Goal: Feedback & Contribution: Submit feedback/report problem

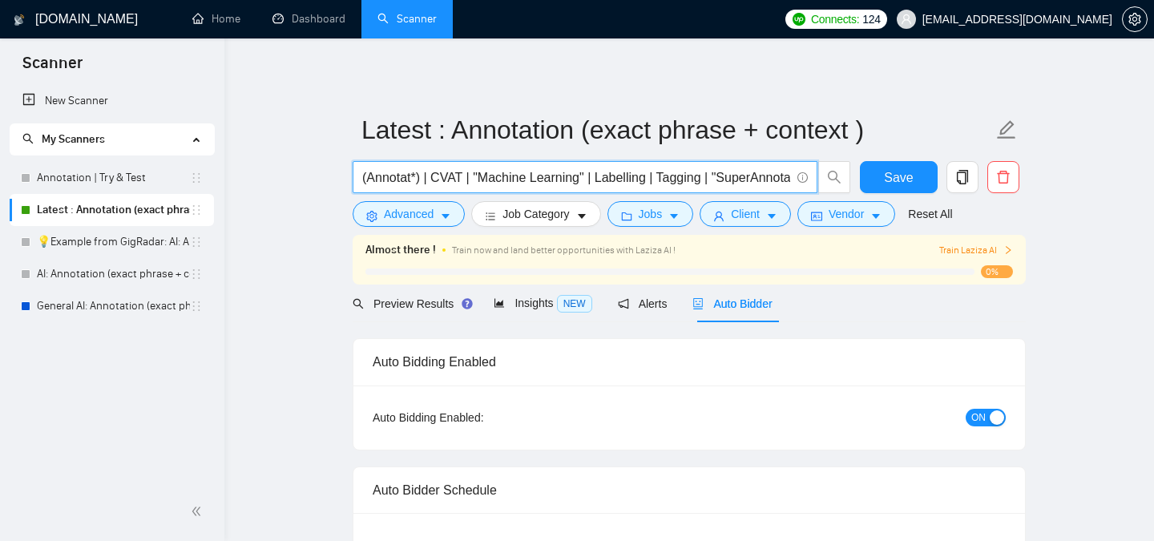
click at [561, 180] on input "(Annotat*) | CVAT | "Machine Learning" | Labelling | Tagging | "SuperAnnotate" …" at bounding box center [576, 177] width 428 height 20
type input "(Annotat*) | CVAT | "Machine Learning" | Labelling | Tagging | "SuperAnnotate" …"
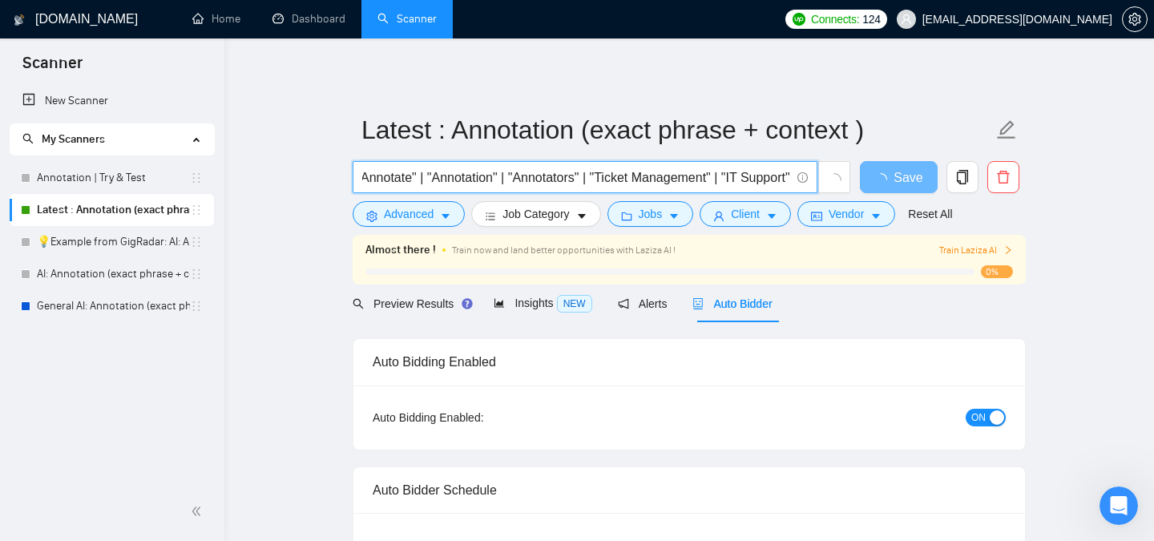
scroll to position [0, 413]
type input "(Annotat*) | CVAT | "Machine Learning" | Labelling | Tagging | "SuperAnnotate" …"
click at [884, 172] on span "Save" at bounding box center [898, 177] width 29 height 20
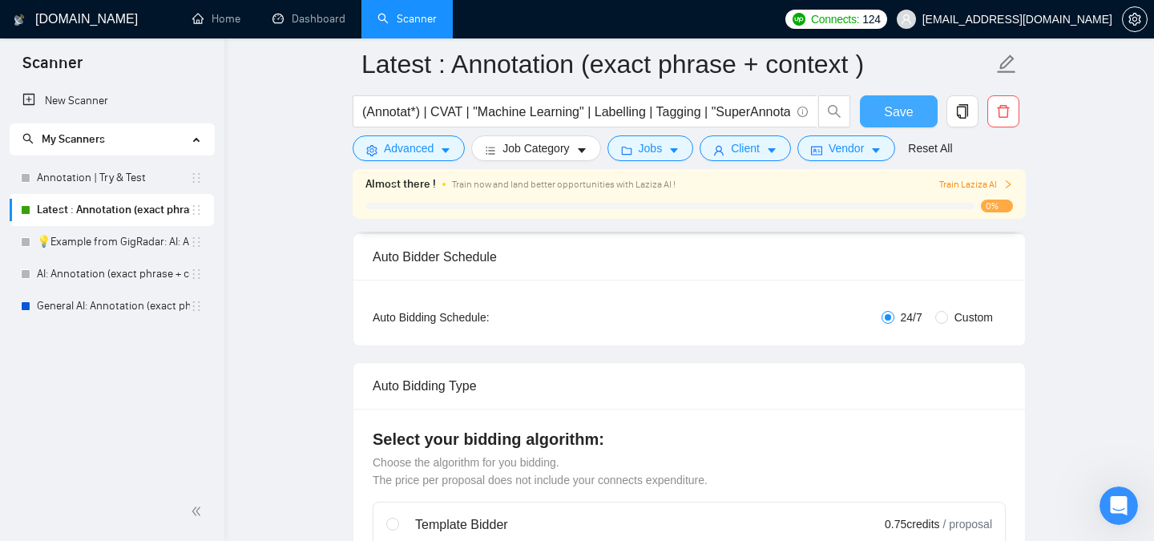
scroll to position [0, 0]
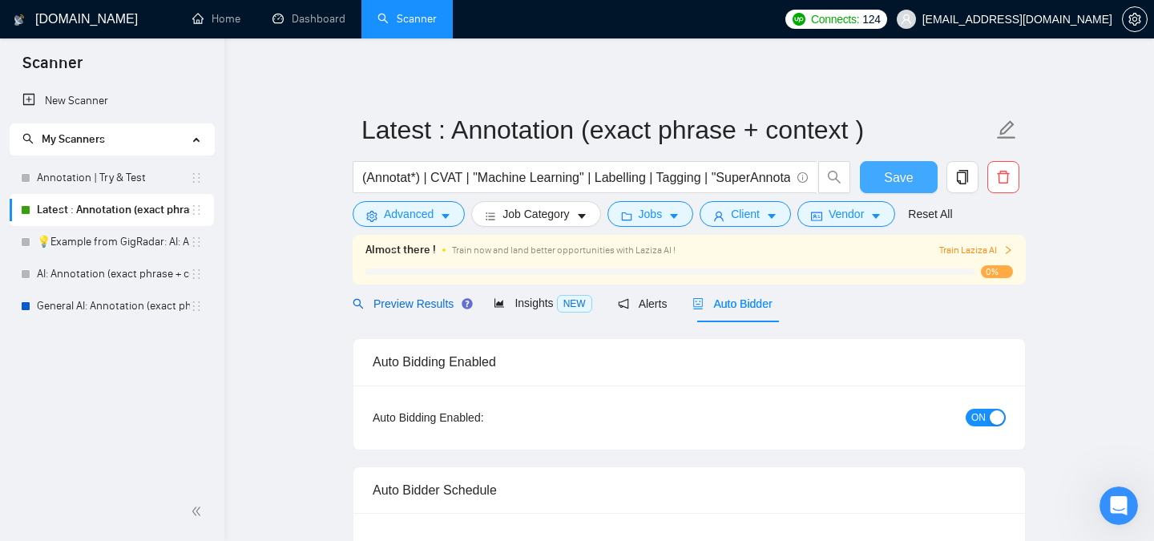
click at [413, 309] on span "Preview Results" at bounding box center [410, 303] width 115 height 13
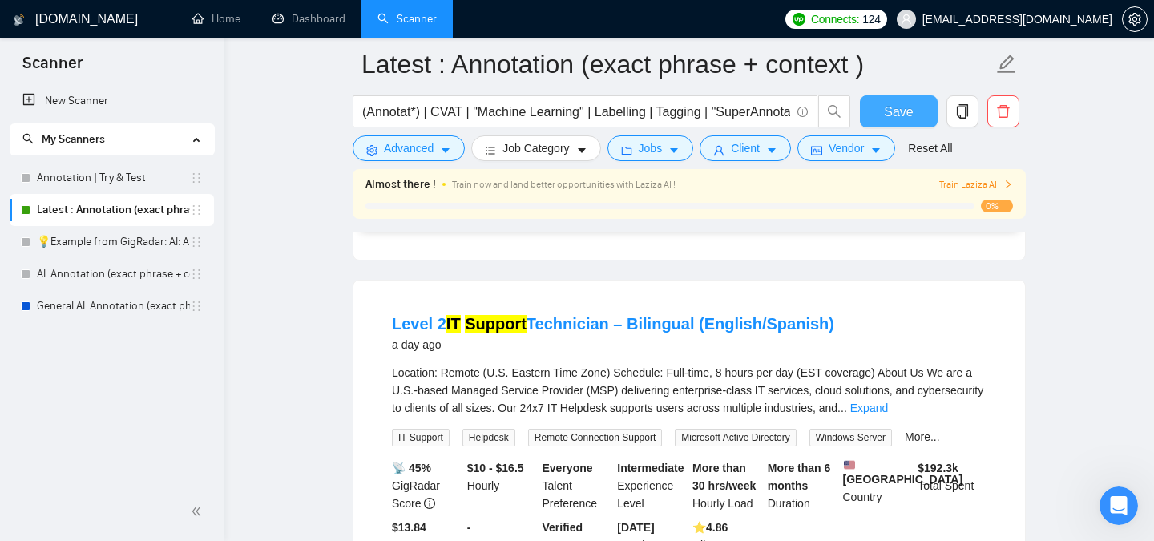
scroll to position [815, 0]
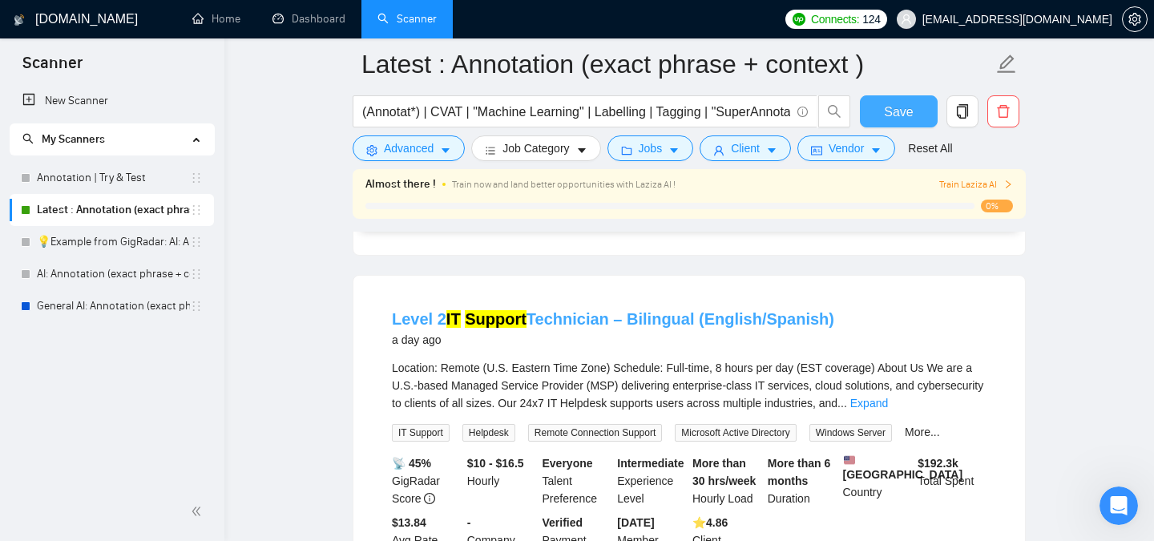
click at [691, 319] on link "Level 2 IT Support Technician – Bilingual (English/Spanish)" at bounding box center [613, 319] width 442 height 18
click at [978, 187] on span "Train Laziza AI" at bounding box center [976, 184] width 74 height 15
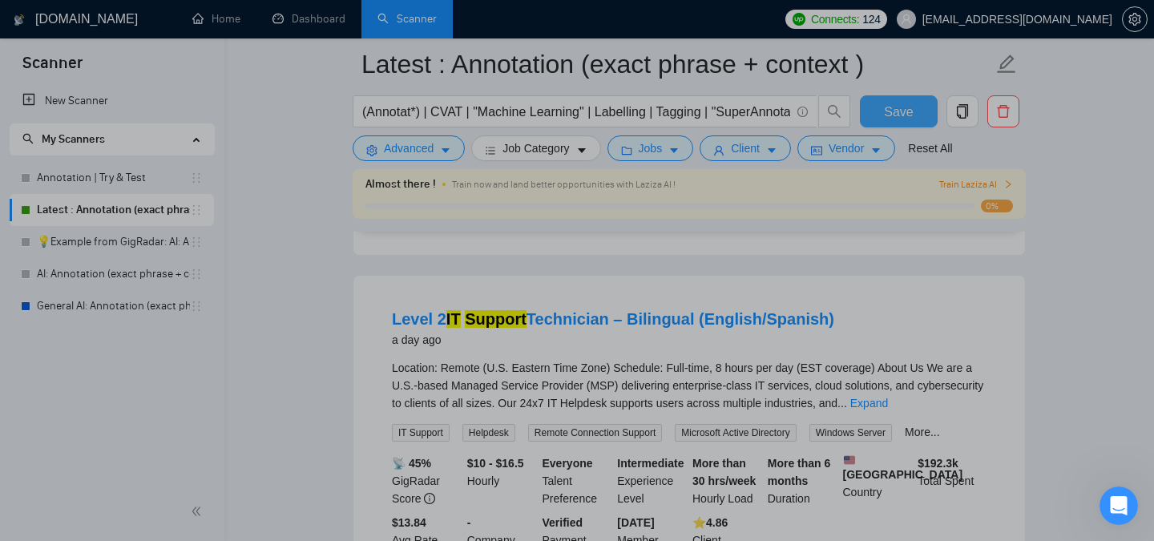
scroll to position [0, 0]
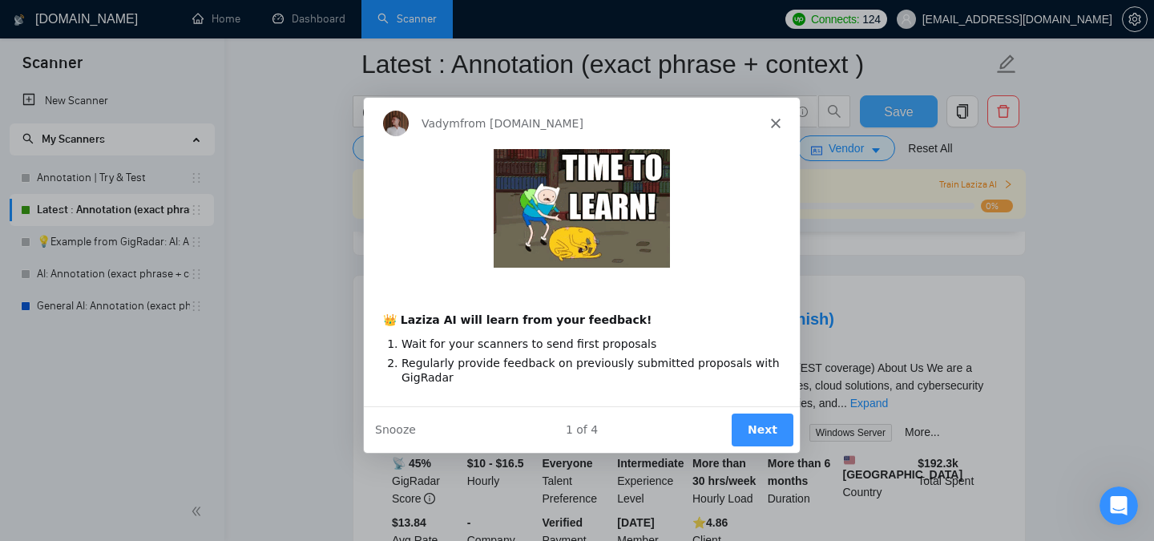
click at [760, 426] on button "Next" at bounding box center [762, 429] width 62 height 33
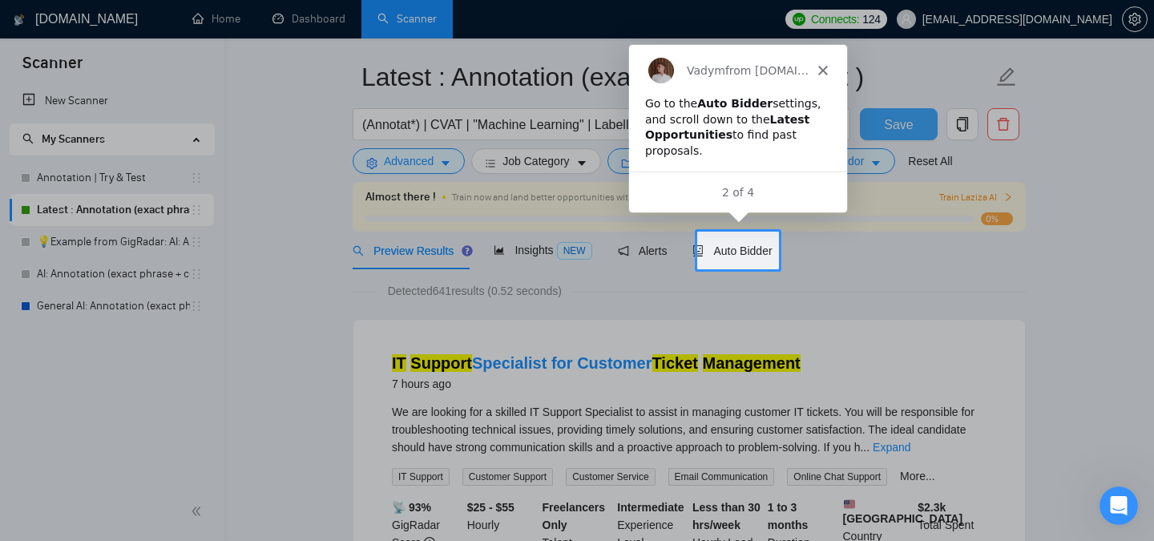
scroll to position [46, 0]
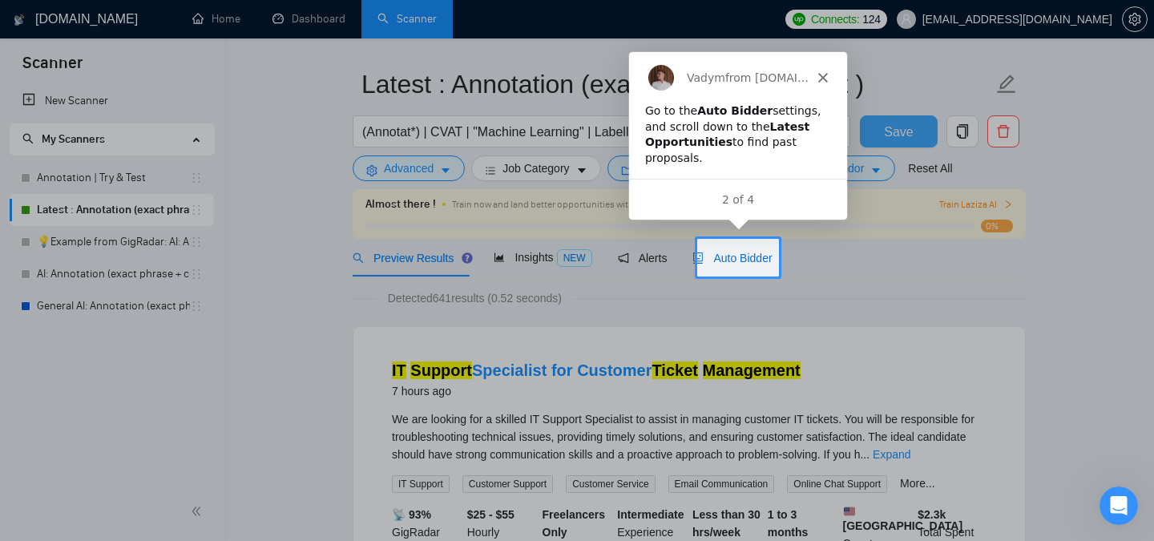
click at [739, 256] on span "Auto Bidder" at bounding box center [731, 258] width 79 height 13
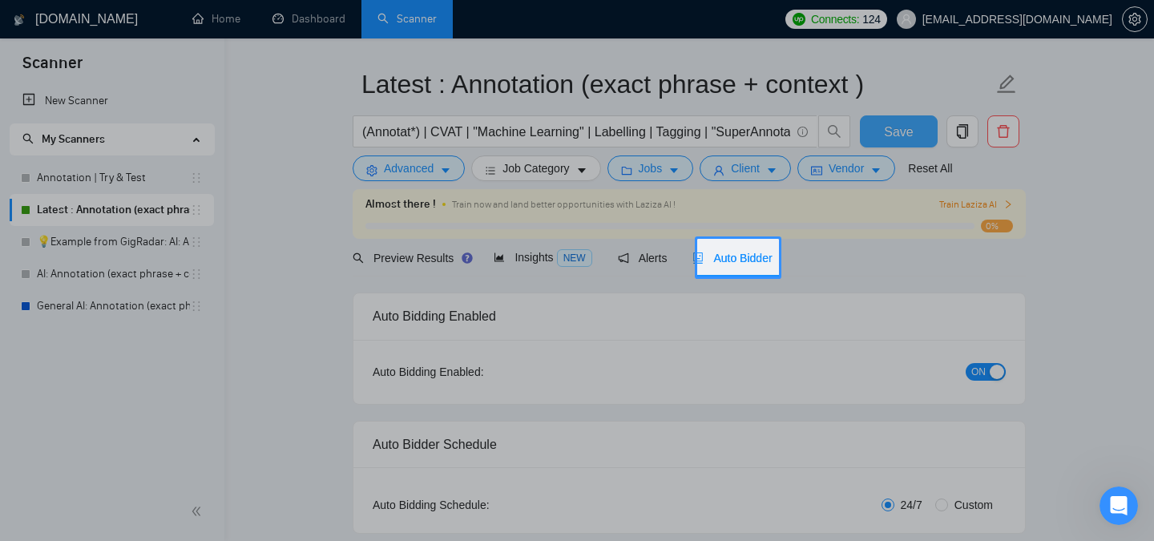
checkbox input "true"
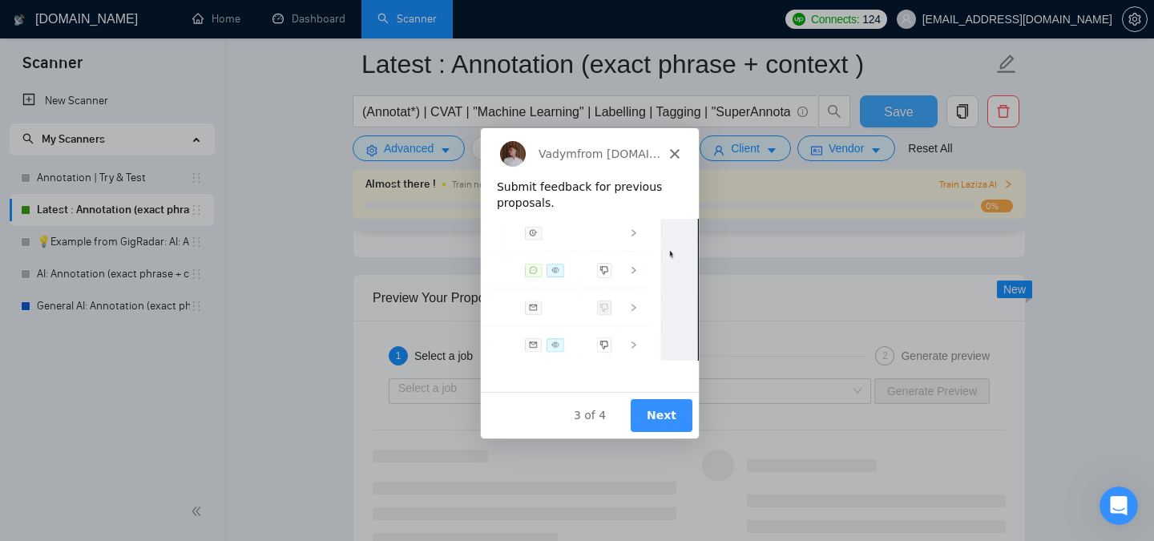
scroll to position [2900, 0]
click at [654, 418] on button "Next" at bounding box center [661, 413] width 62 height 33
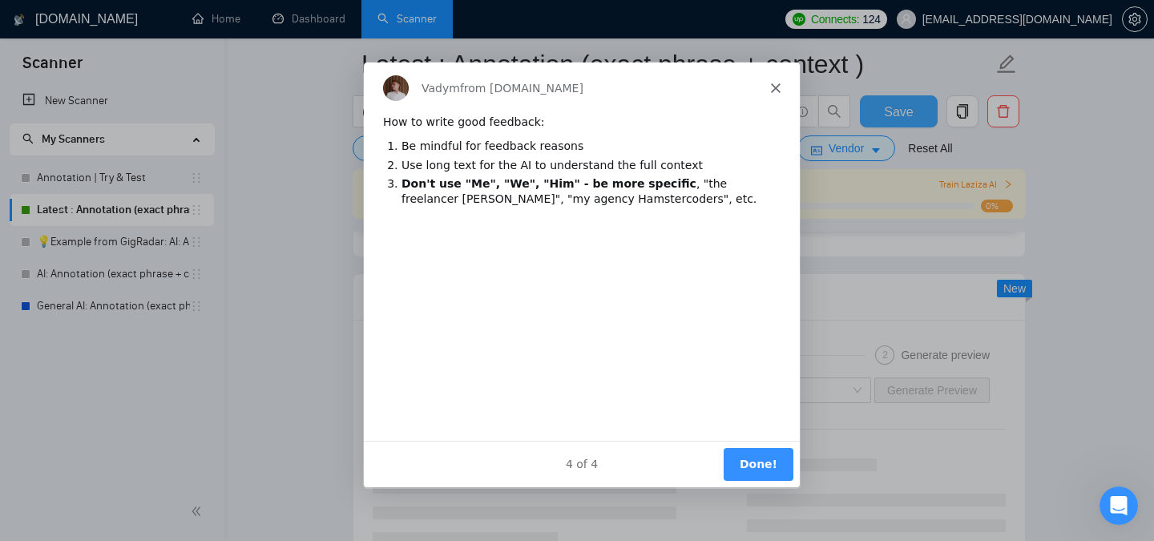
scroll to position [0, 0]
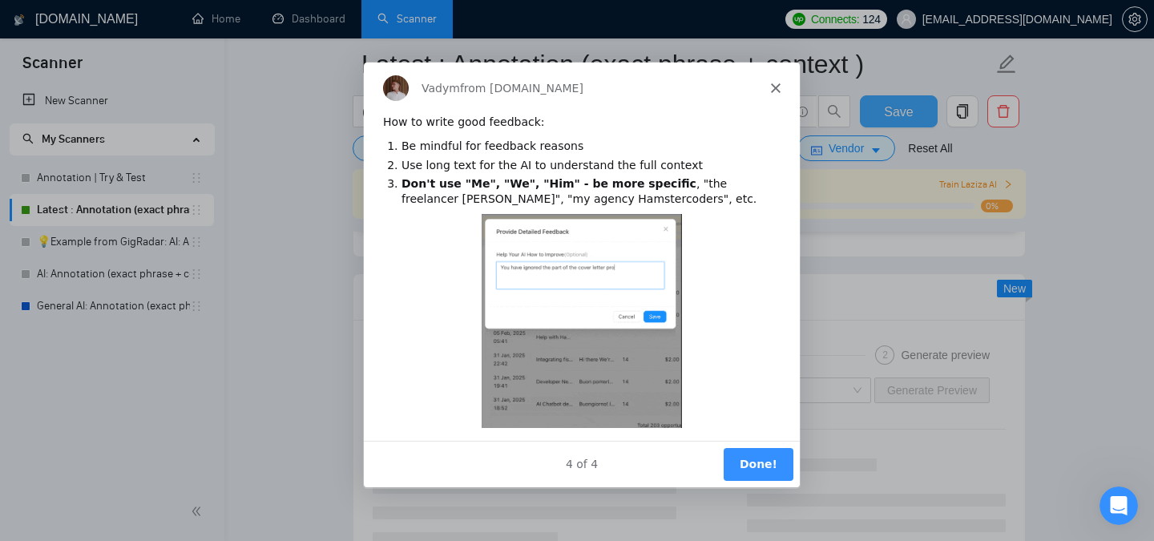
click at [757, 468] on button "Done!" at bounding box center [758, 463] width 70 height 33
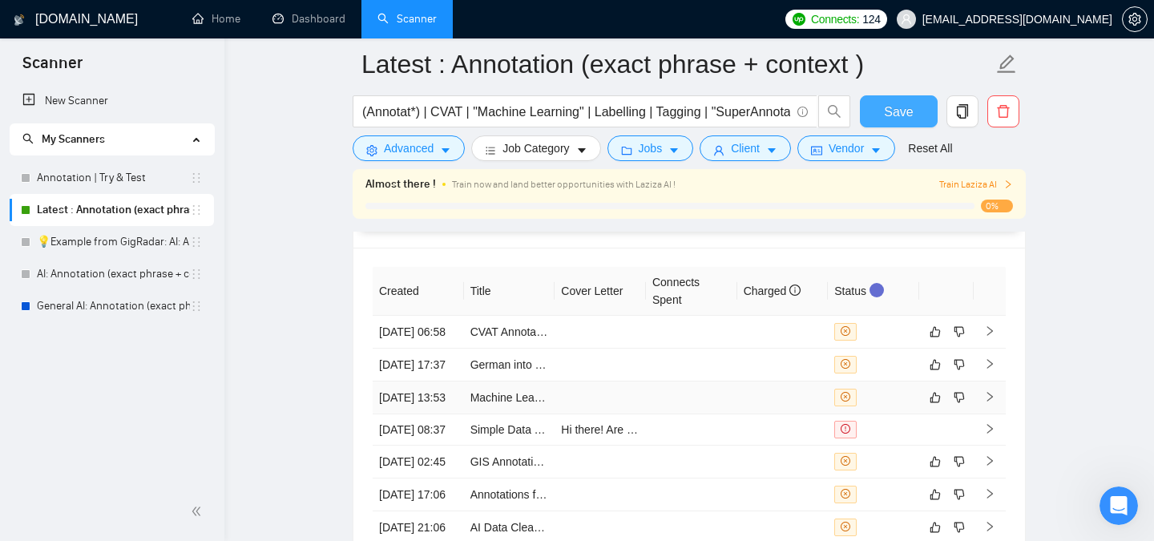
scroll to position [4107, 0]
click at [961, 337] on icon "dislike" at bounding box center [959, 331] width 11 height 13
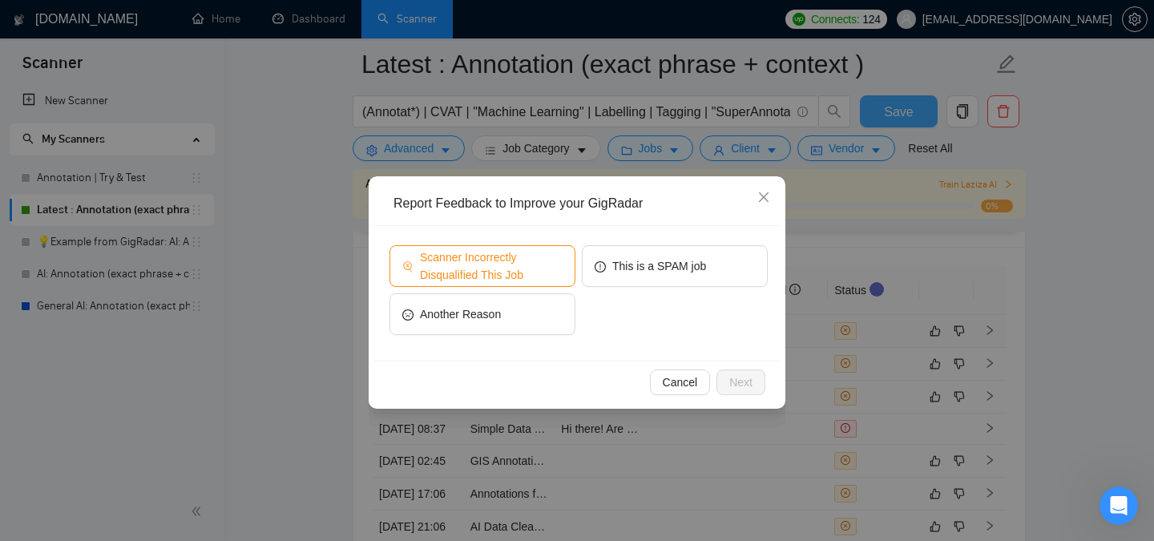
click at [489, 247] on button "Scanner Incorrectly Disqualified This Job" at bounding box center [482, 266] width 186 height 42
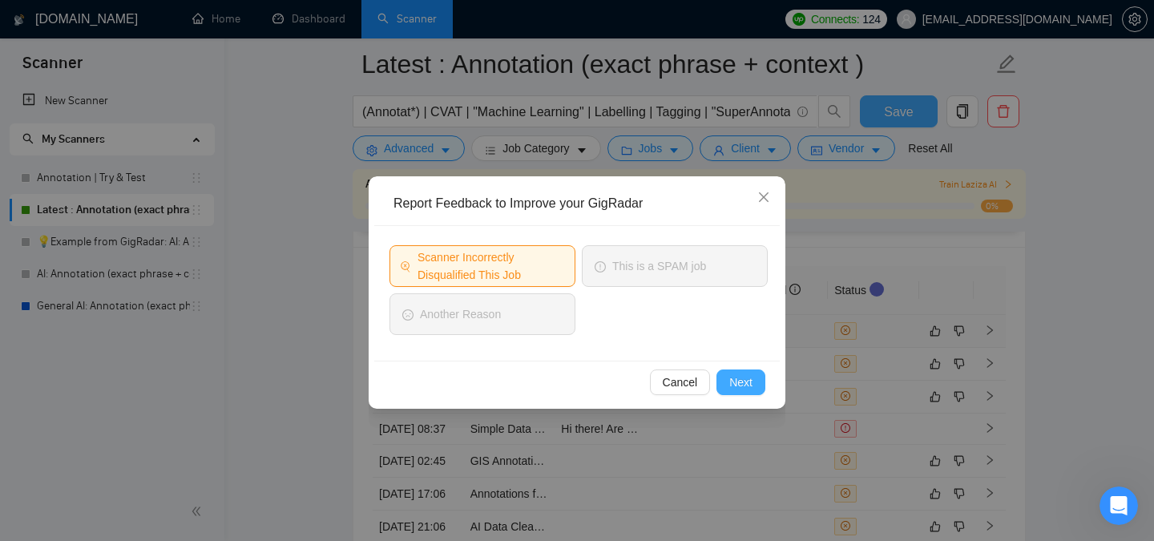
click at [746, 383] on span "Next" at bounding box center [740, 382] width 23 height 18
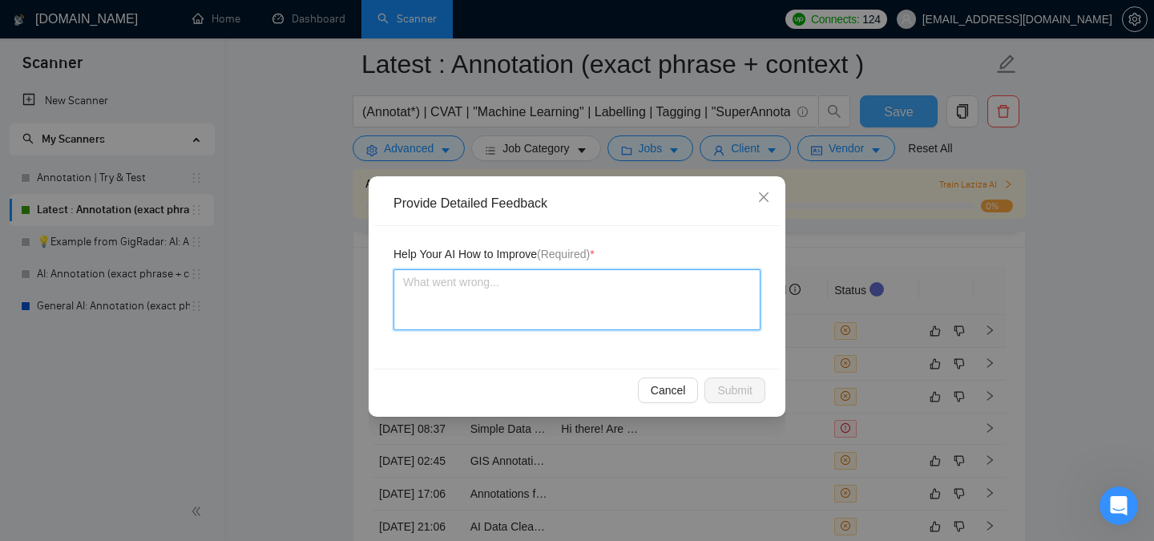
click at [510, 286] on textarea at bounding box center [576, 299] width 367 height 61
type textarea "A"
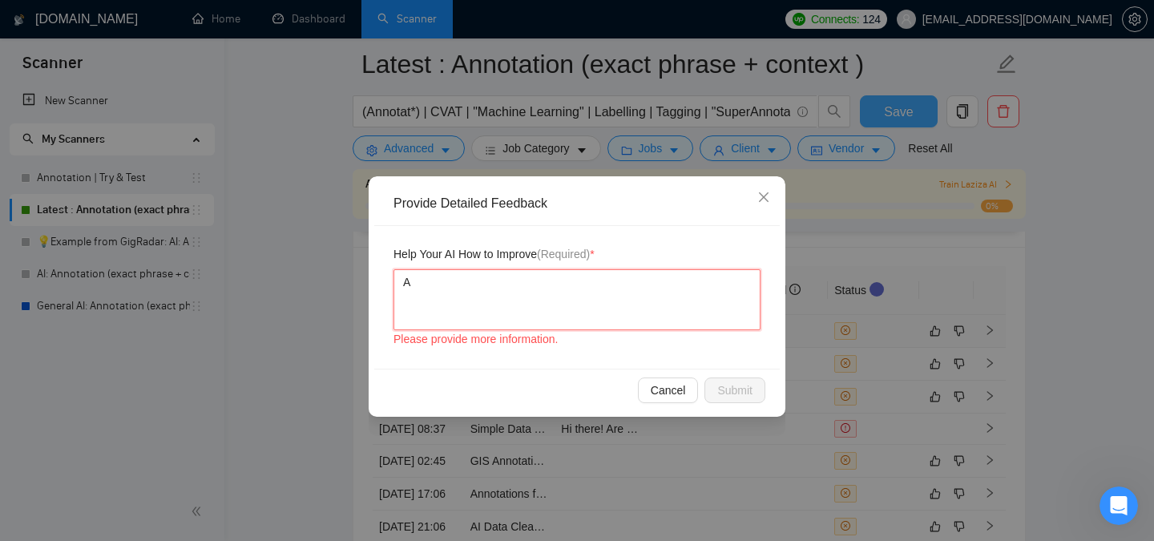
type textarea "Ay"
type textarea "A"
type textarea "An"
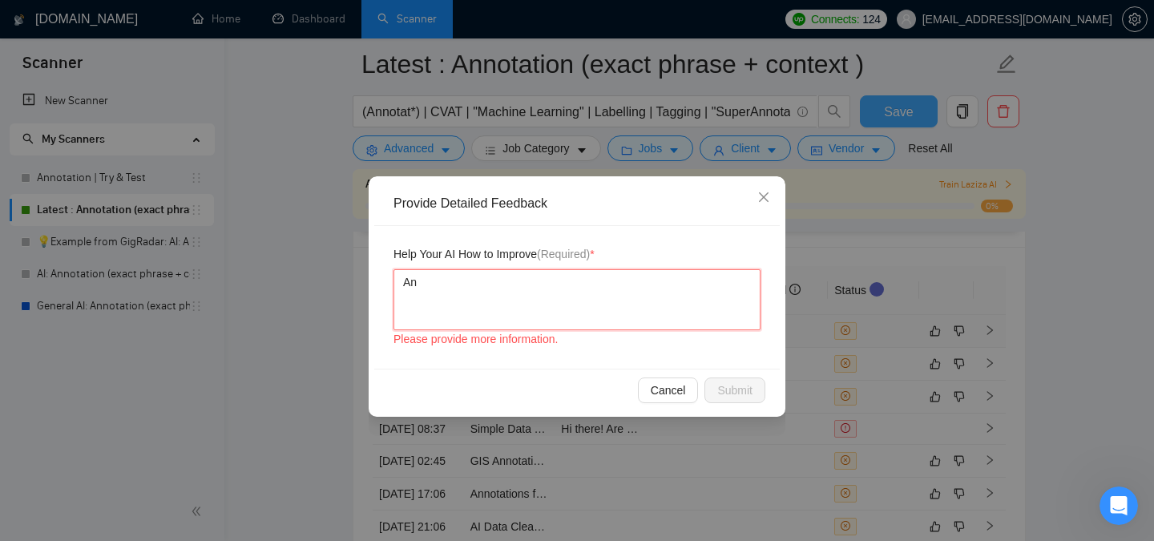
type textarea "Any"
type textarea "Any j"
type textarea "Any jo"
type textarea "Any job"
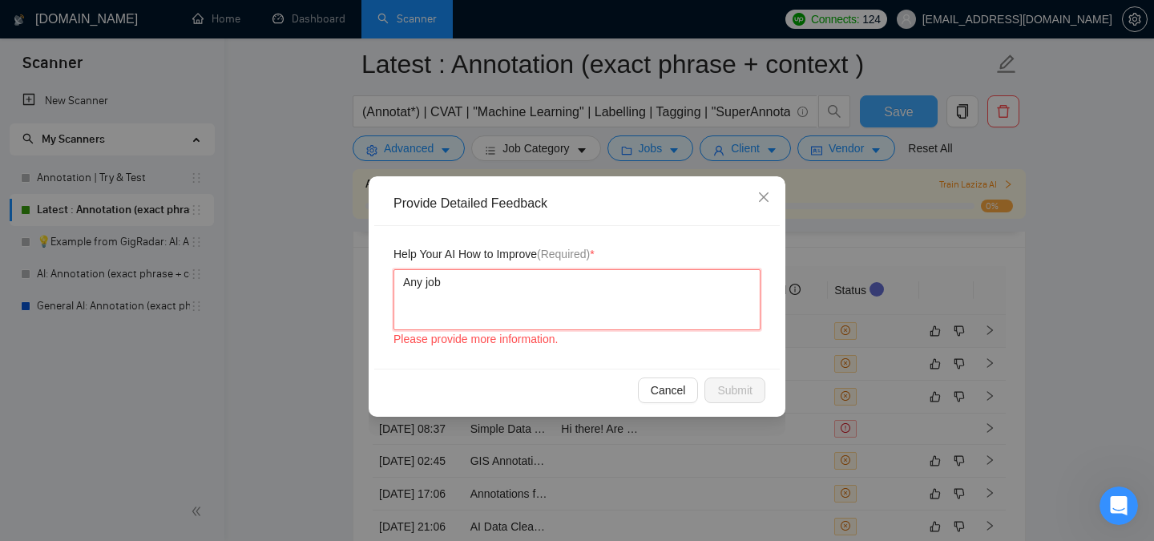
type textarea "Any job"
type textarea "Any job th"
type textarea "Any job tha"
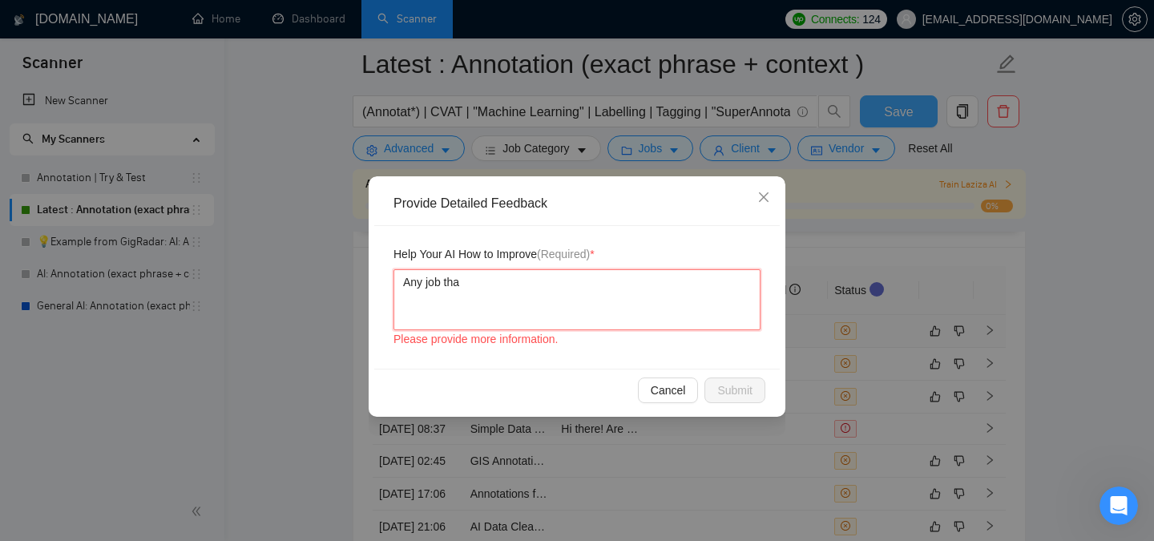
type textarea "Any job that"
type textarea "Any job that m"
type textarea "Any job that me"
type textarea "Any job that ment"
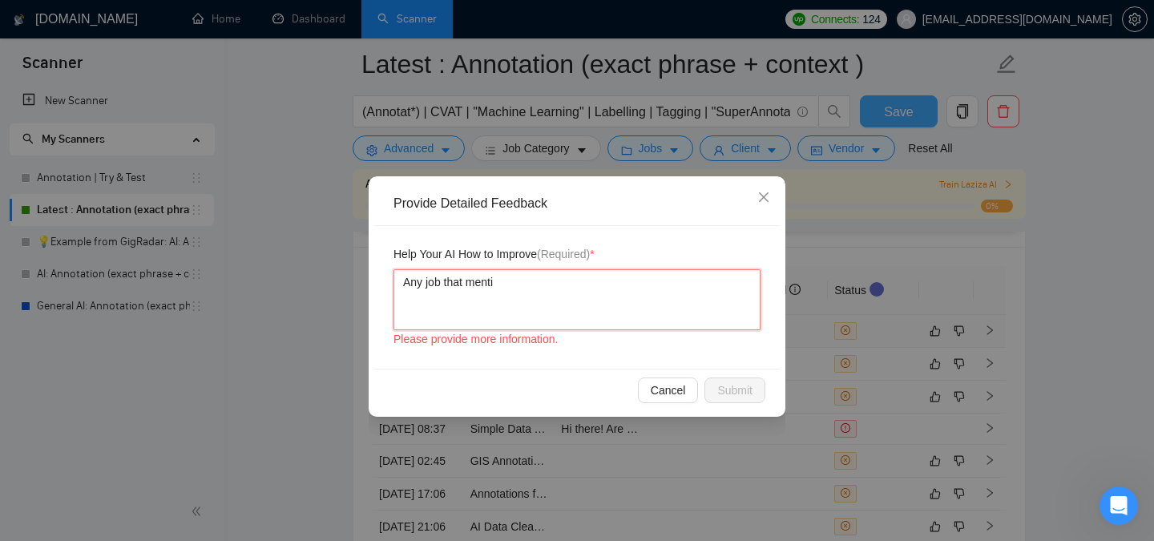
type textarea "Any job that mentio"
type textarea "Any job that mention"
type textarea "Any job that mentione"
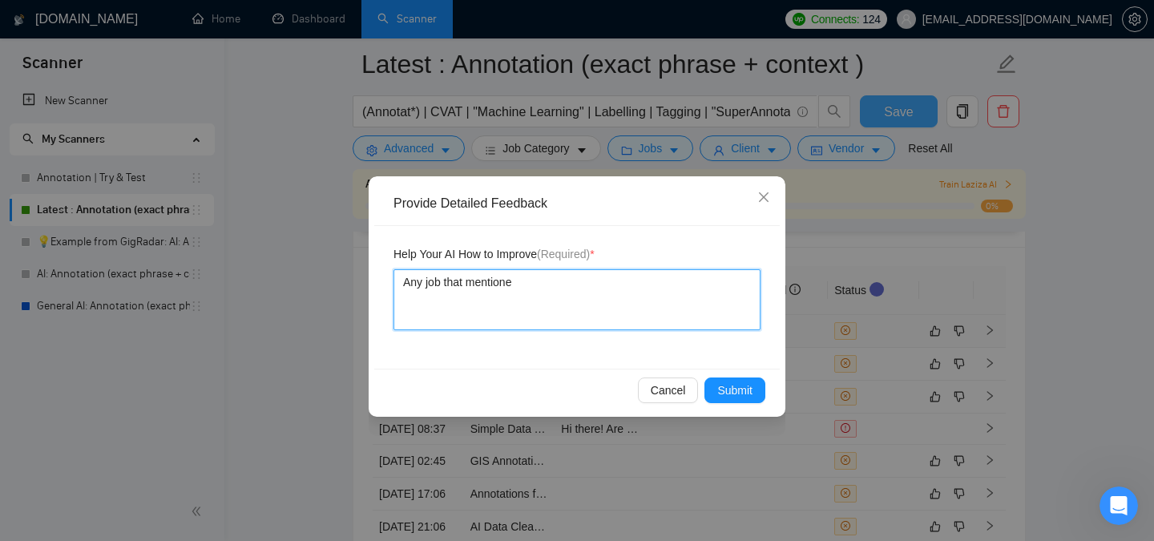
type textarea "Any job that mentiones"
type textarea "Any job that mentiones ""
type textarea "Any job that mentiones"
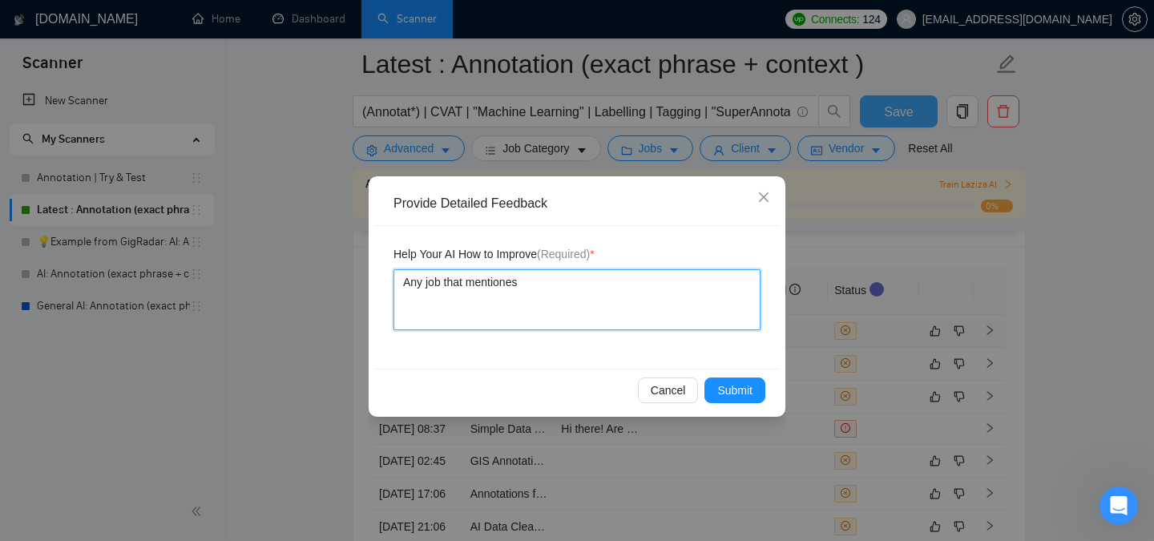
type textarea "Any job that mentione"
type textarea "Any job that mention"
type textarea "Any job that mentions"
type textarea "Any job that mentions ""
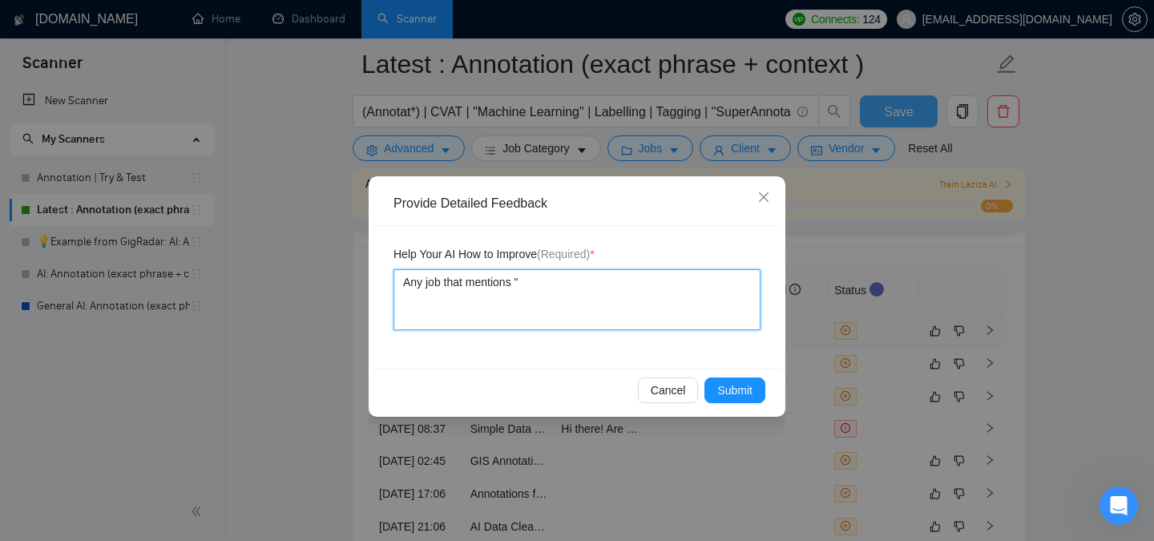
type textarea "Any job that mentions "C"
type textarea "Any job that mentions "CV"
type textarea "Any job that mentions "CVA"
type textarea "Any job that mentions "CVAT"
type textarea "Any job that mentions "CVAT""
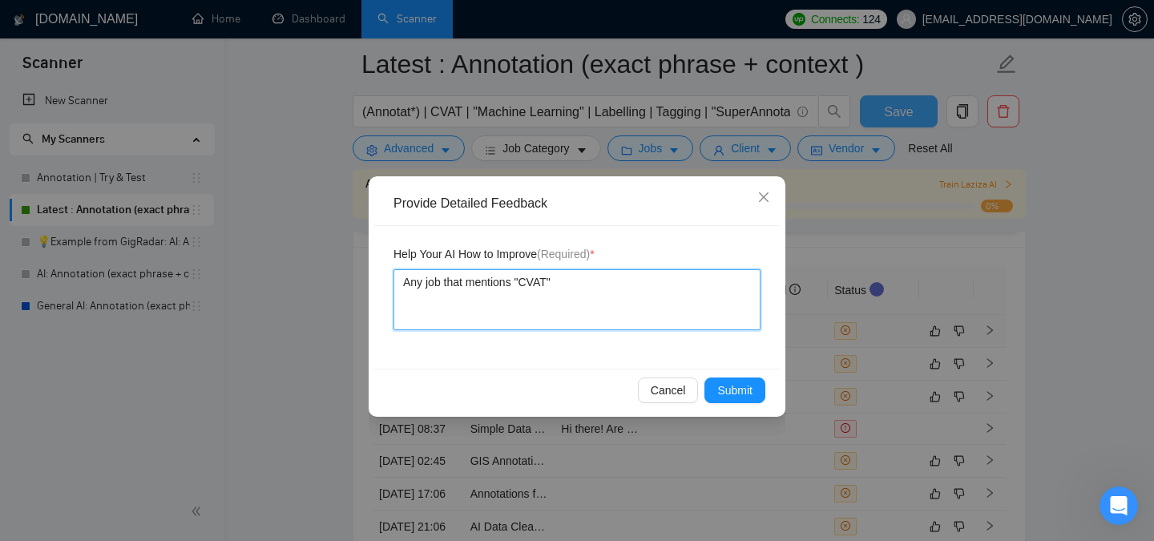
type textarea "Any job that mentions "CVAT""
type textarea "Any job that mentions "CVAT" s"
type textarea "Any job that mentions "CVAT" sh"
type textarea "Any job that mentions "CVAT" sho"
type textarea "Any job that mentions "CVAT" shou"
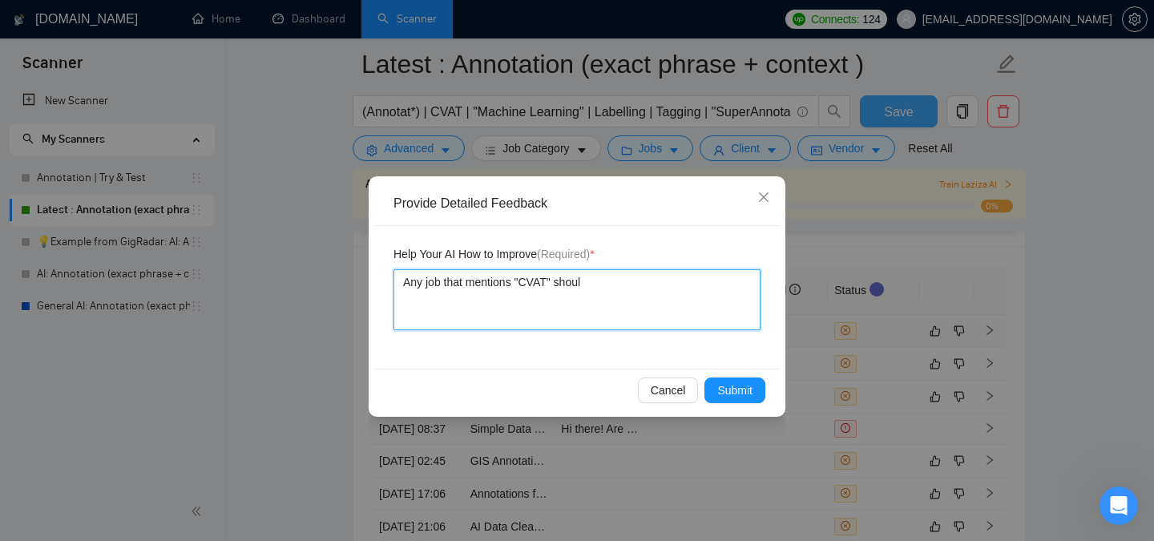
type textarea "Any job that mentions "CVAT" should"
type textarea "Any job that mentions "CVAT" should b"
type textarea "Any job that mentions "CVAT" should be"
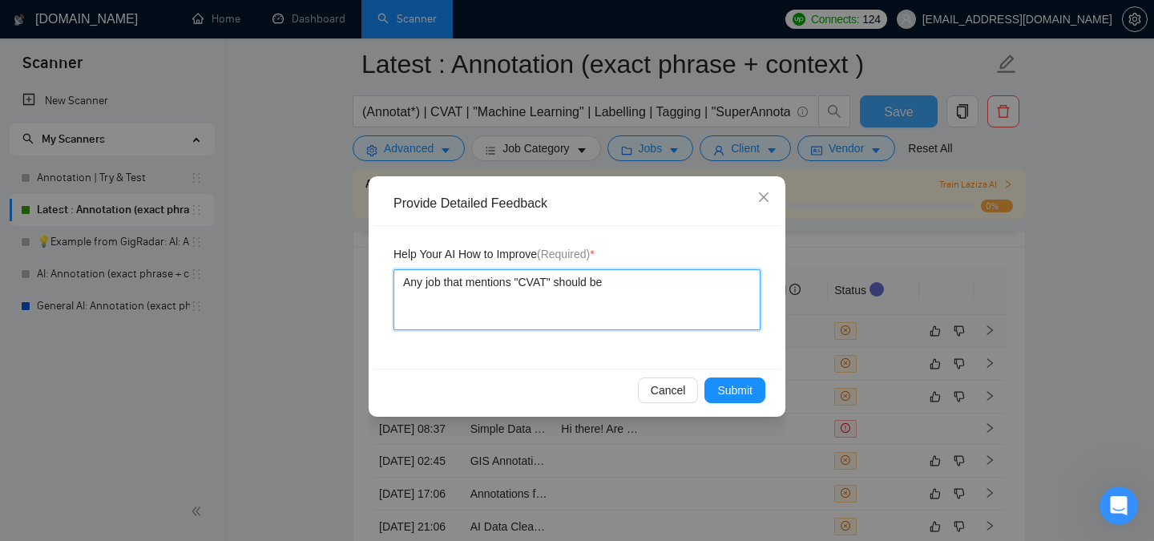
type textarea "Any job that mentions "CVAT" should be a"
type textarea "Any job that mentions "CVAT" should be"
type textarea "Any job that mentions "CVAT" should be so"
type textarea "Any job that mentions "CVAT" should be som"
type textarea "Any job that mentions "CVAT" should be some"
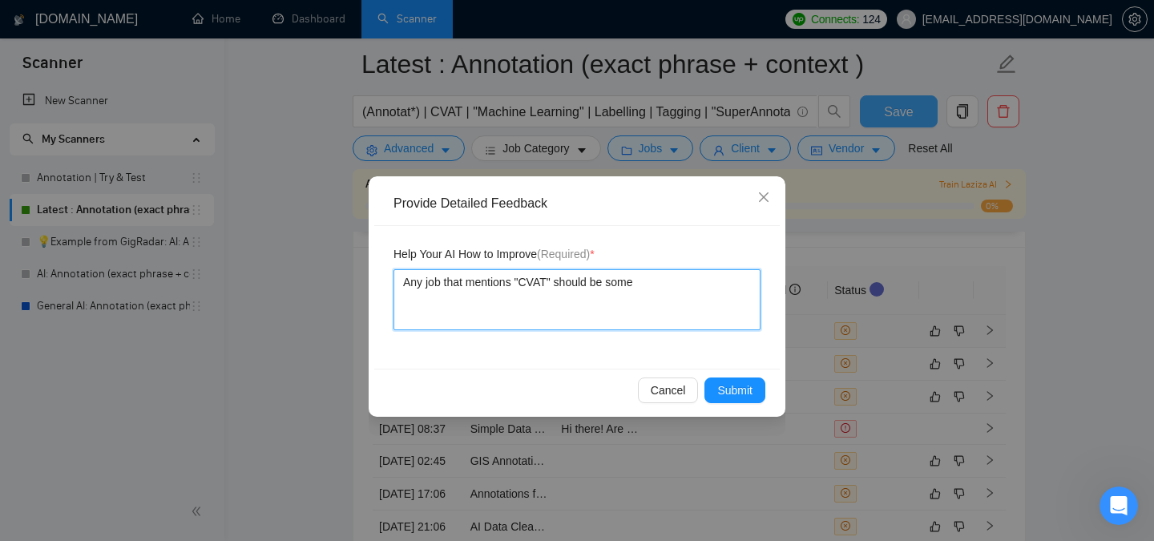
type textarea "Any job that mentions "CVAT" should be somet"
type textarea "Any job that mentions "CVAT" should be somethi"
type textarea "Any job that mentions "CVAT" should be somethin"
type textarea "Any job that mentions "CVAT" should be something"
type textarea "Any job that mentions "CVAT" should be something w"
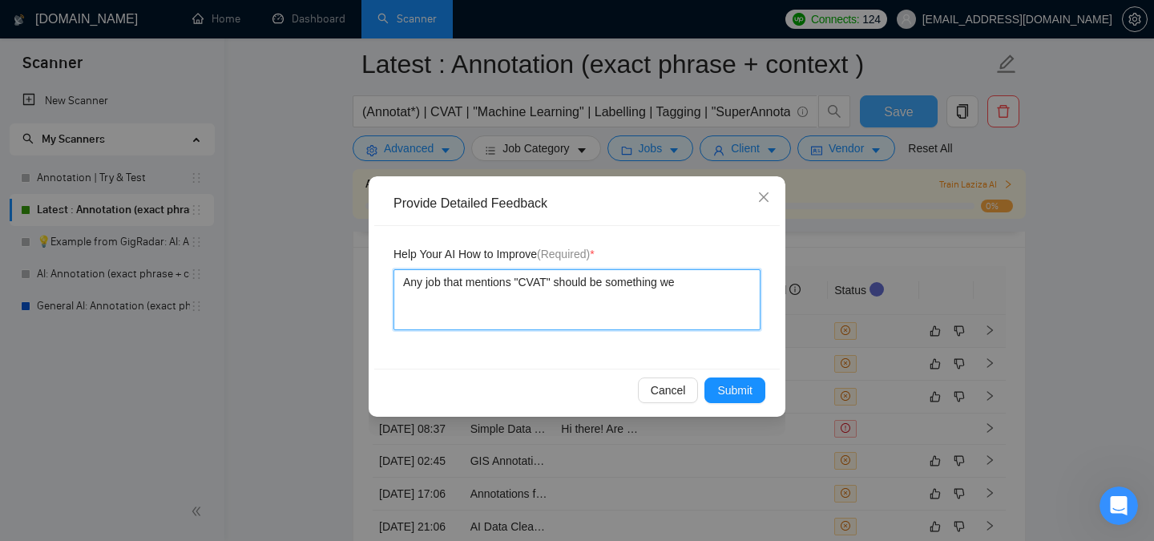
type textarea "Any job that mentions "CVAT" should be something we"
type textarea "Any job that mentions "CVAT" should be something we c"
type textarea "Any job that mentions "CVAT" should be something we ca"
type textarea "Any job that mentions "CVAT" should be something we can"
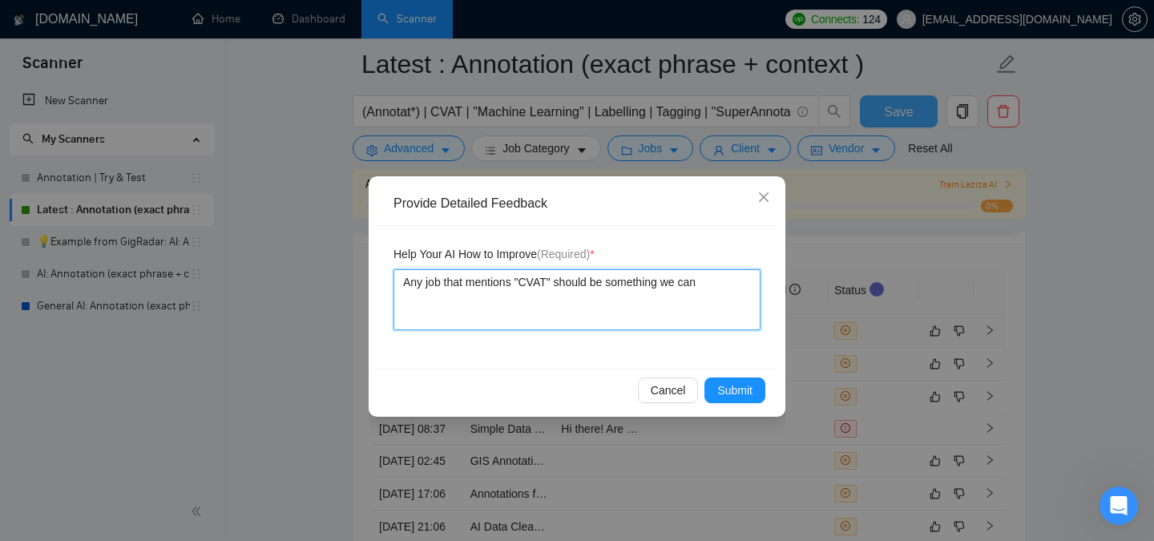
type textarea "Any job that mentions "CVAT" should be something we can w"
type textarea "Any job that mentions "CVAT" should be something we can wo"
type textarea "Any job that mentions "CVAT" should be something we can wor"
type textarea "Any job that mentions "CVAT" should be something we can work"
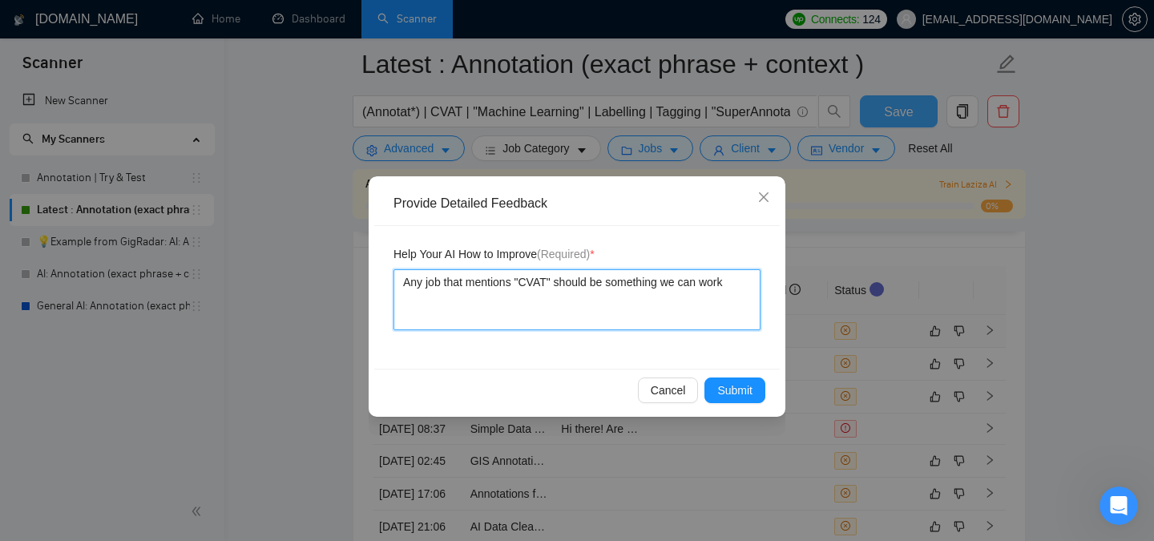
type textarea "Any job that mentions "CVAT" should be something we can work o"
type textarea "Any job that mentions "CVAT" should be something we can work on"
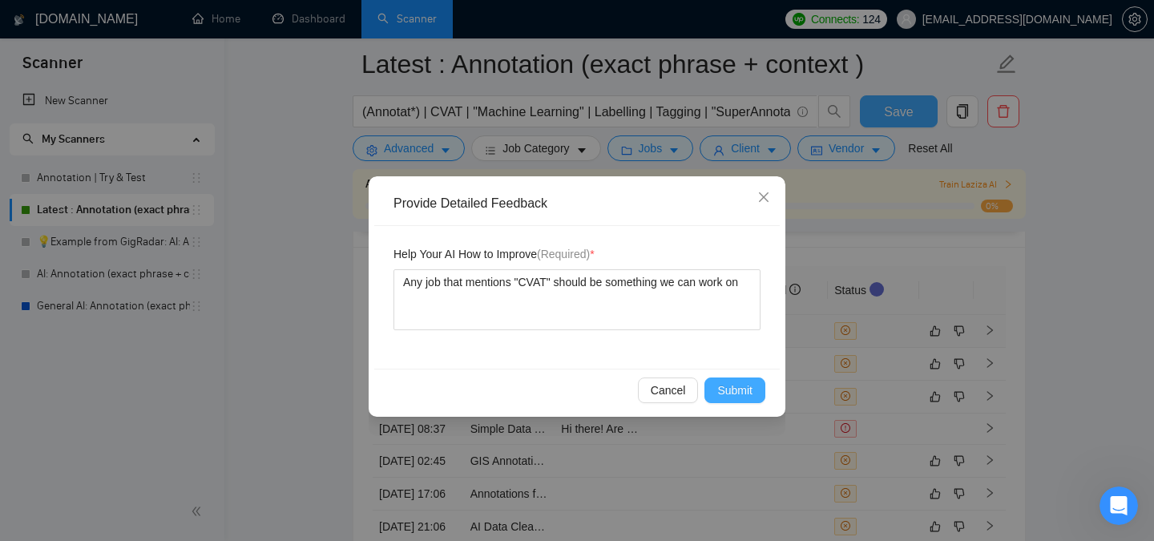
click at [744, 380] on button "Submit" at bounding box center [734, 390] width 61 height 26
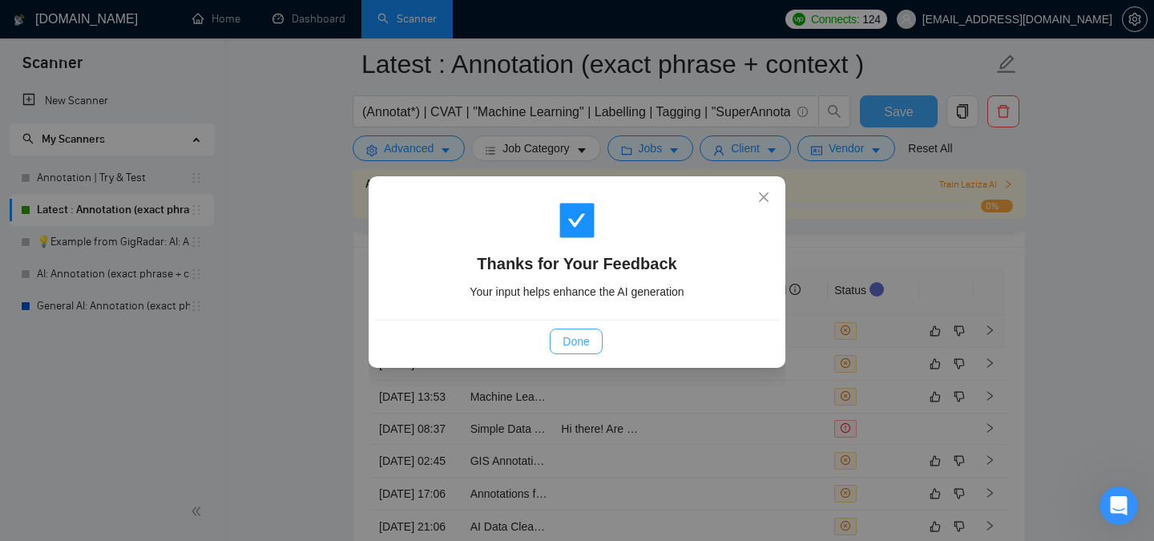
click at [574, 339] on span "Done" at bounding box center [576, 342] width 26 height 18
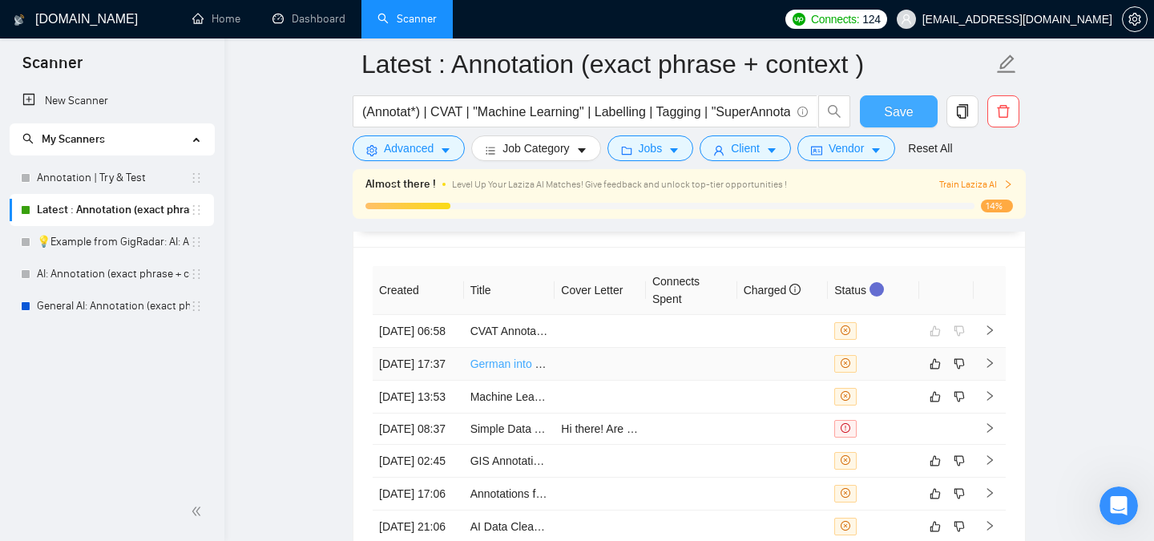
click at [514, 370] on link "German into Polish Annotators Needed" at bounding box center [567, 363] width 195 height 13
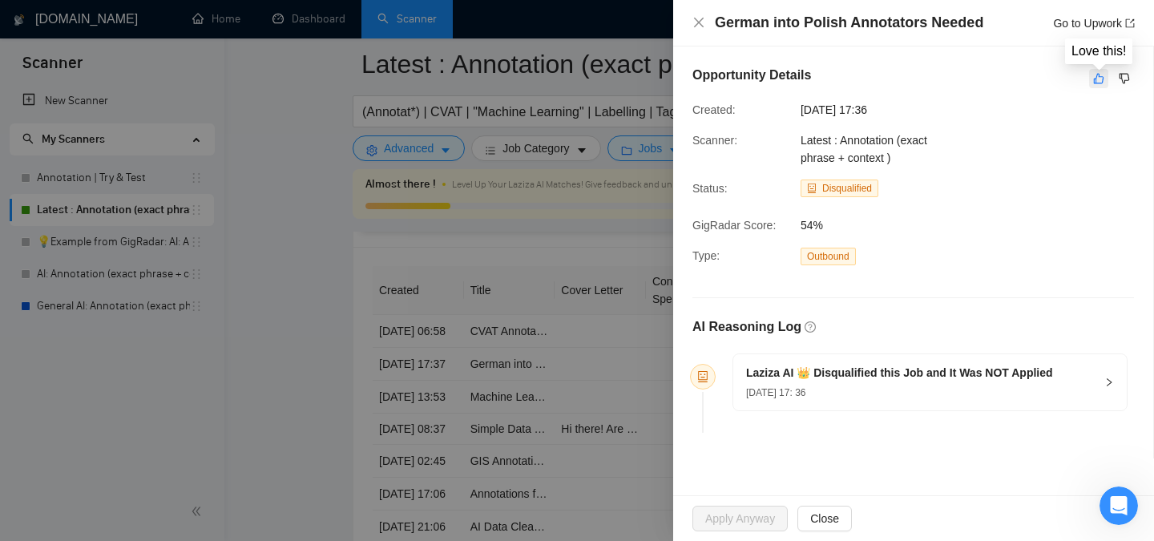
click at [1095, 79] on icon "like" at bounding box center [1098, 78] width 11 height 13
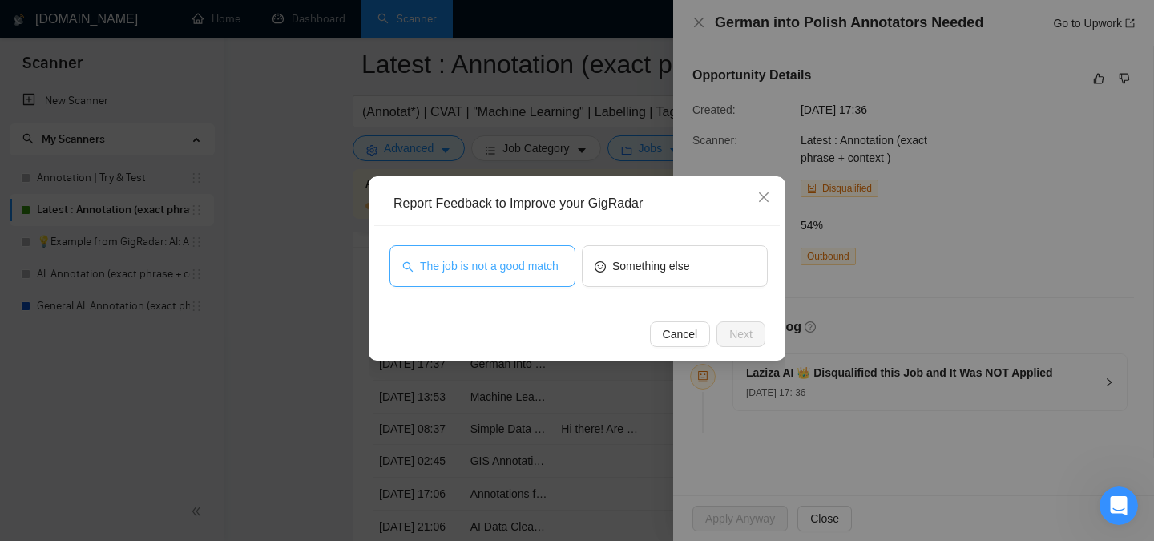
click at [528, 275] on span "The job is not a good match" at bounding box center [489, 266] width 139 height 18
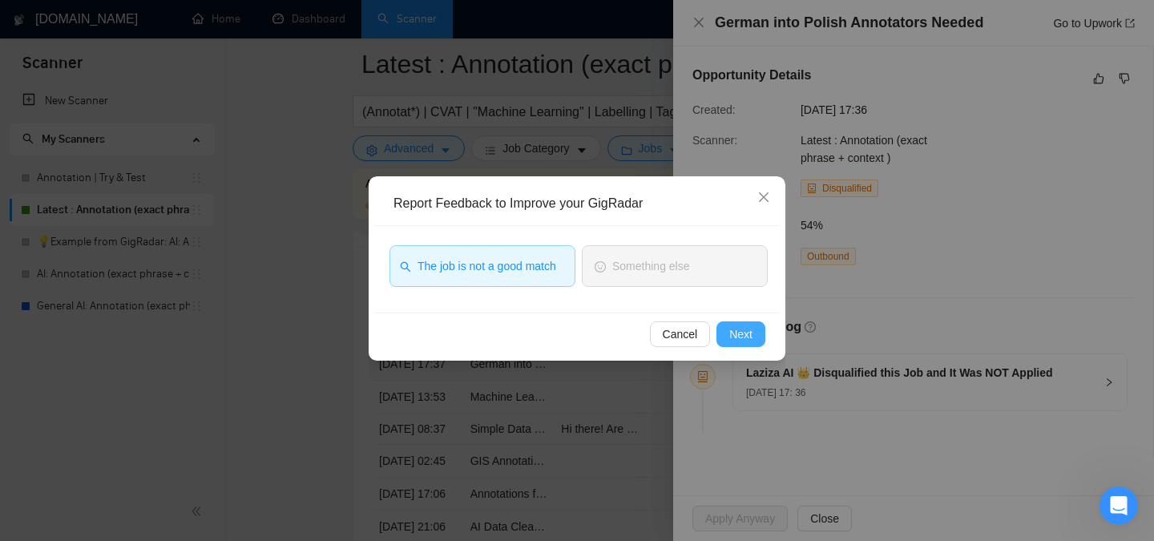
click at [735, 334] on span "Next" at bounding box center [740, 334] width 23 height 18
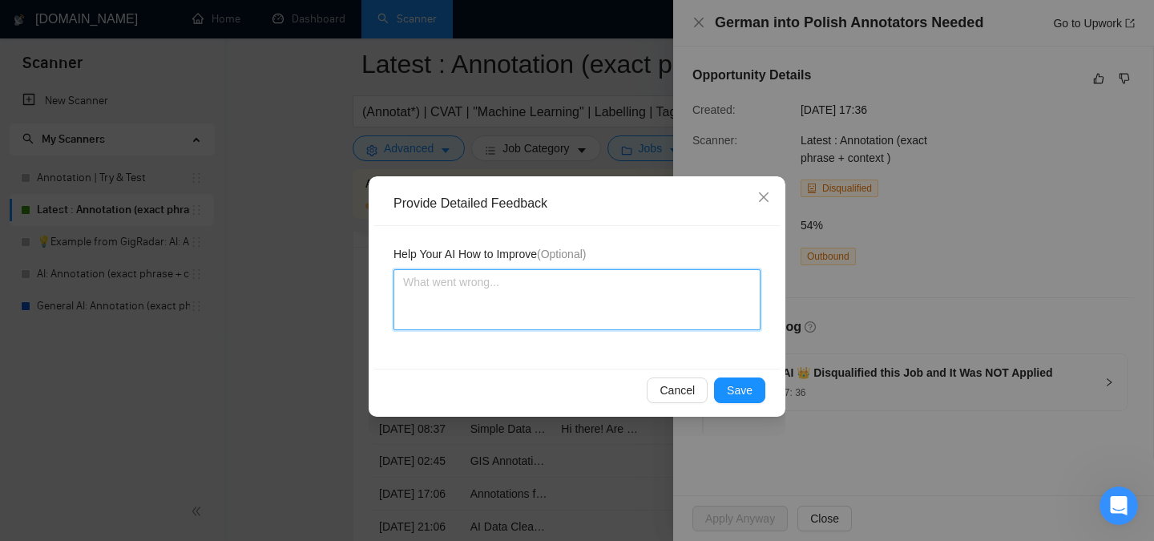
click at [583, 288] on textarea at bounding box center [576, 299] width 367 height 61
type textarea "A"
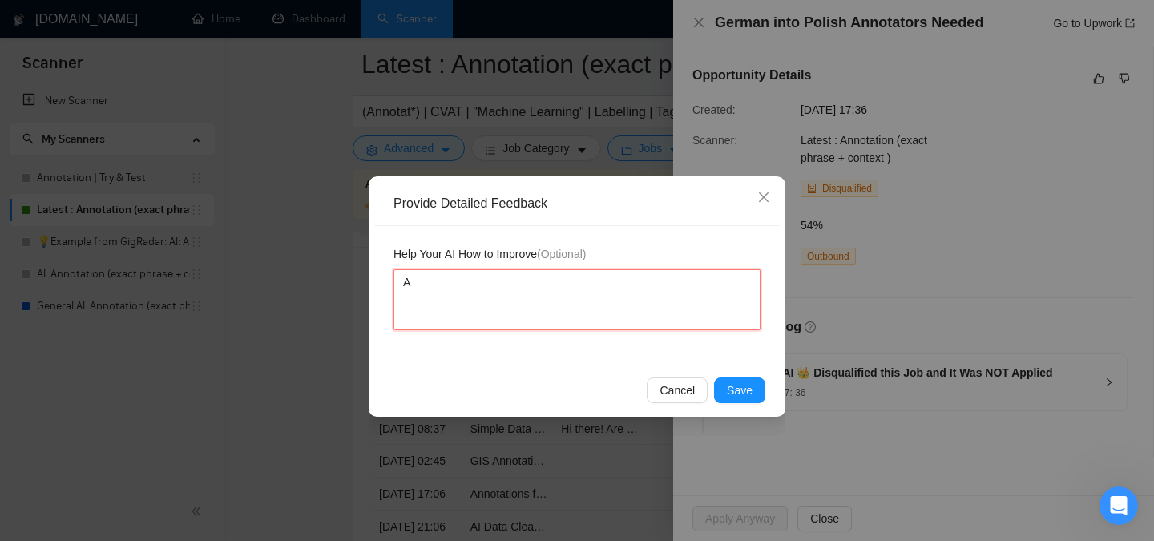
type textarea "An"
type textarea "Any"
type textarea "Any j"
type textarea "Any jo"
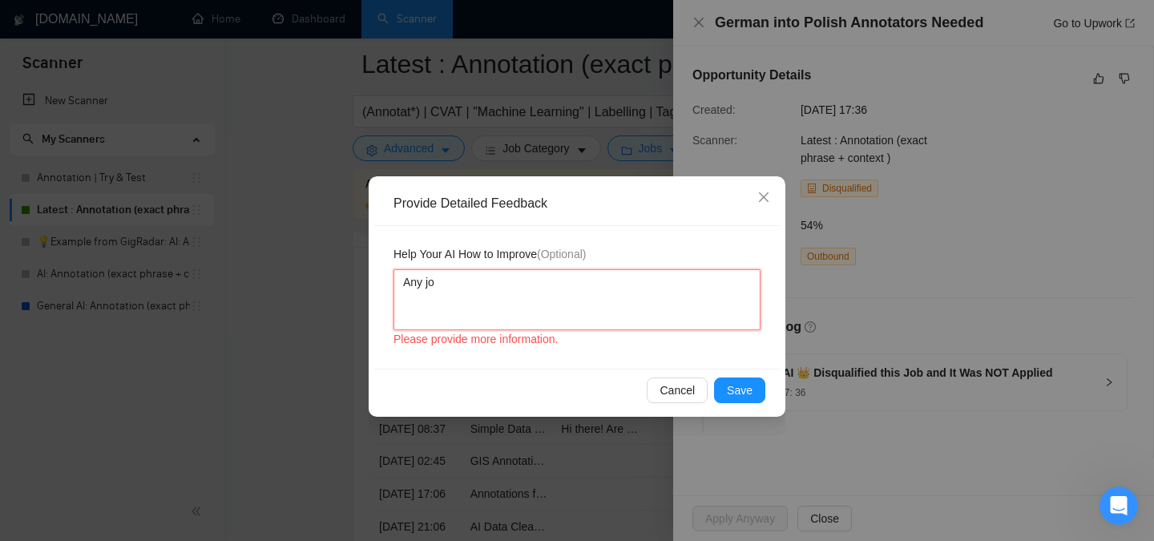
type textarea "Any job"
type textarea "W"
type textarea "We"
type textarea "We d"
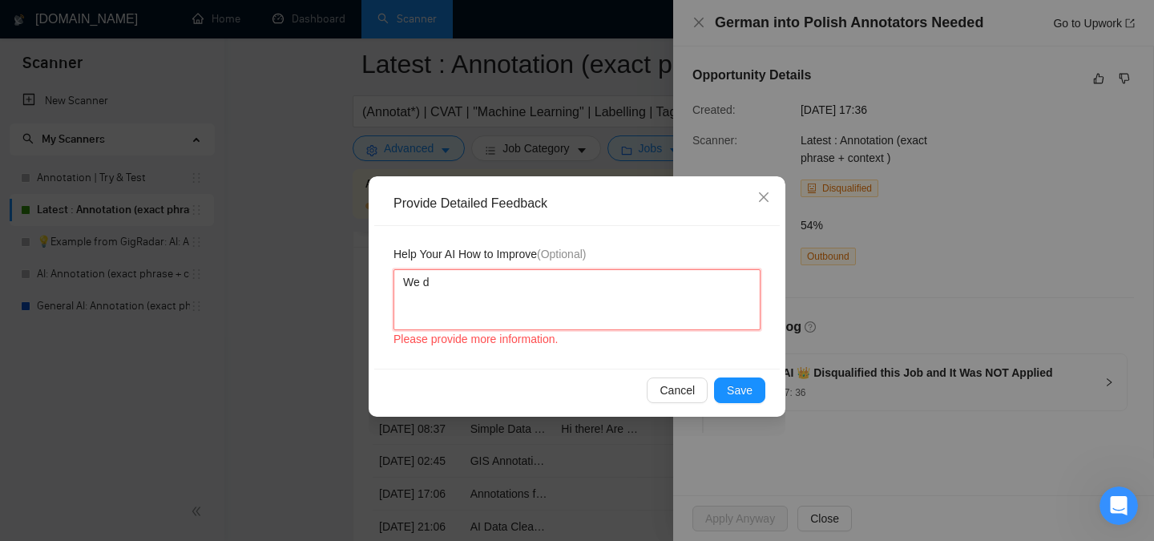
type textarea "We do"
type textarea "We don"
type textarea "We do"
type textarea "We do n"
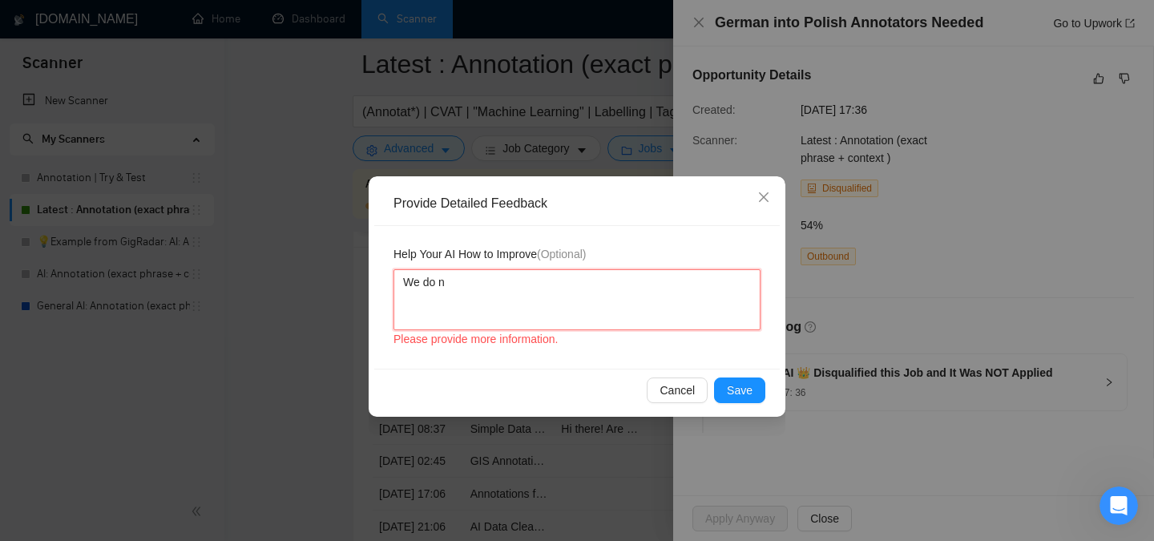
type textarea "We do no"
type textarea "We do not"
type textarea "We do not w"
type textarea "We do not wor"
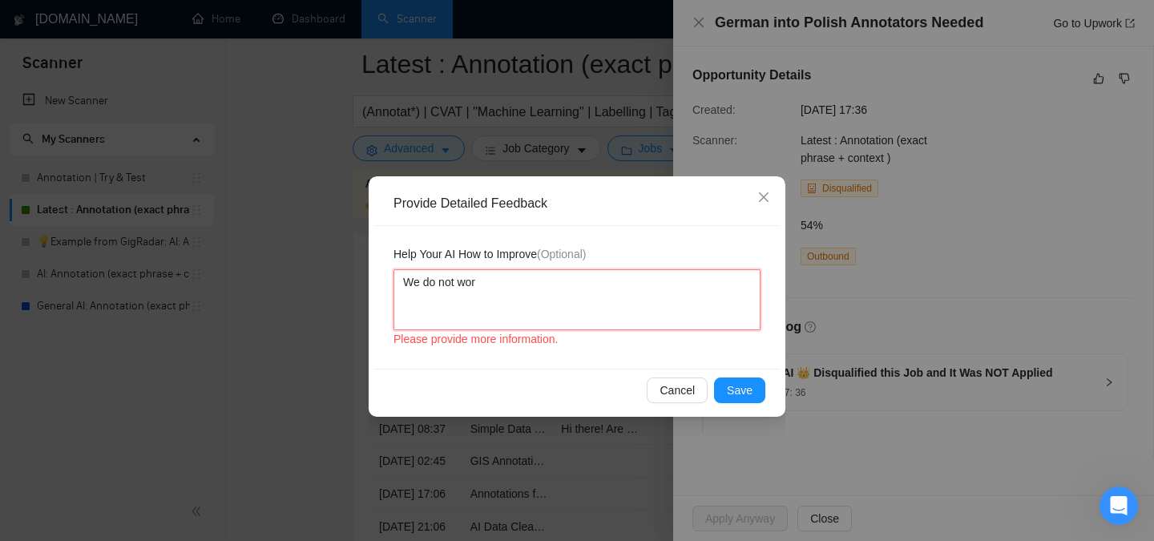
type textarea "We do not work"
type textarea "We do not worki"
type textarea "We do not workin"
type textarea "We do not working"
type textarea "We do not workin"
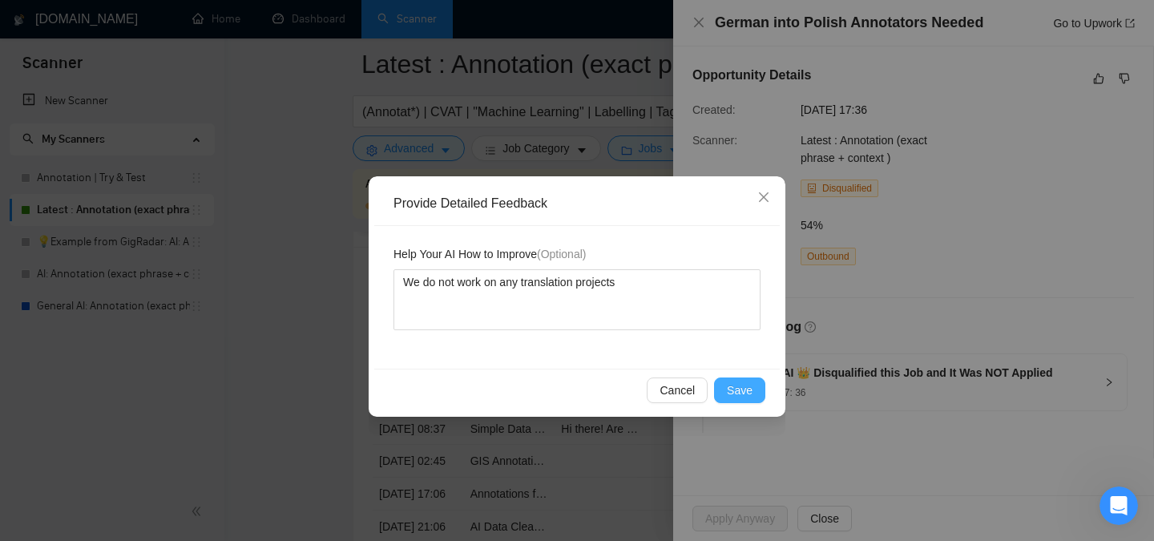
click at [748, 395] on span "Save" at bounding box center [740, 390] width 26 height 18
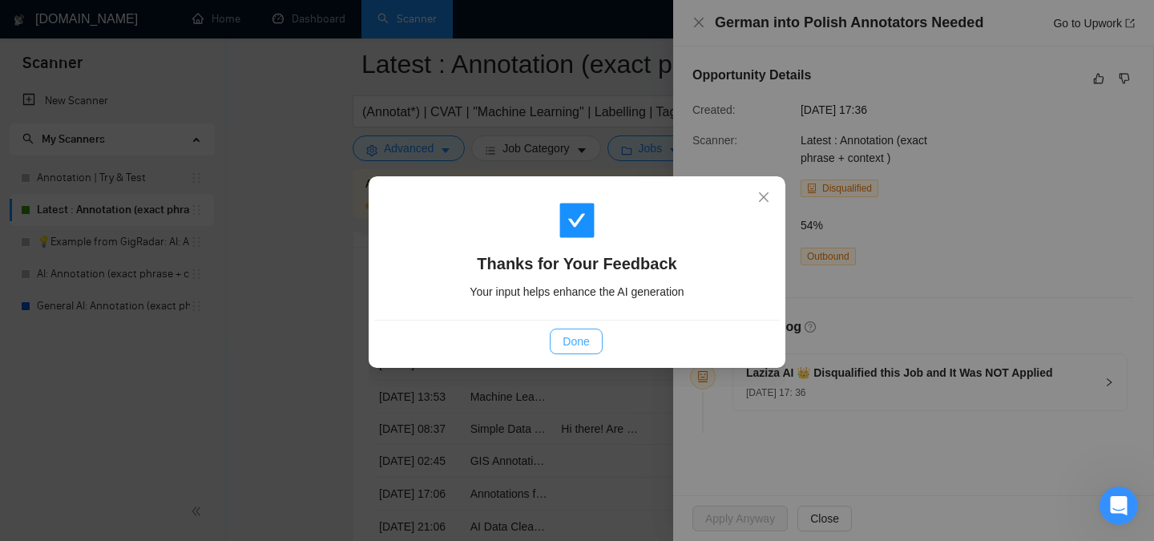
click at [579, 345] on span "Done" at bounding box center [576, 342] width 26 height 18
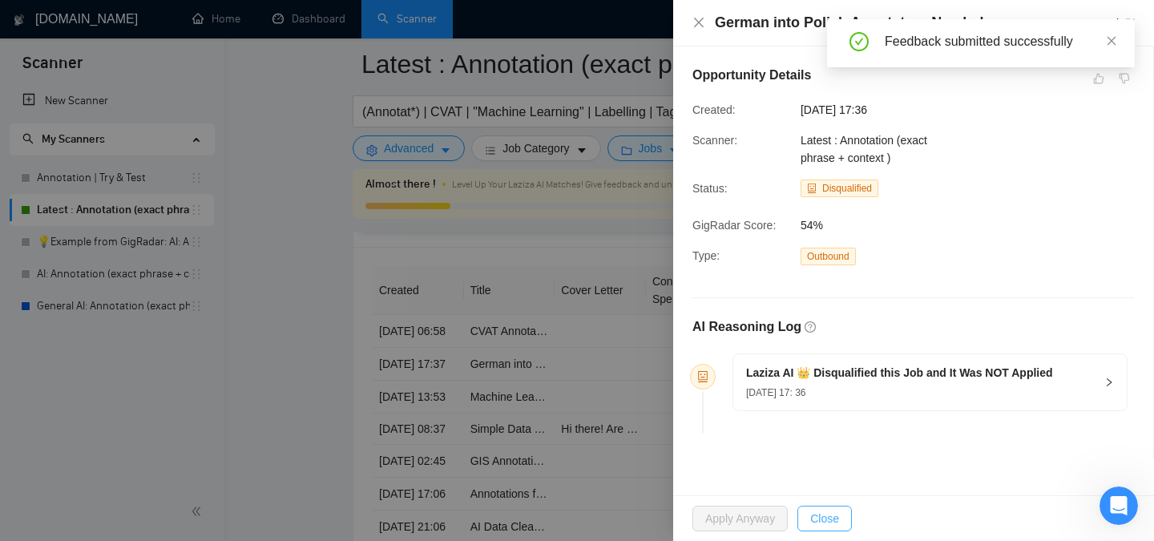
click at [826, 516] on span "Close" at bounding box center [824, 519] width 29 height 18
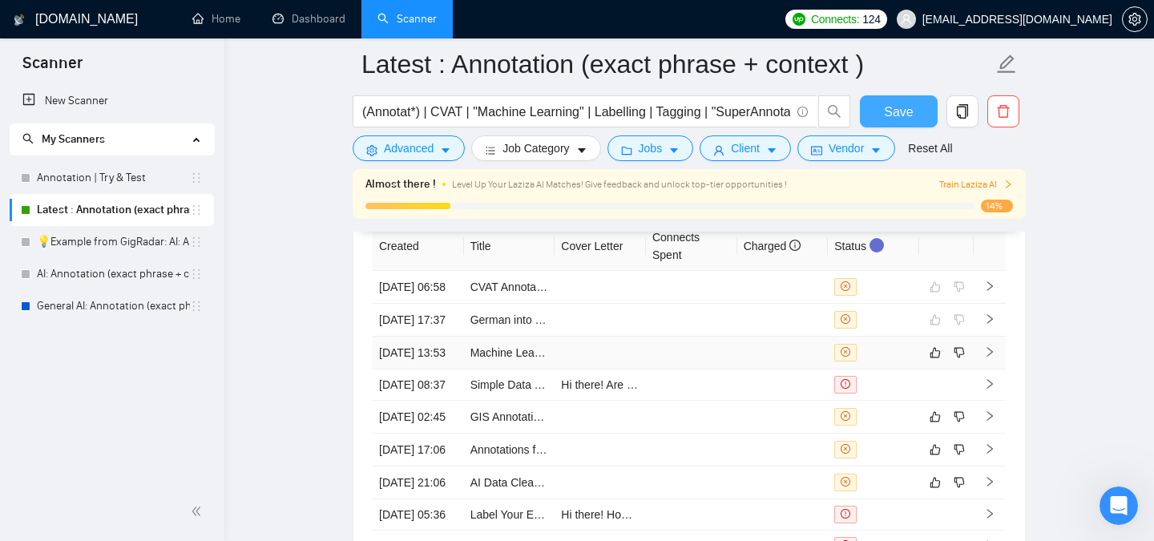
scroll to position [4164, 0]
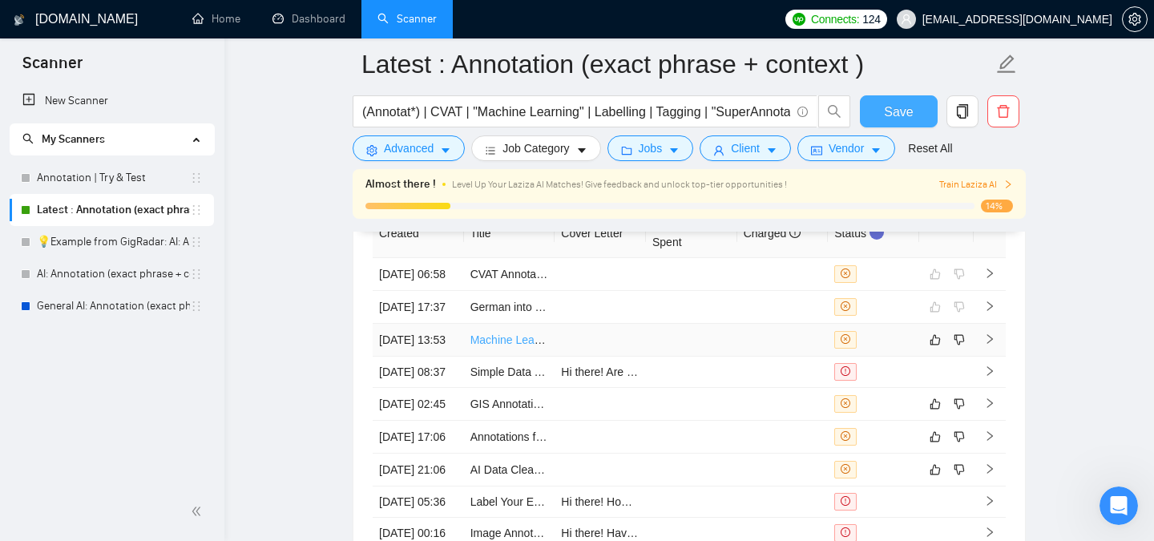
click at [526, 346] on link "Machine Learning Models for D365 project" at bounding box center [576, 339] width 212 height 13
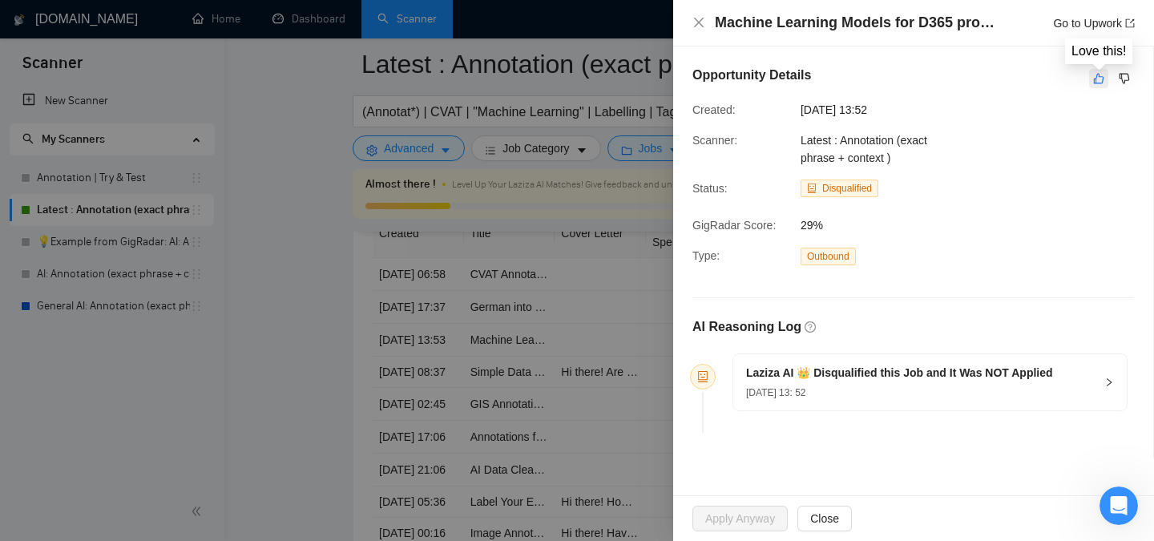
click at [1096, 79] on icon "like" at bounding box center [1098, 78] width 11 height 13
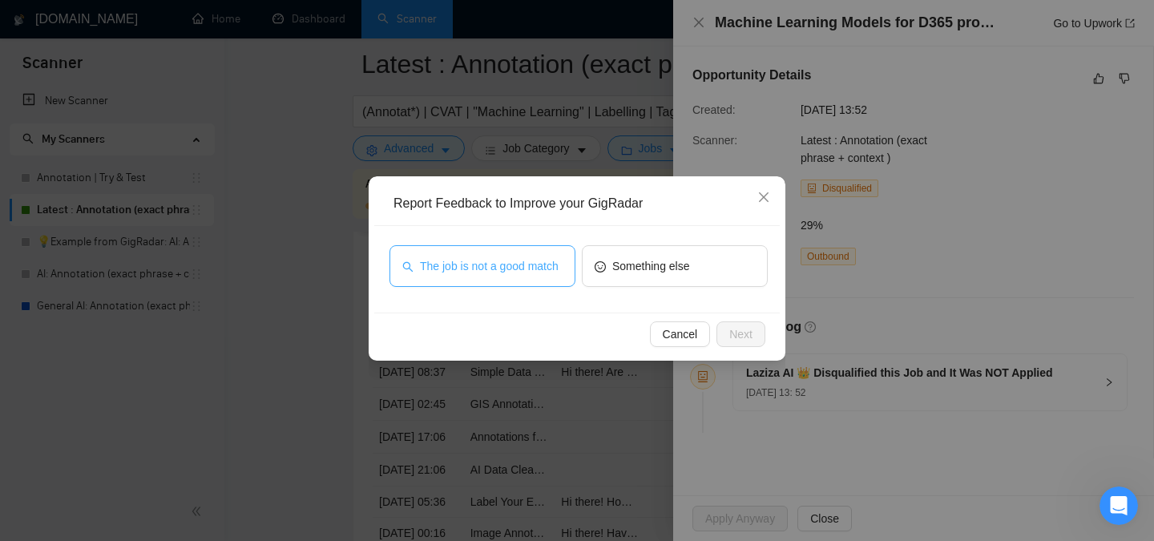
click at [516, 265] on span "The job is not a good match" at bounding box center [489, 266] width 139 height 18
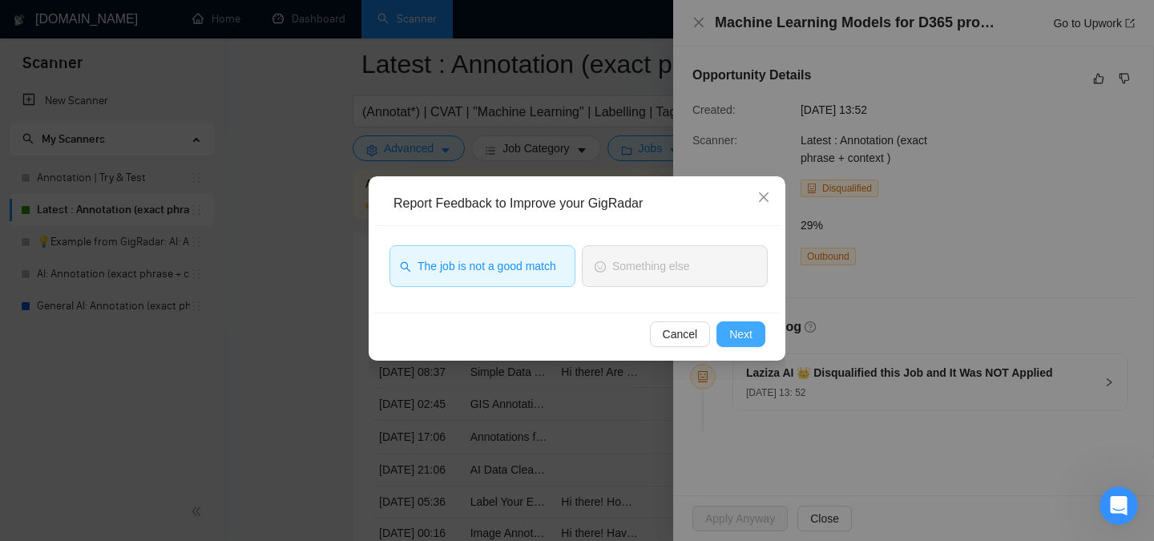
click at [746, 331] on span "Next" at bounding box center [740, 334] width 23 height 18
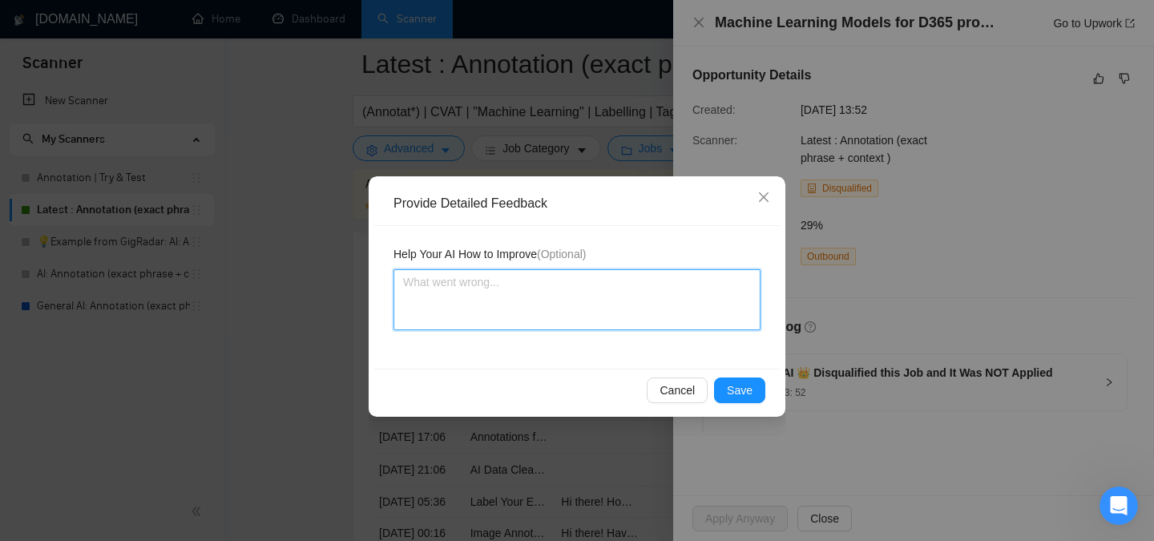
click at [482, 297] on textarea at bounding box center [576, 299] width 367 height 61
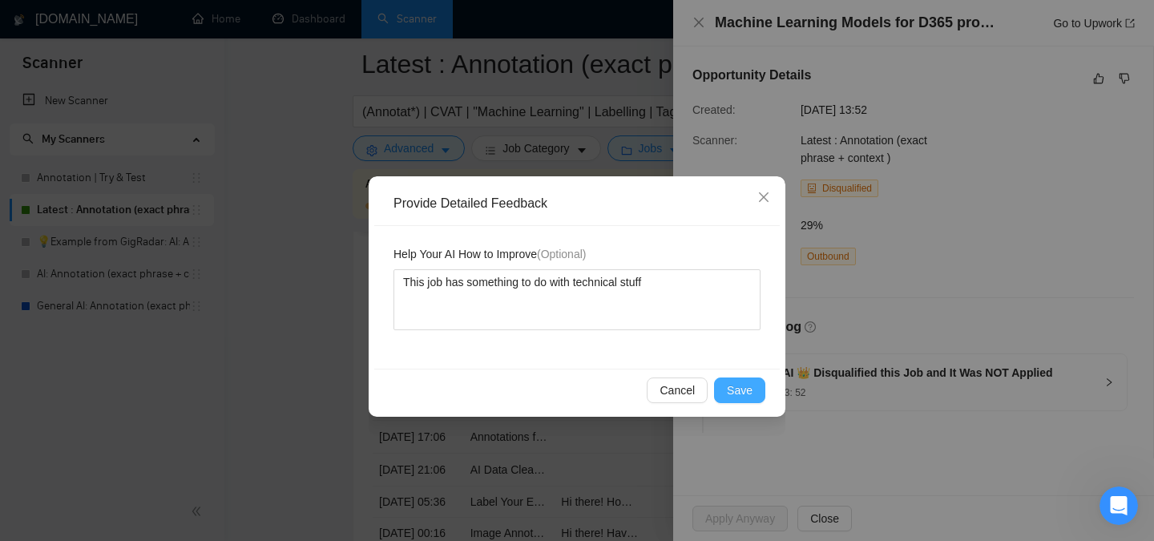
click at [756, 395] on button "Save" at bounding box center [739, 390] width 51 height 26
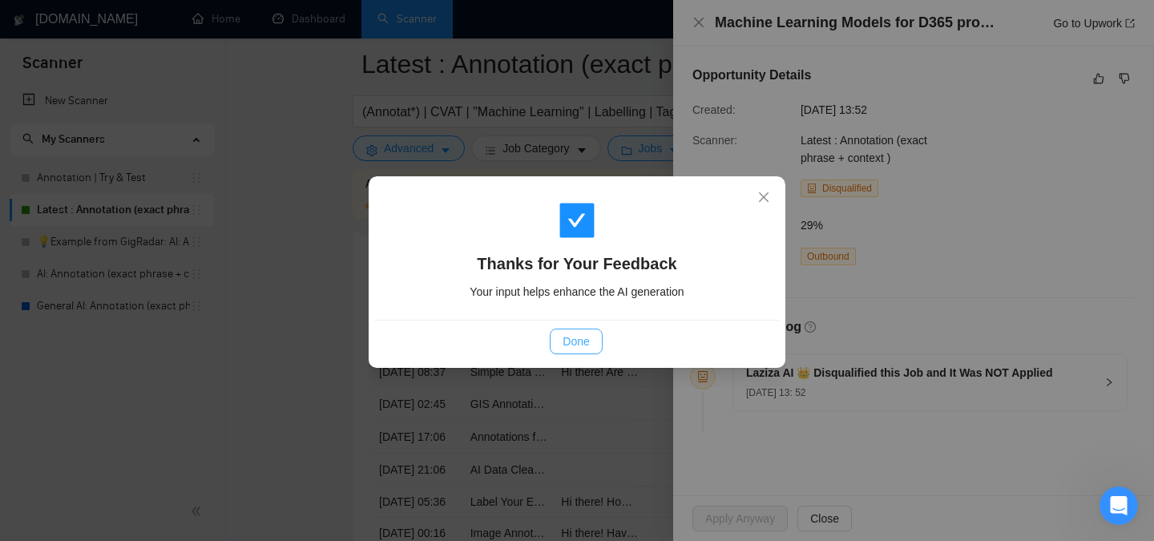
click at [574, 349] on button "Done" at bounding box center [576, 342] width 52 height 26
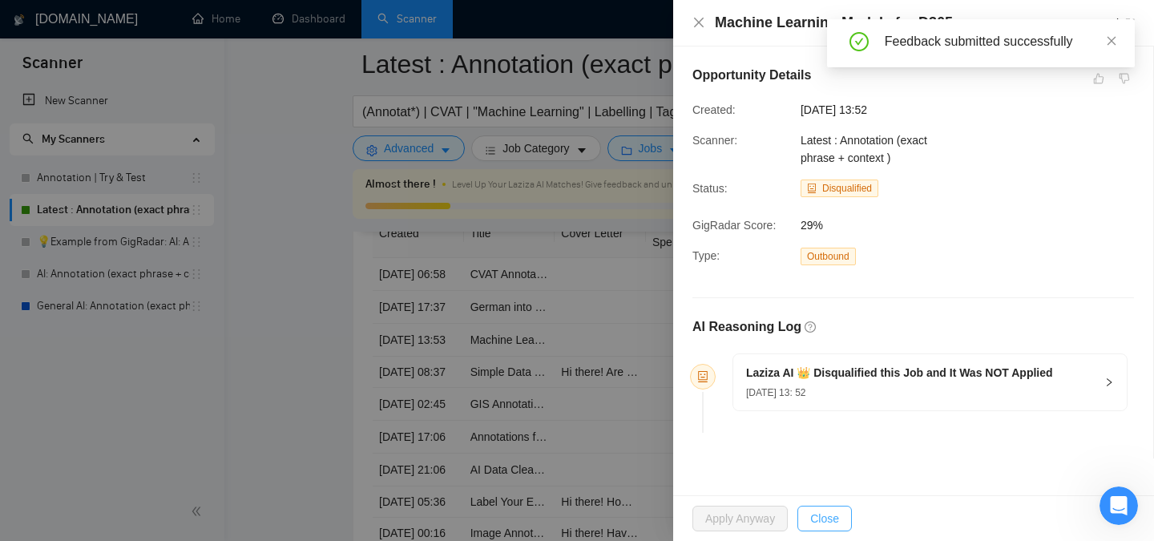
click at [814, 512] on span "Close" at bounding box center [824, 519] width 29 height 18
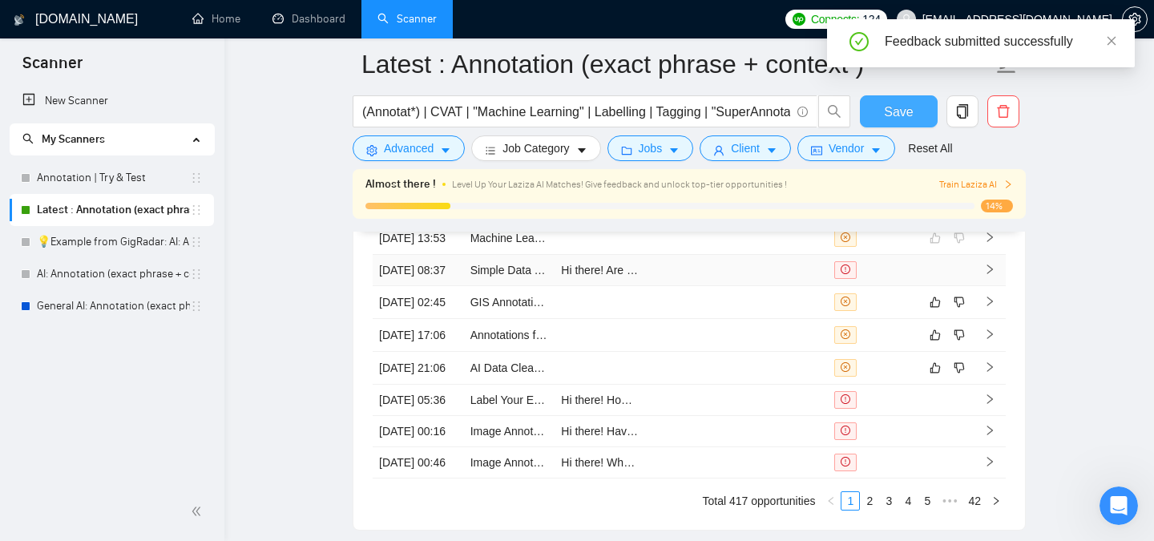
scroll to position [4271, 0]
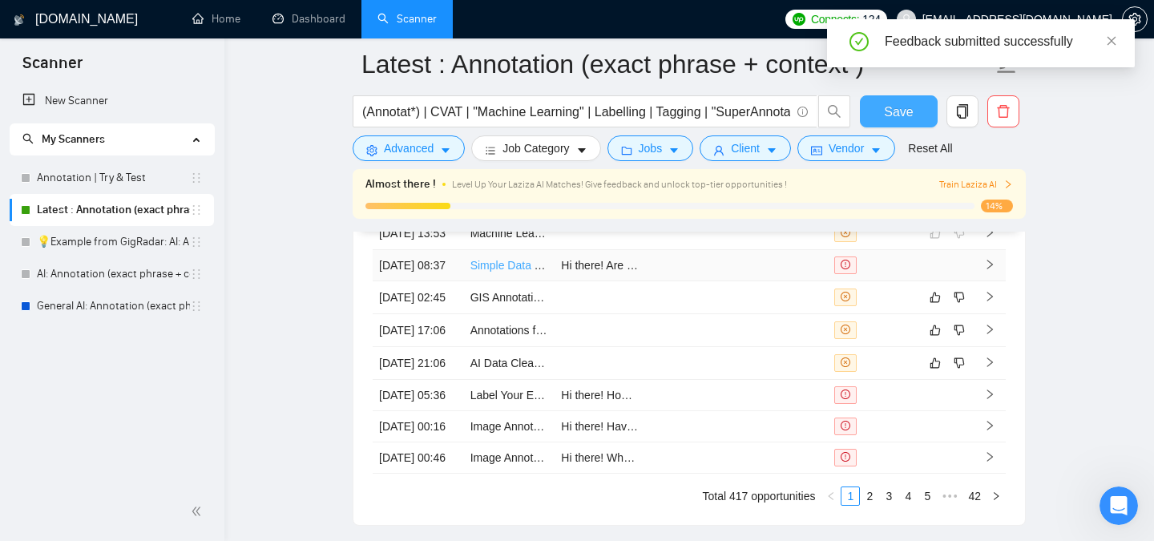
click at [523, 272] on link "Simple Data Tagging Task from Two Sources" at bounding box center [581, 265] width 223 height 13
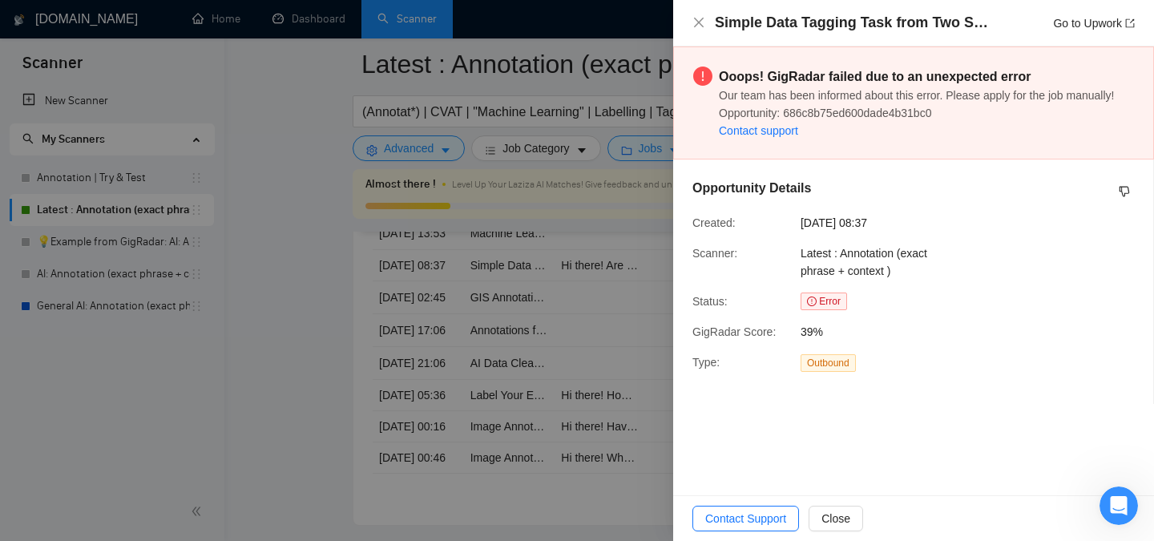
click at [577, 243] on div at bounding box center [577, 270] width 1154 height 541
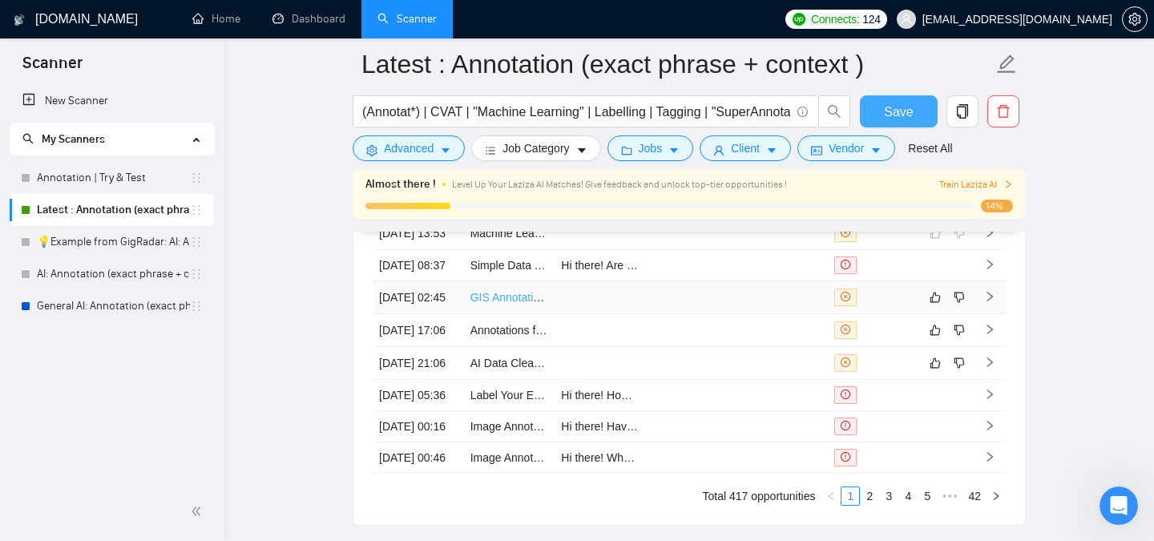
click at [512, 304] on link "GIS Annotation Team Needed for Ortho Photo Project" at bounding box center [603, 297] width 266 height 13
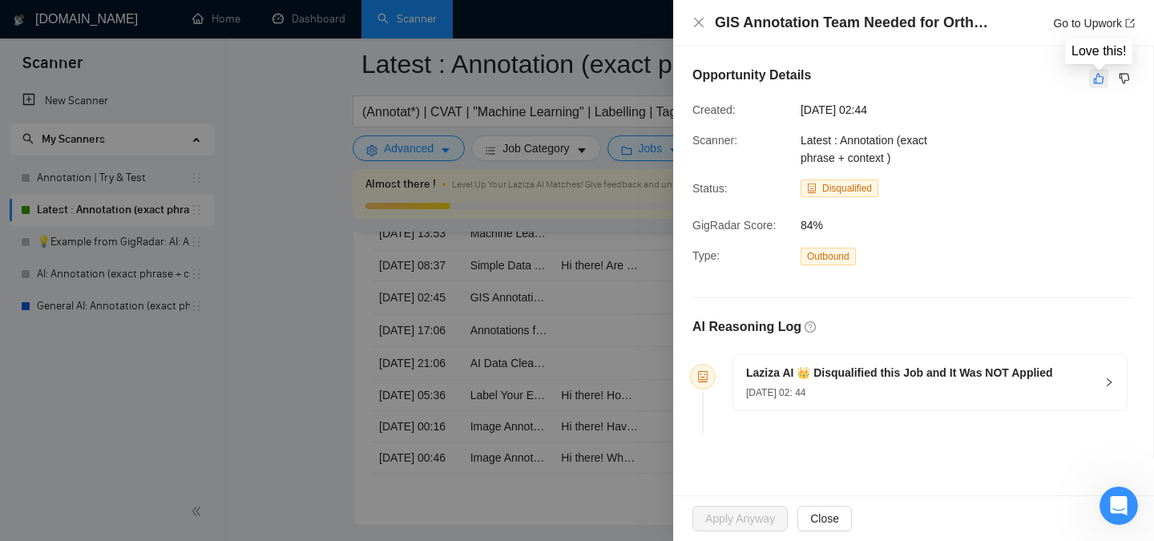
click at [1096, 75] on icon "like" at bounding box center [1098, 78] width 11 height 13
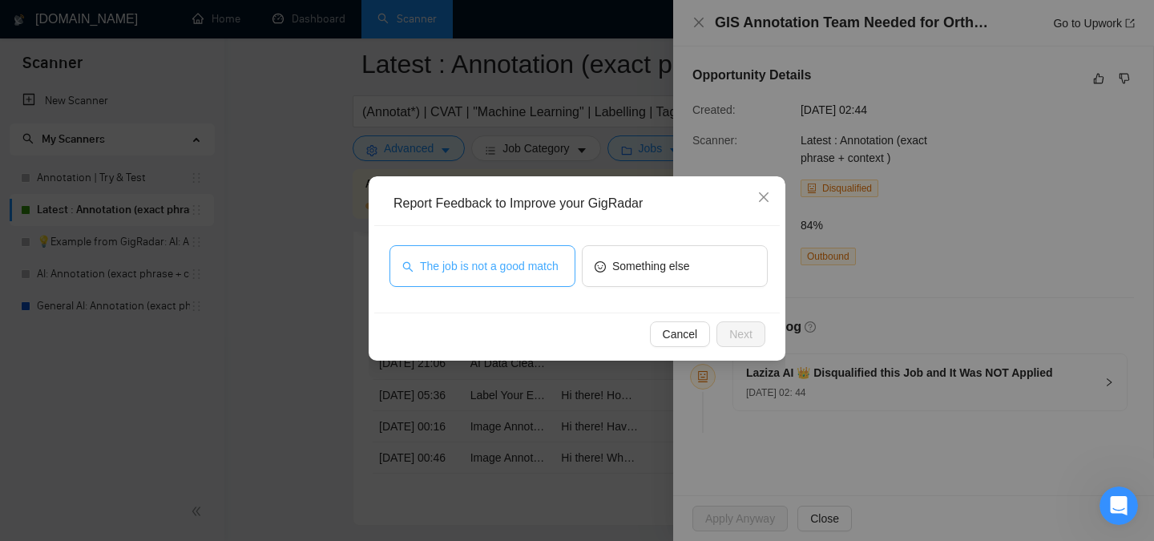
click at [490, 270] on span "The job is not a good match" at bounding box center [489, 266] width 139 height 18
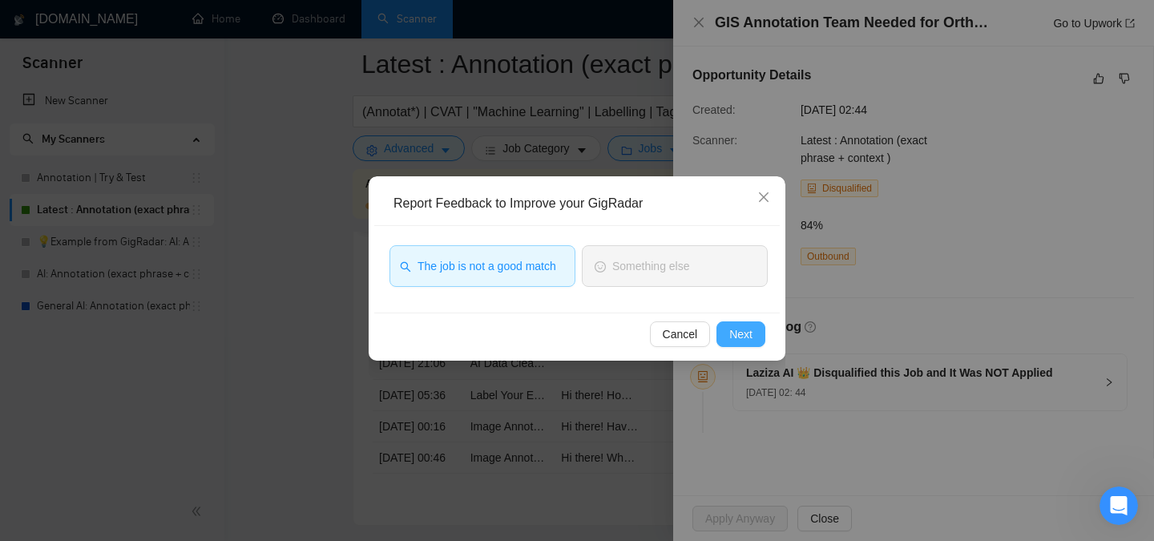
click at [743, 336] on span "Next" at bounding box center [740, 334] width 23 height 18
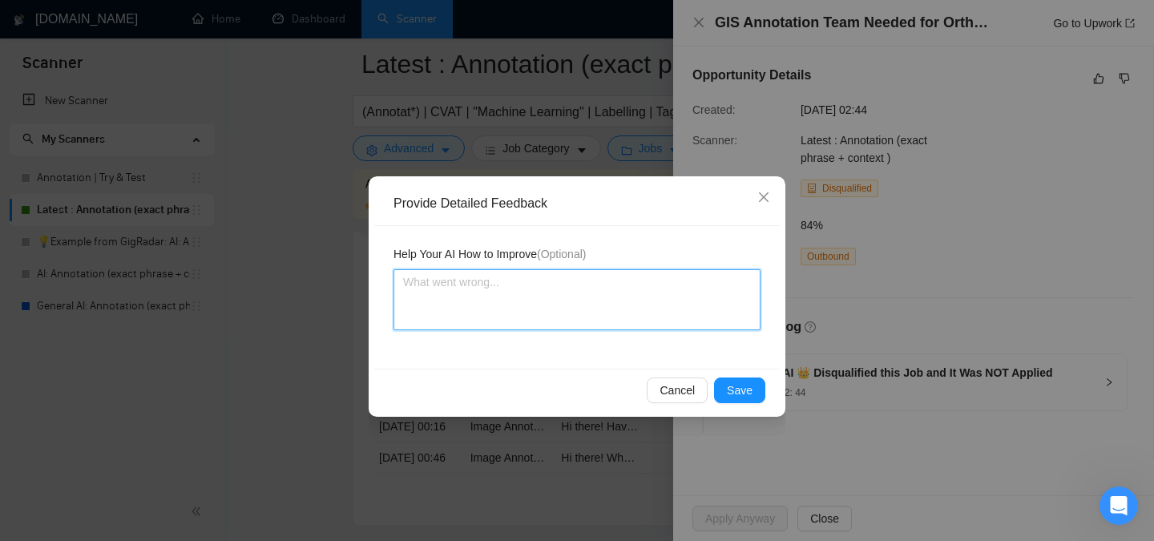
click at [513, 294] on textarea at bounding box center [576, 299] width 367 height 61
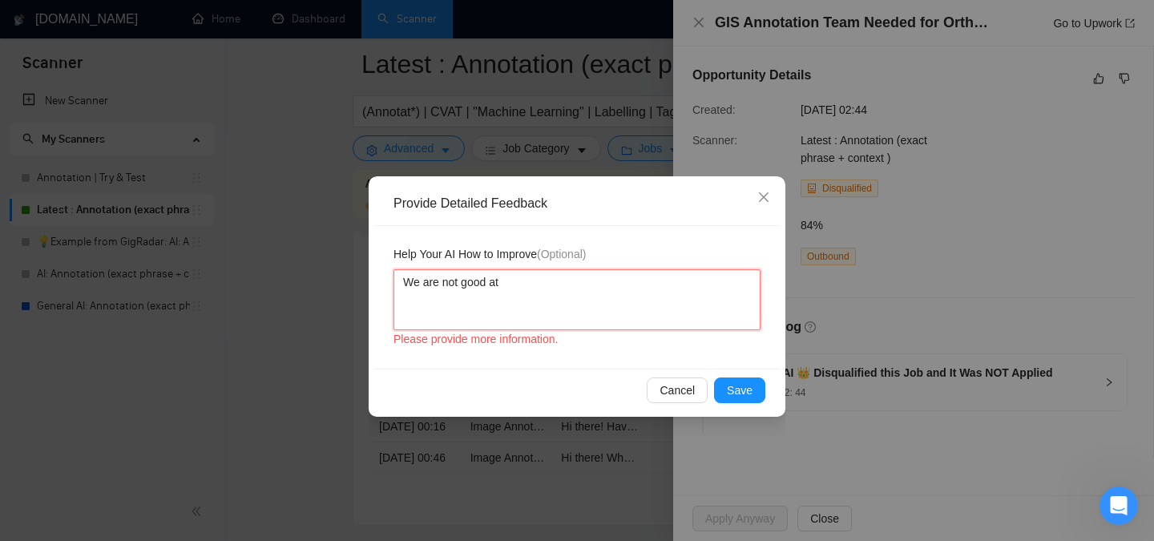
paste textarea "geospatial analysis"
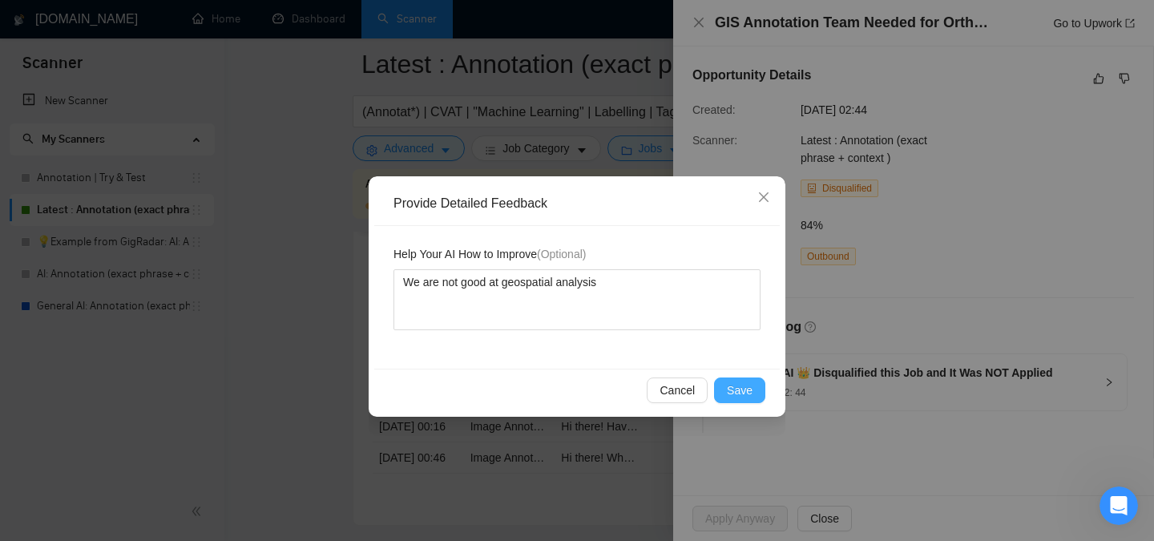
click at [737, 389] on span "Save" at bounding box center [740, 390] width 26 height 18
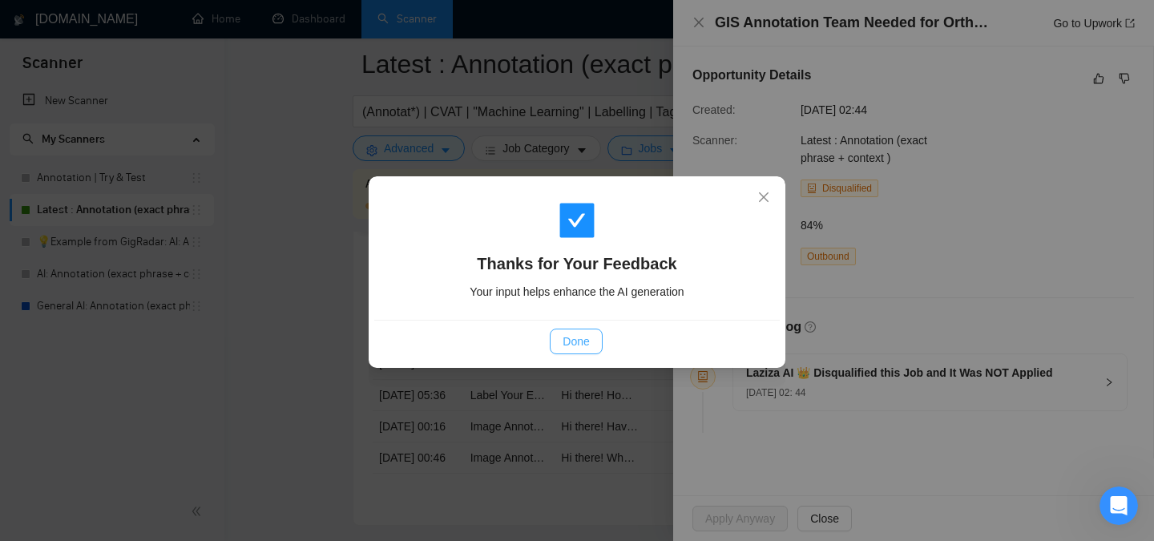
click at [577, 333] on span "Done" at bounding box center [576, 342] width 26 height 18
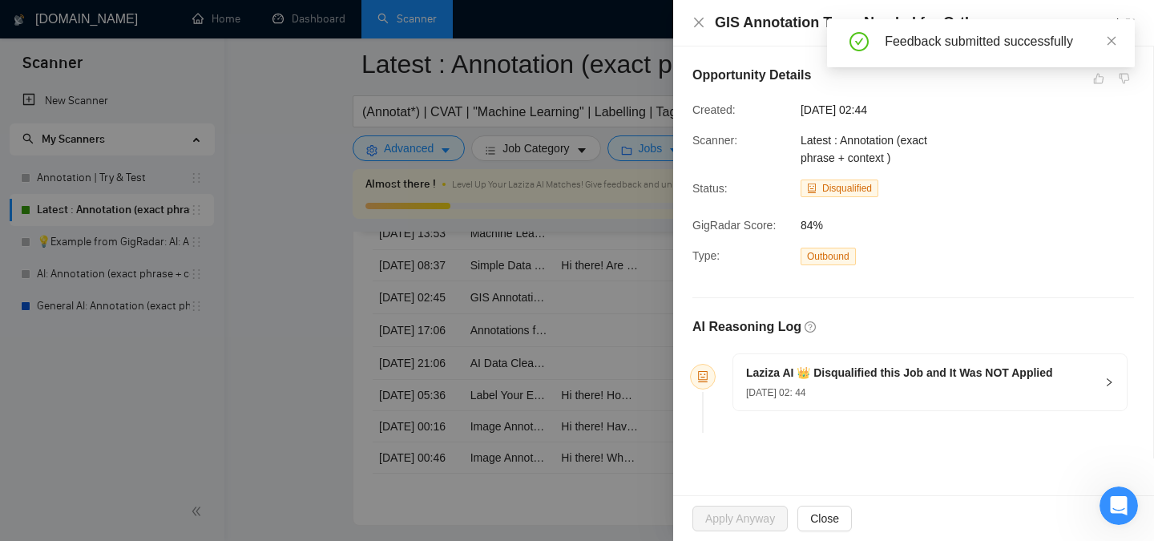
click at [705, 18] on div "GIS Annotation Team Needed for Ortho Photo Project Go to Upwork" at bounding box center [913, 23] width 442 height 20
click at [694, 23] on icon "close" at bounding box center [698, 22] width 13 height 13
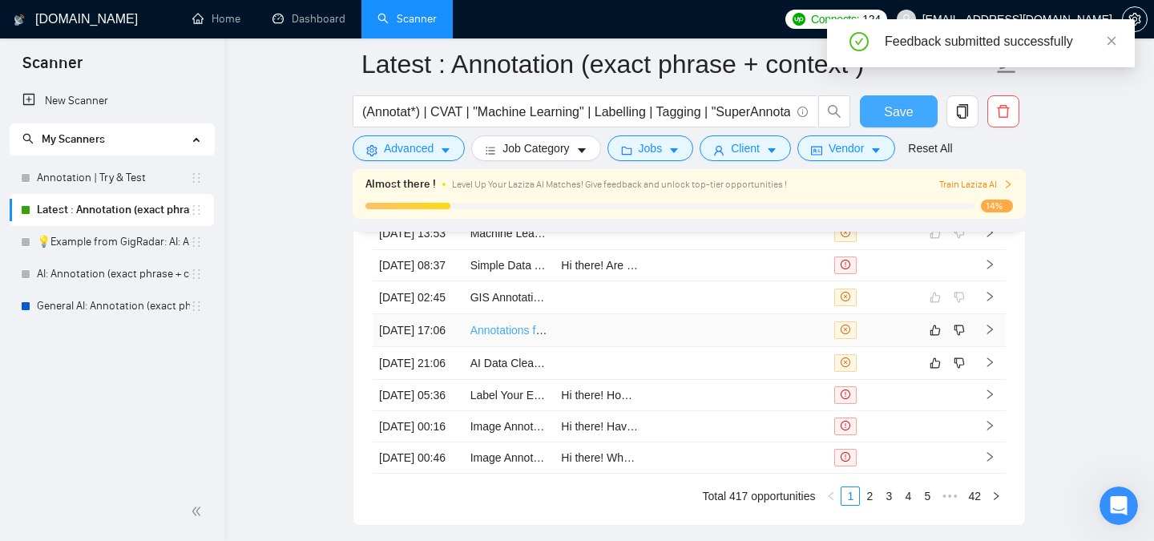
click at [512, 337] on link "Annotations for Insights and Decision Making from Document Collections" at bounding box center [651, 330] width 362 height 13
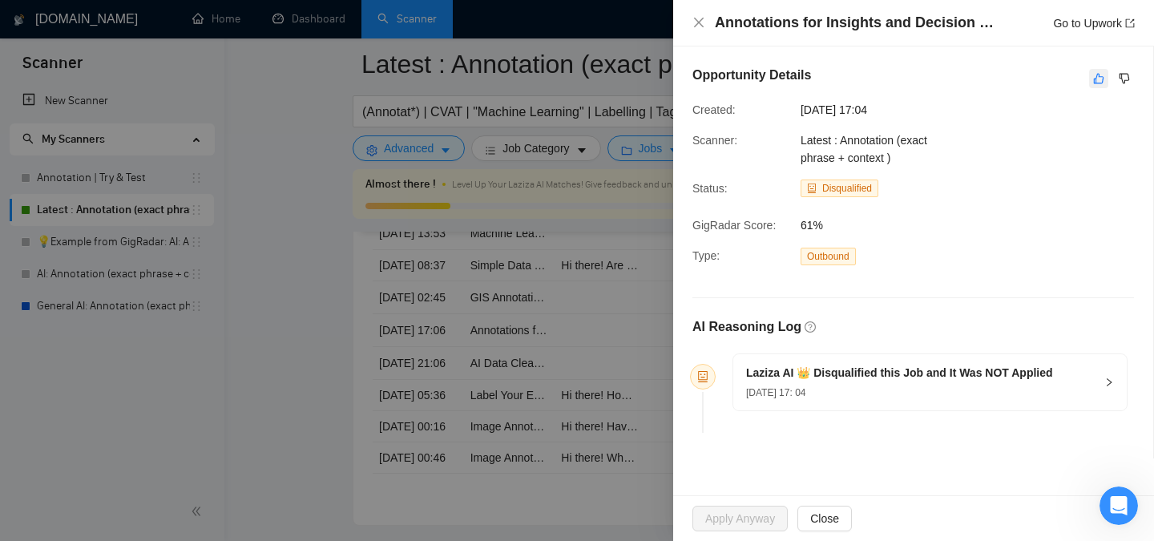
click at [1095, 79] on icon "like" at bounding box center [1098, 78] width 11 height 13
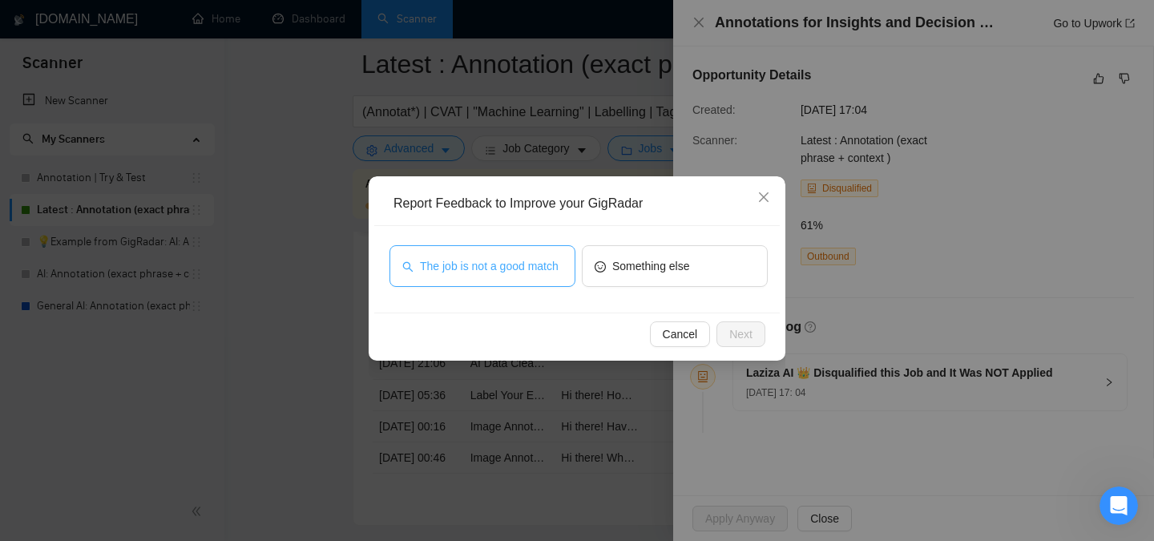
click at [470, 273] on span "The job is not a good match" at bounding box center [489, 266] width 139 height 18
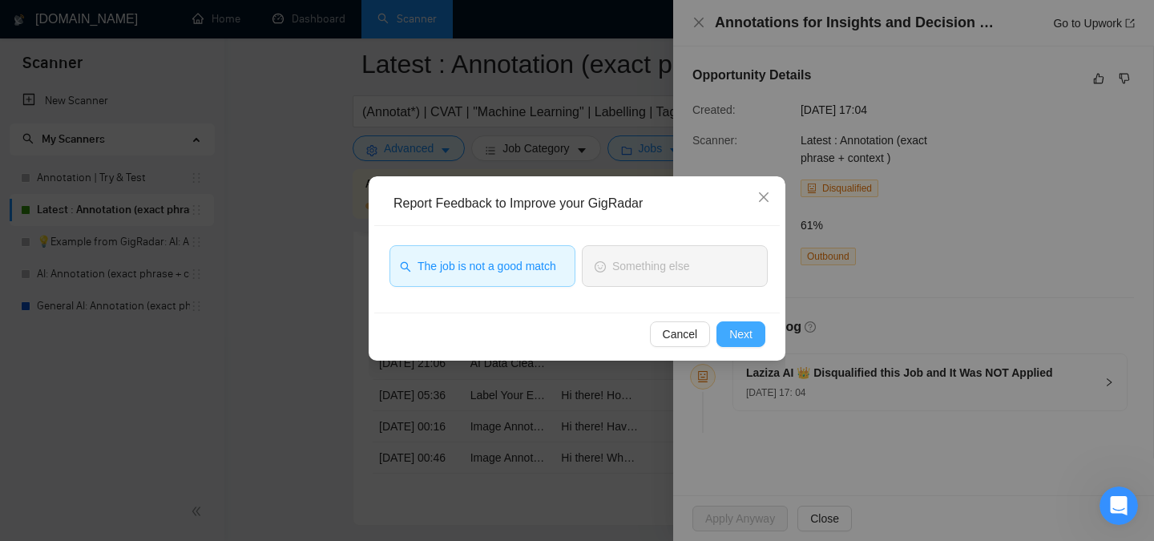
click at [742, 329] on span "Next" at bounding box center [740, 334] width 23 height 18
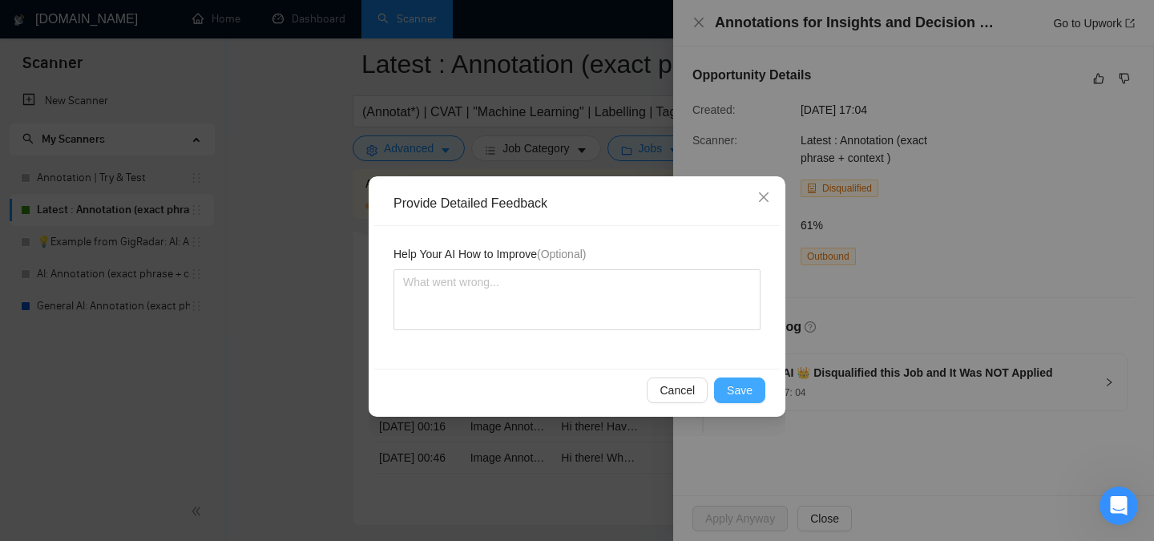
click at [750, 400] on button "Save" at bounding box center [739, 390] width 51 height 26
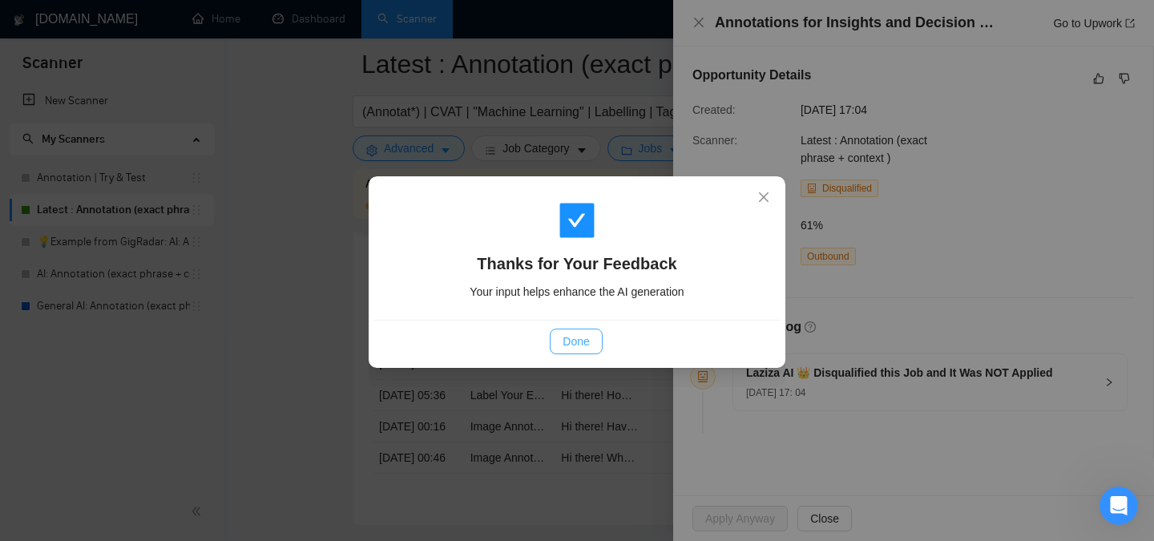
click at [586, 343] on span "Done" at bounding box center [576, 342] width 26 height 18
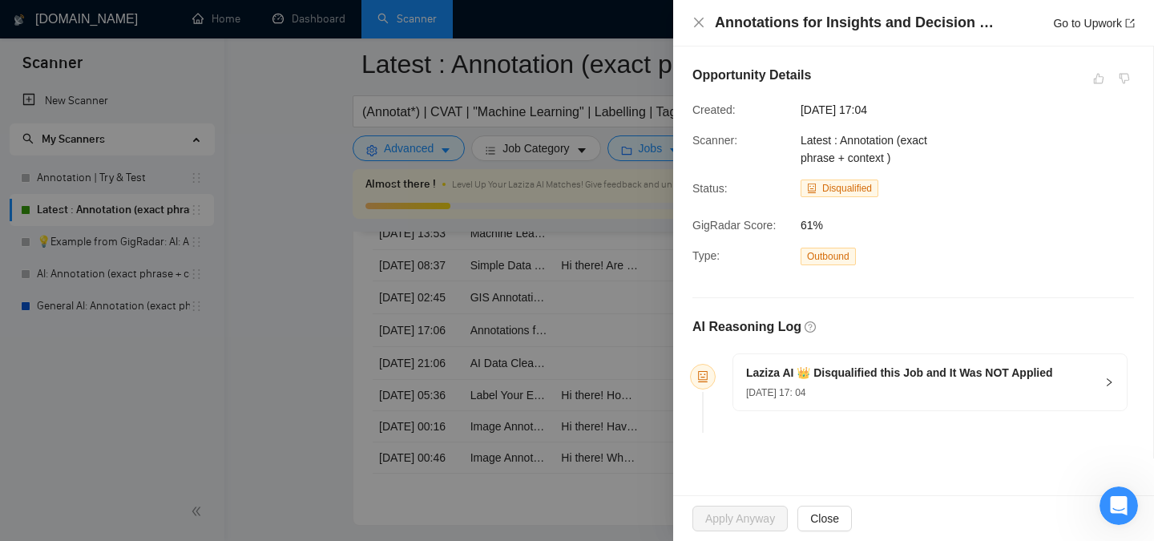
click at [630, 224] on div at bounding box center [577, 270] width 1154 height 541
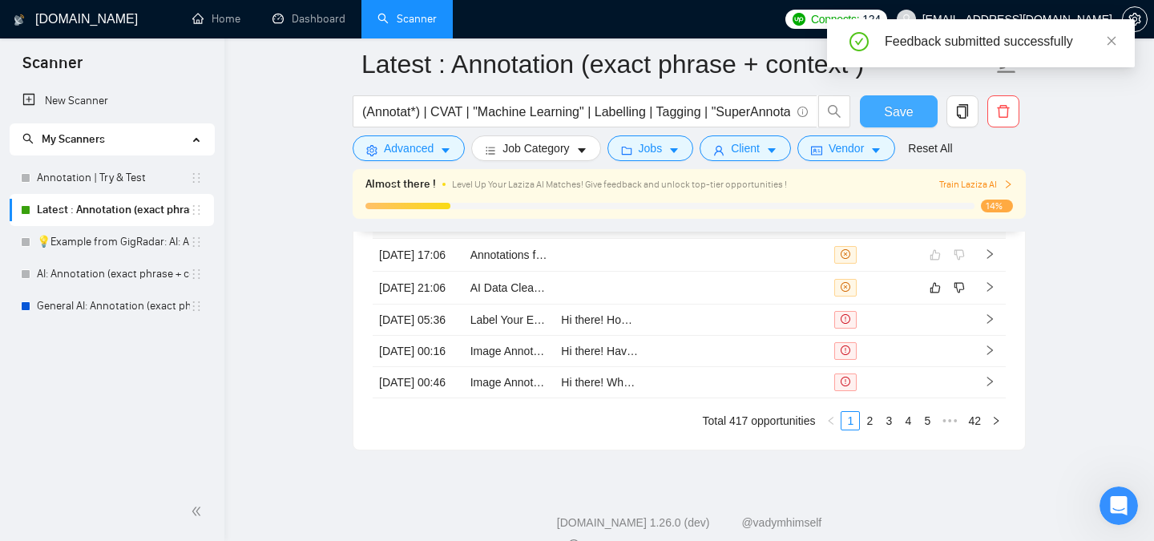
scroll to position [4354, 0]
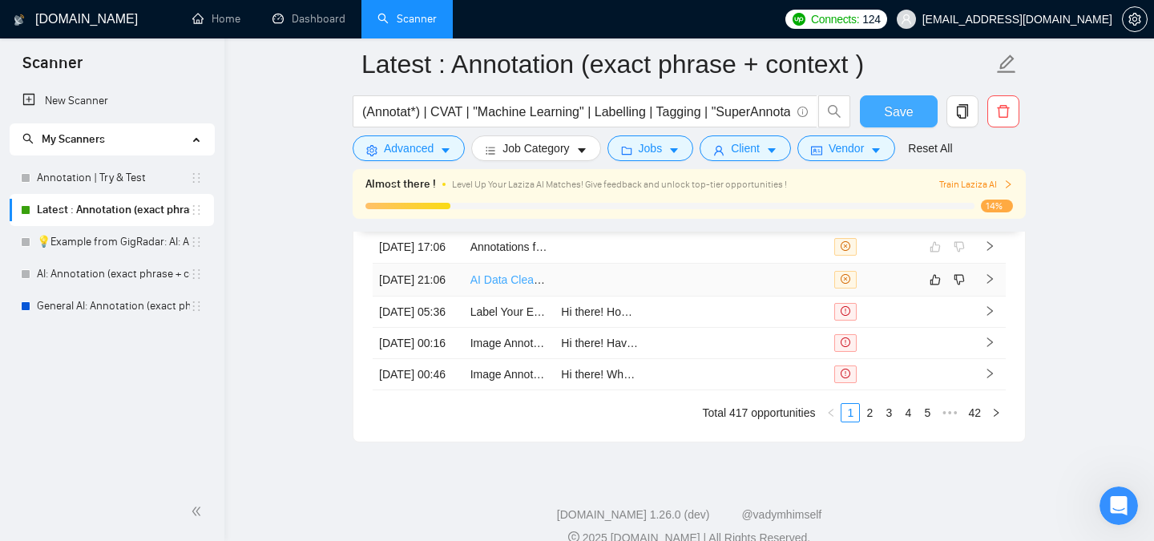
click at [500, 286] on link "AI Data Cleanup and Tagging for HubSpot Contacts" at bounding box center [598, 279] width 256 height 13
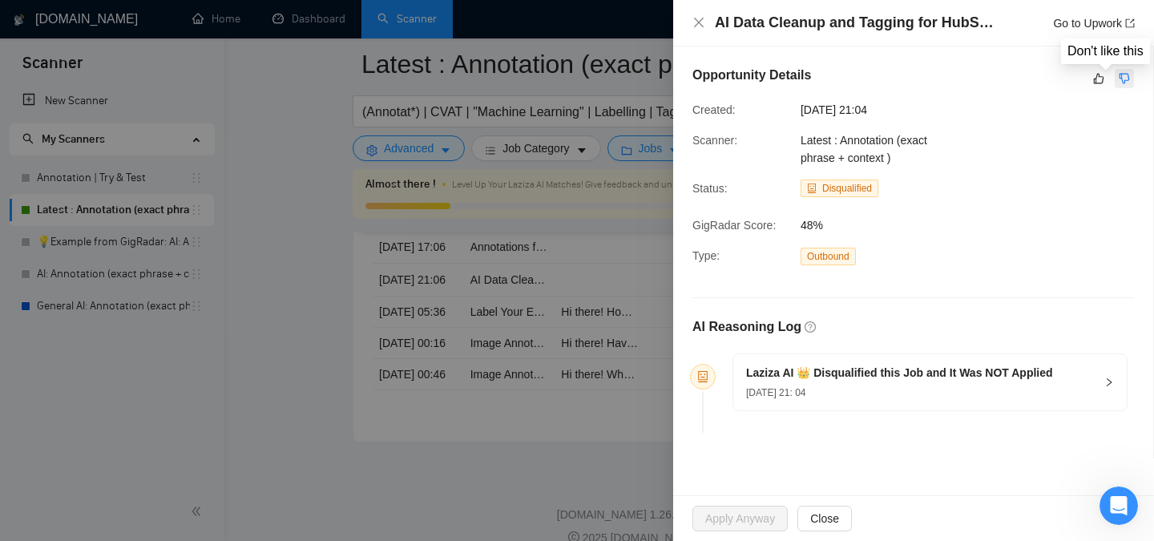
click at [1129, 79] on icon "dislike" at bounding box center [1124, 78] width 11 height 13
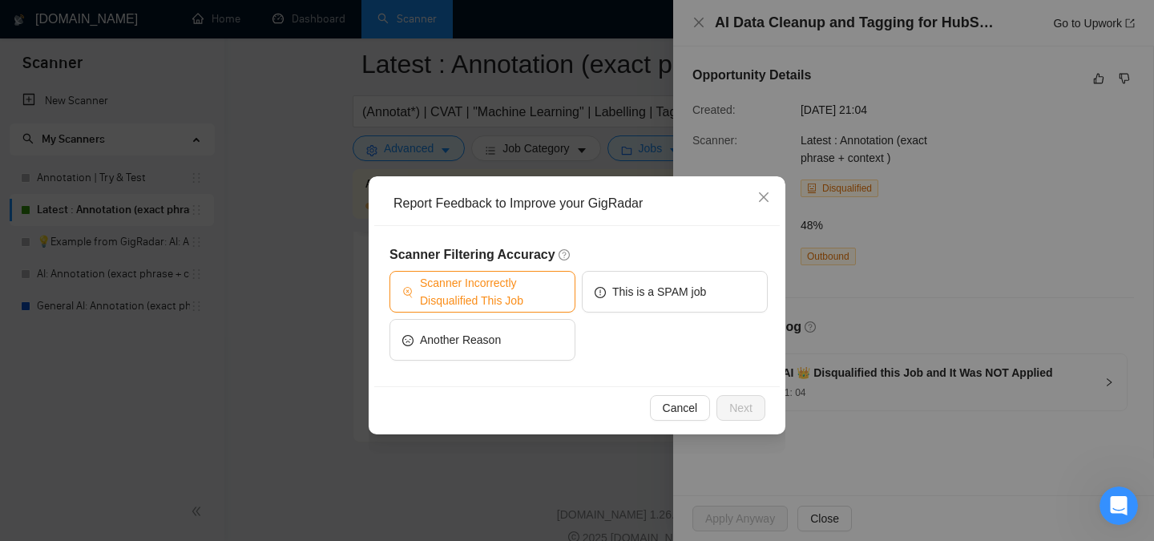
click at [486, 296] on span "Scanner Incorrectly Disqualified This Job" at bounding box center [491, 291] width 143 height 35
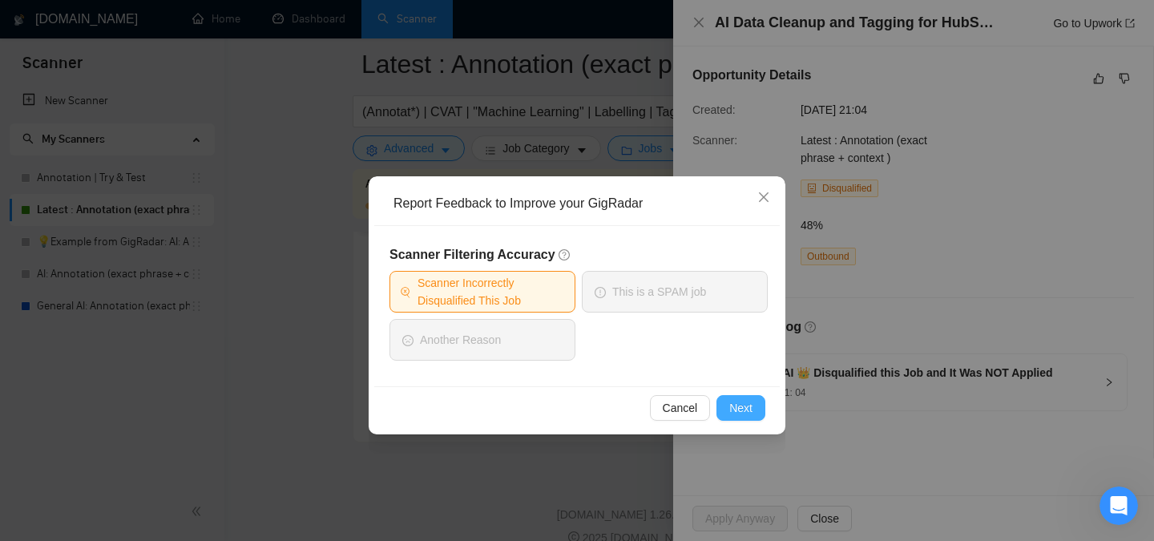
click at [752, 403] on span "Next" at bounding box center [740, 408] width 23 height 18
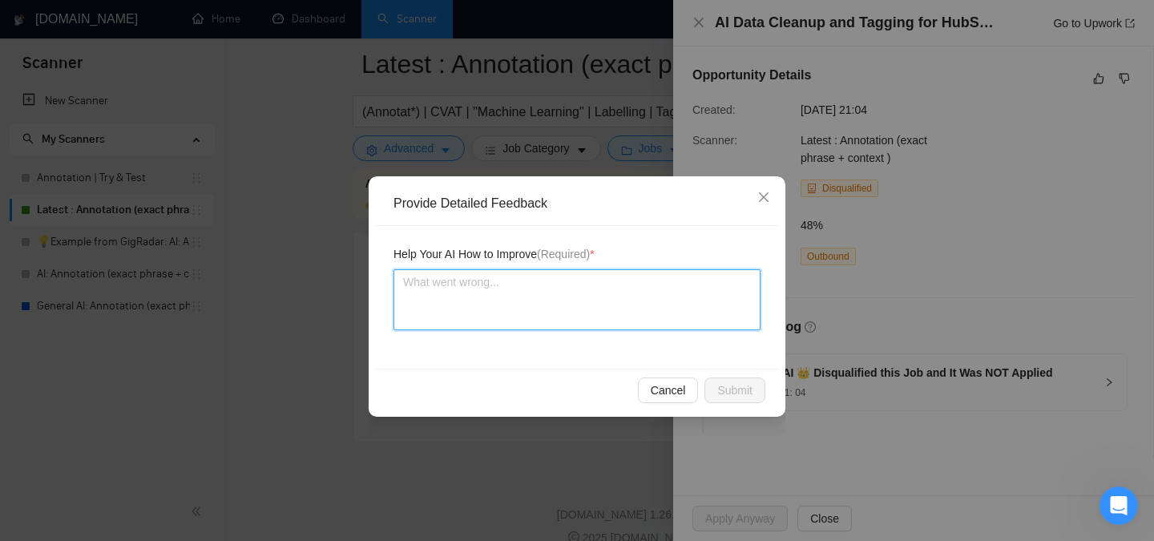
click at [501, 292] on textarea at bounding box center [576, 299] width 367 height 61
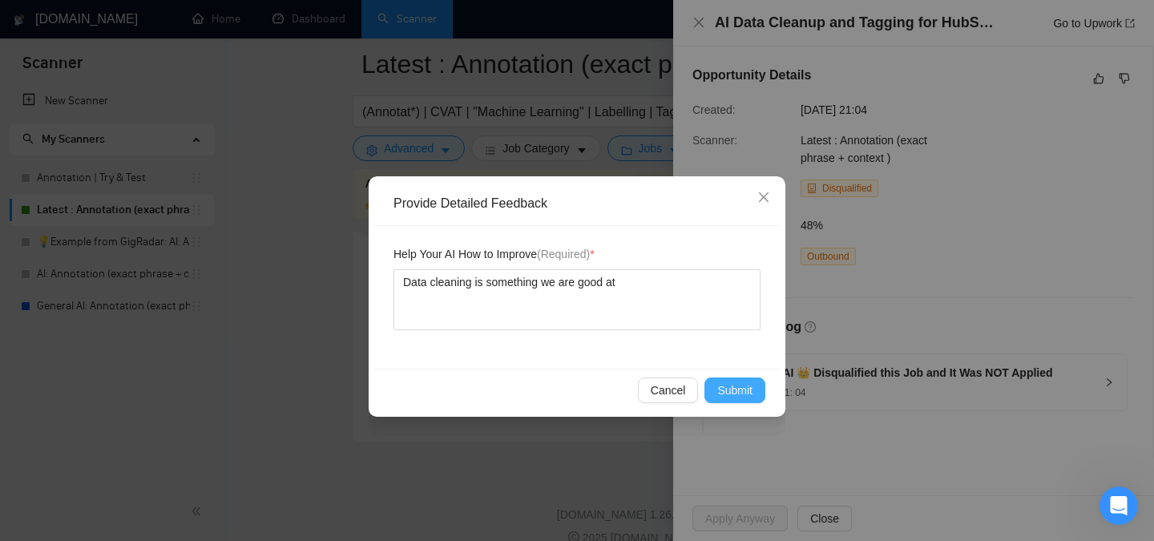
click at [740, 393] on span "Submit" at bounding box center [734, 390] width 35 height 18
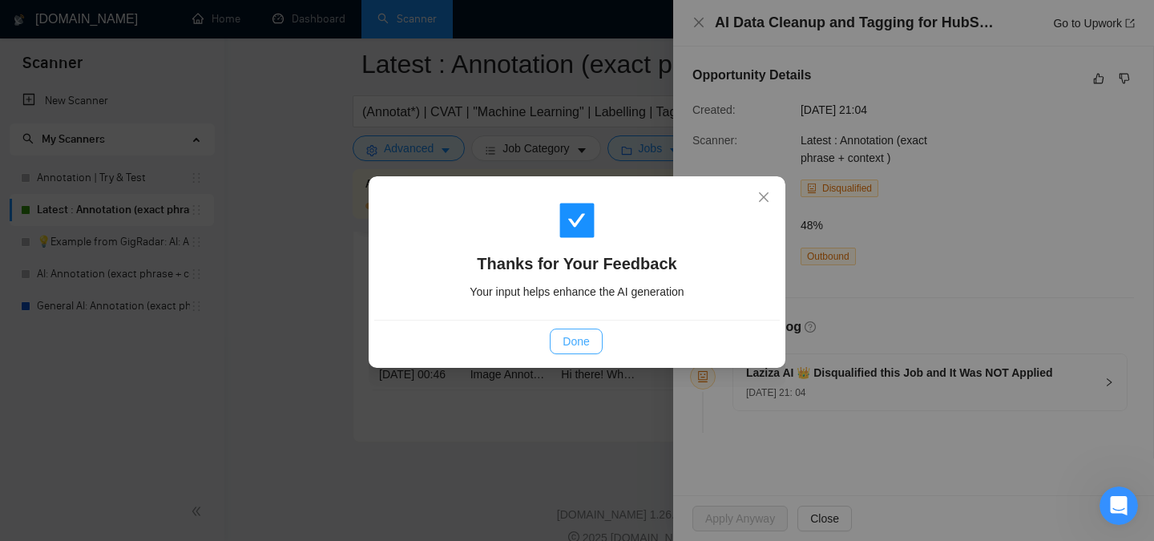
click at [592, 341] on button "Done" at bounding box center [576, 342] width 52 height 26
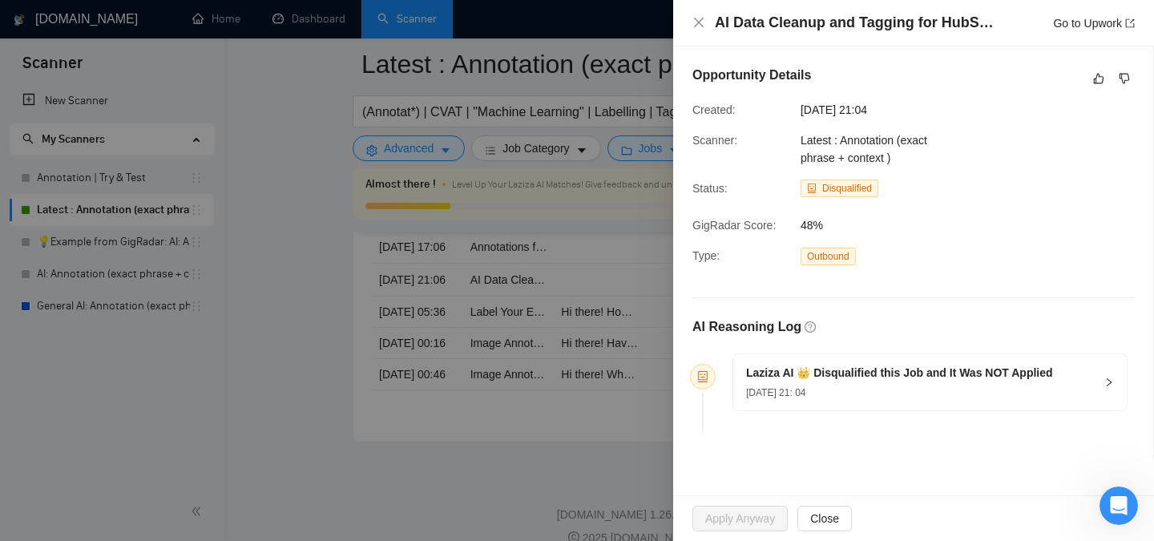
click at [652, 297] on div at bounding box center [577, 270] width 1154 height 541
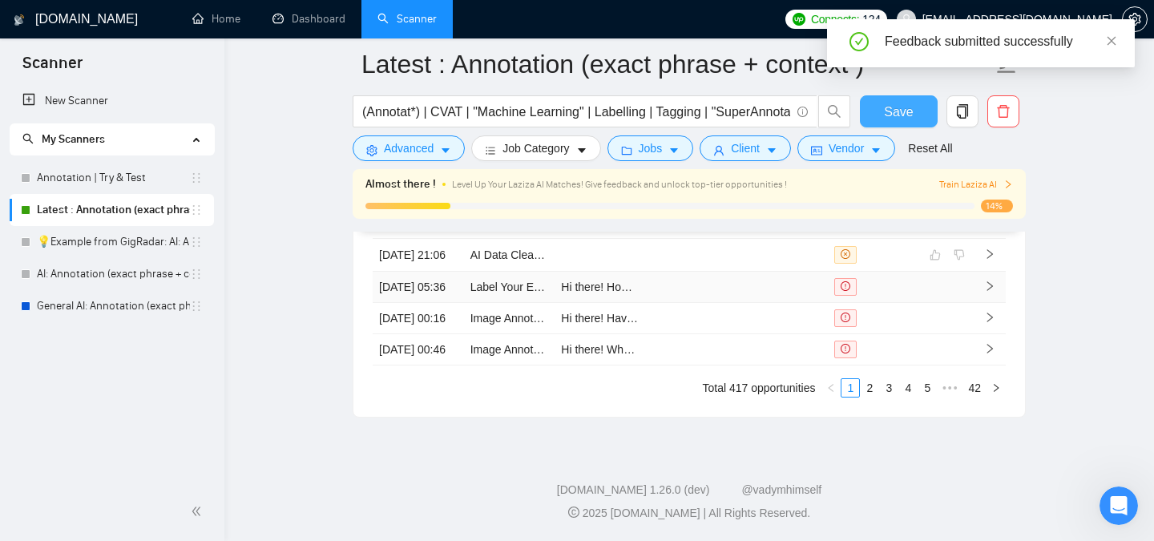
scroll to position [4545, 0]
click at [865, 391] on link "2" at bounding box center [870, 388] width 18 height 18
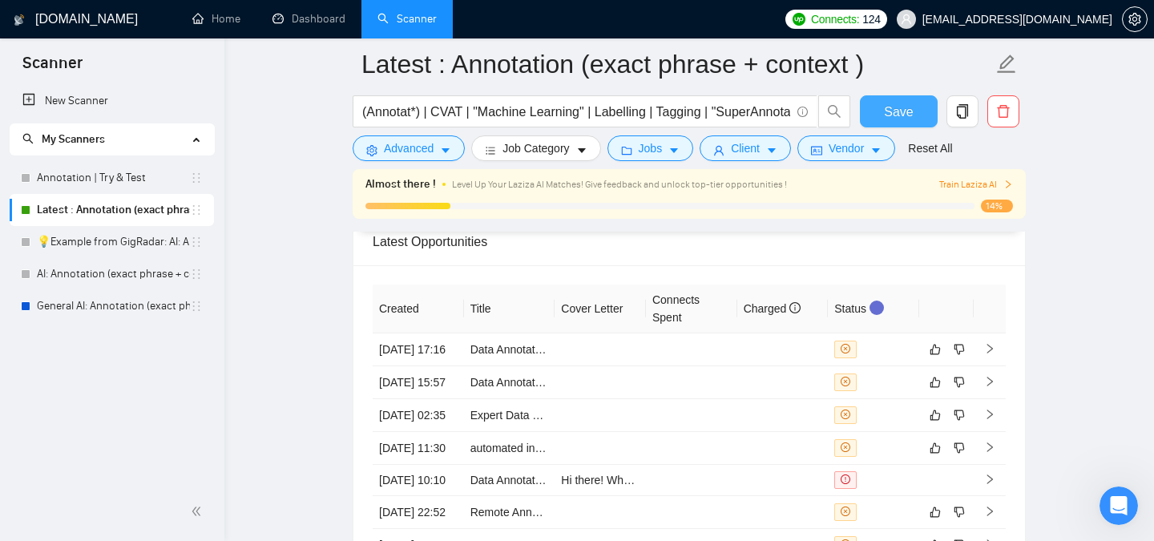
scroll to position [4085, 0]
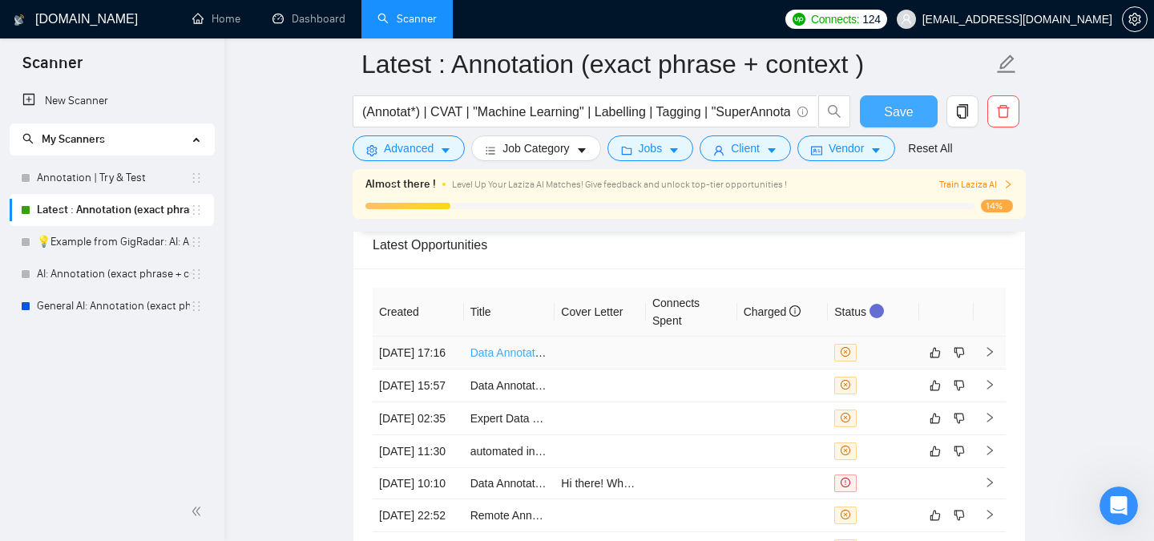
click at [516, 358] on link "Data Annotation Specialist – Driver Behavior Classification (UK Driving License…" at bounding box center [696, 352] width 453 height 13
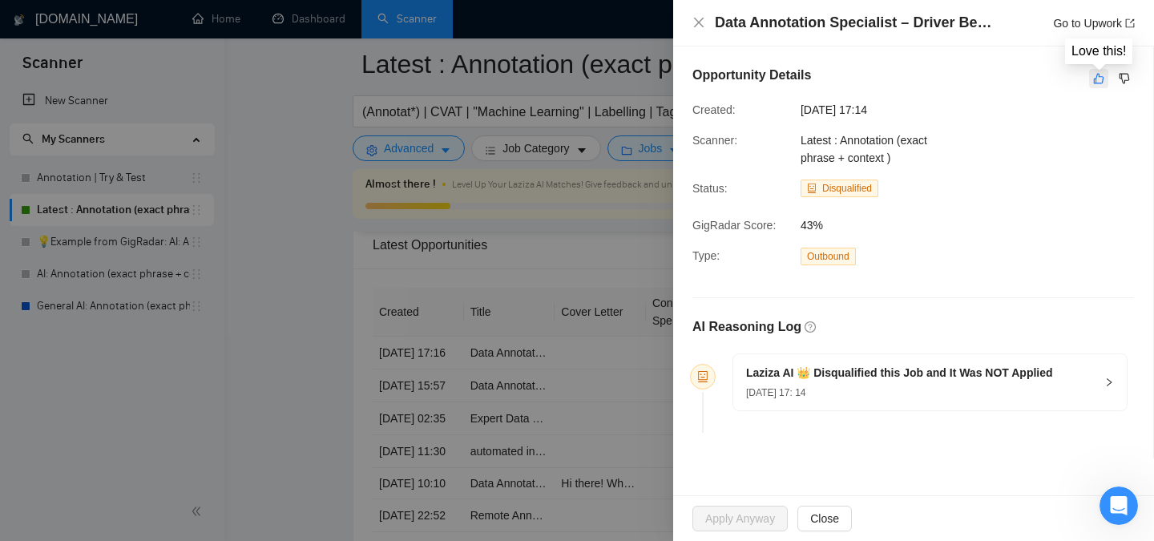
click at [1099, 83] on icon "like" at bounding box center [1098, 78] width 11 height 13
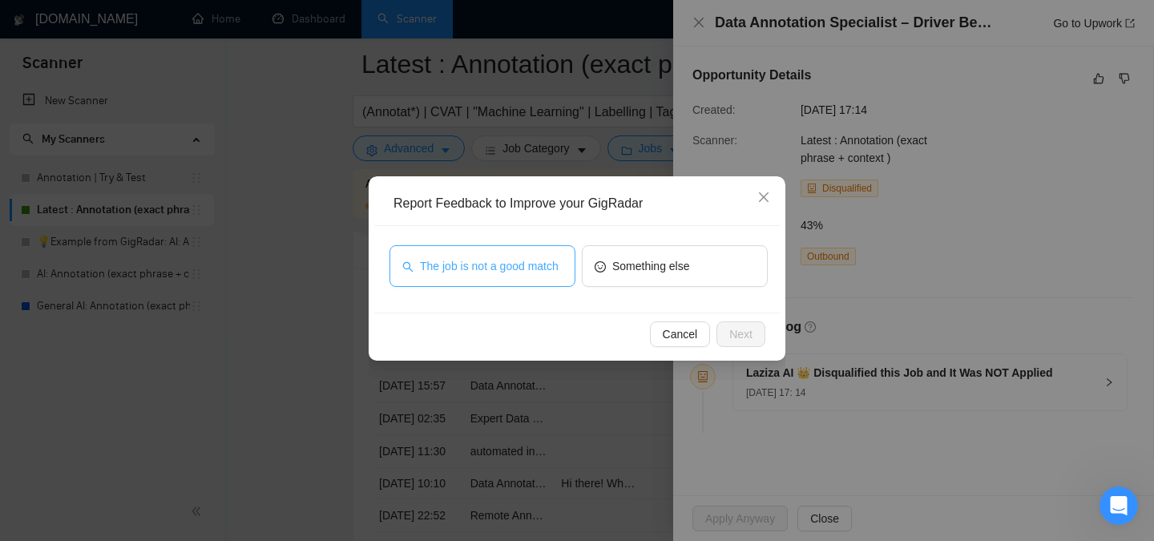
click at [493, 257] on span "The job is not a good match" at bounding box center [489, 266] width 139 height 18
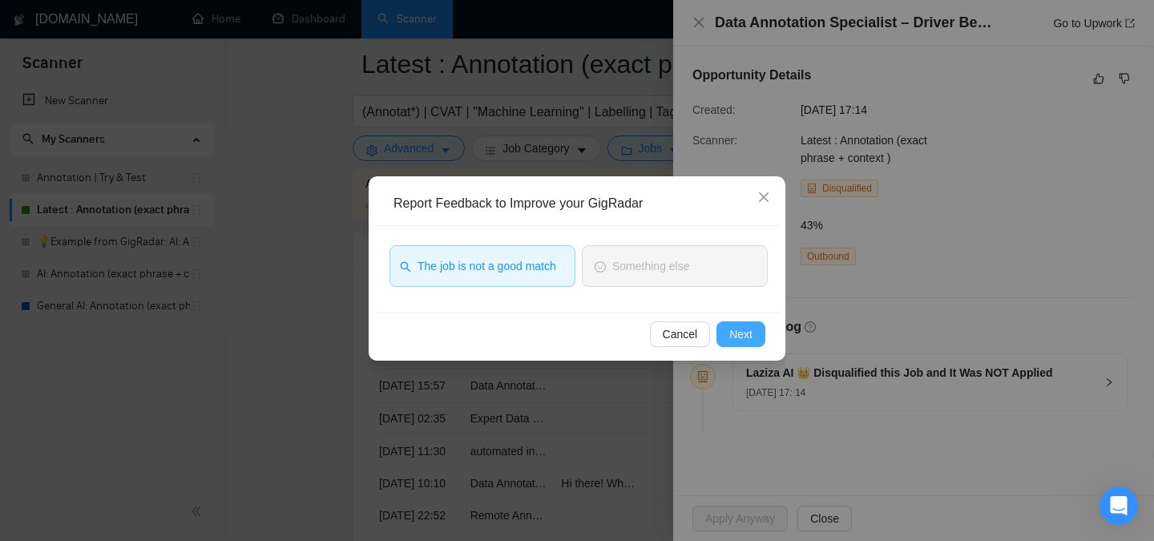
click at [746, 337] on span "Next" at bounding box center [740, 334] width 23 height 18
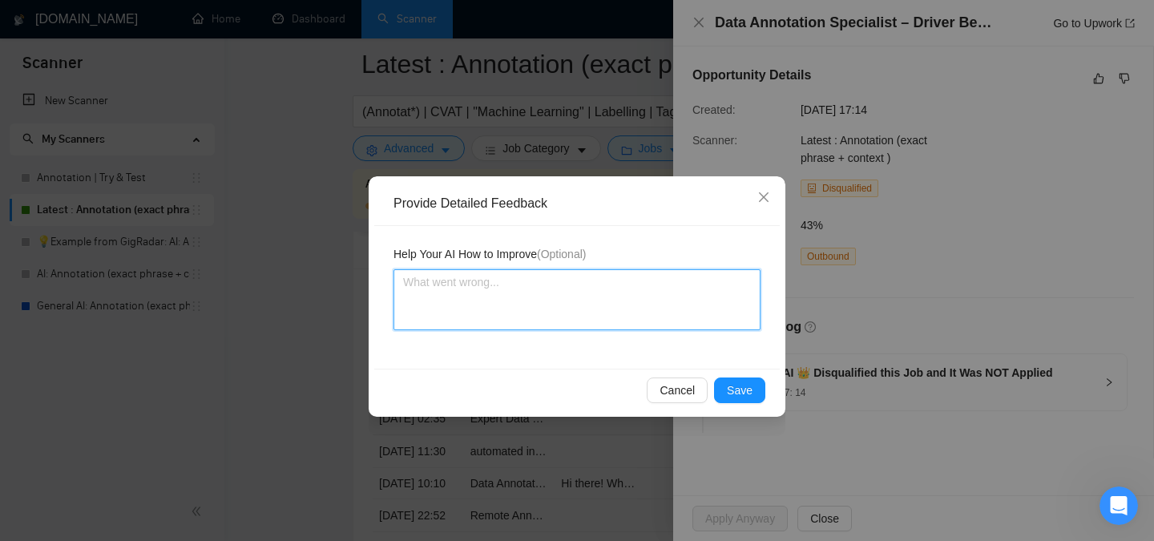
click at [588, 311] on textarea at bounding box center [576, 299] width 367 height 61
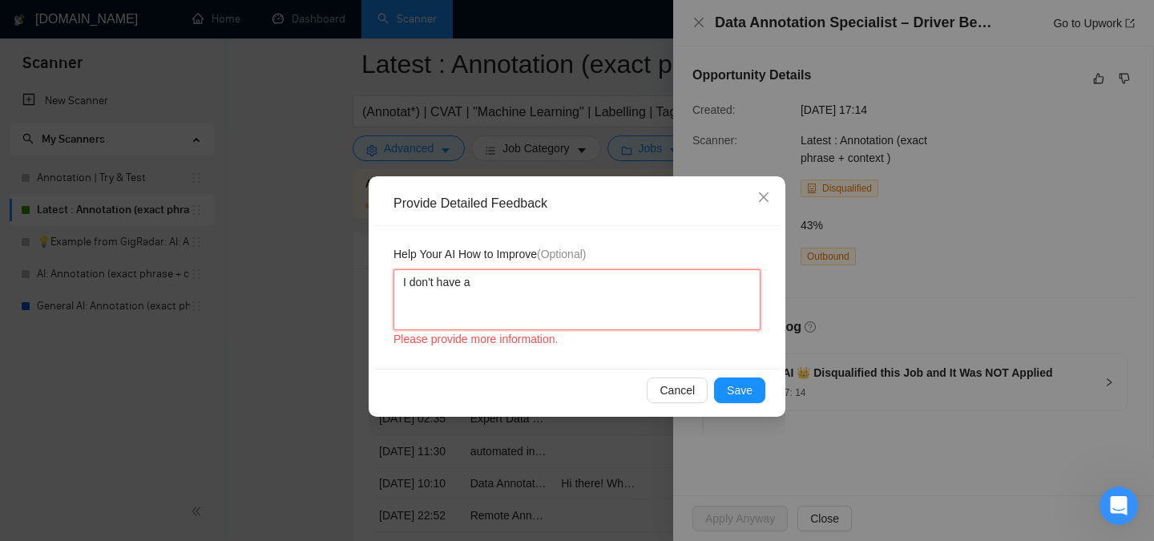
paste textarea "UK Driving License"
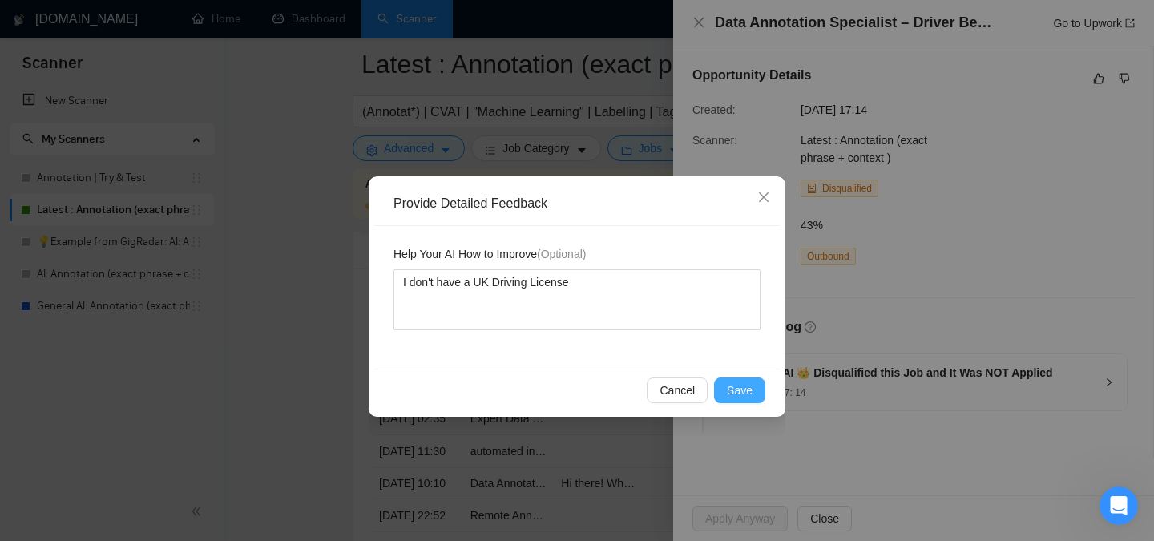
click at [732, 385] on span "Save" at bounding box center [740, 390] width 26 height 18
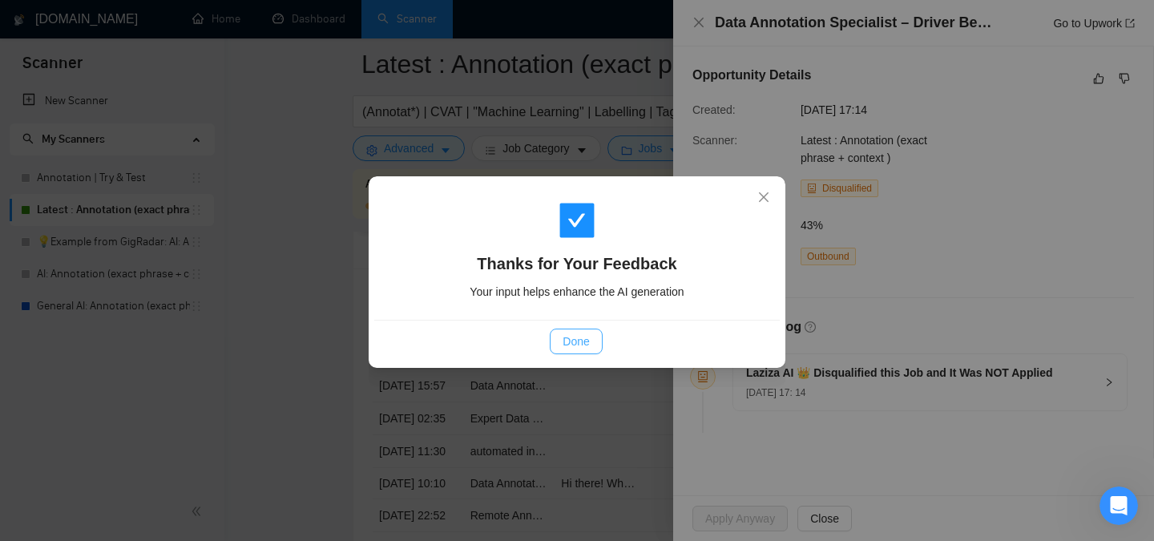
click at [573, 333] on span "Done" at bounding box center [576, 342] width 26 height 18
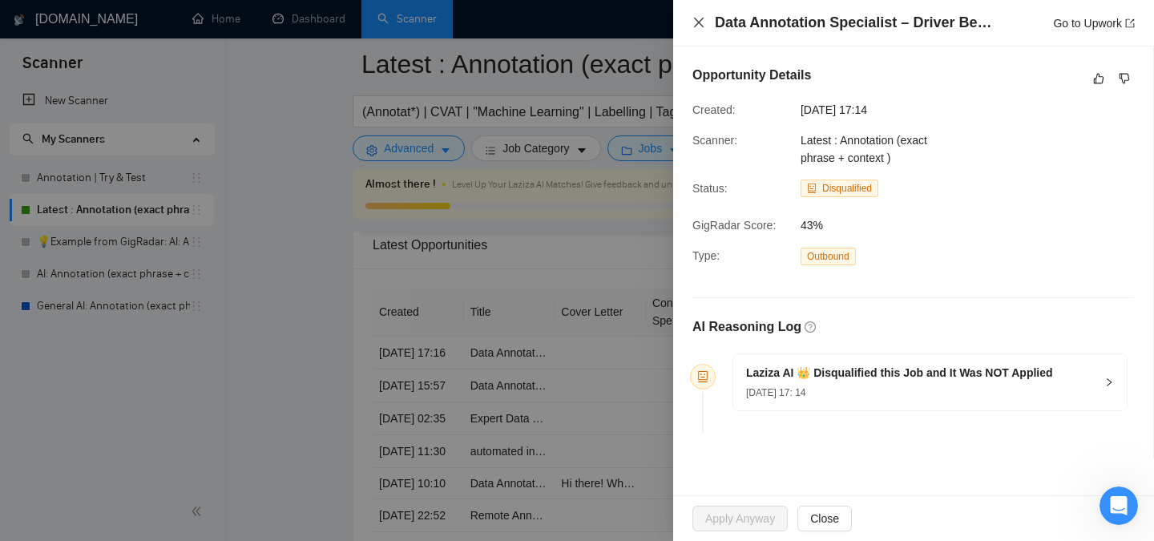
click at [695, 23] on icon "close" at bounding box center [698, 22] width 13 height 13
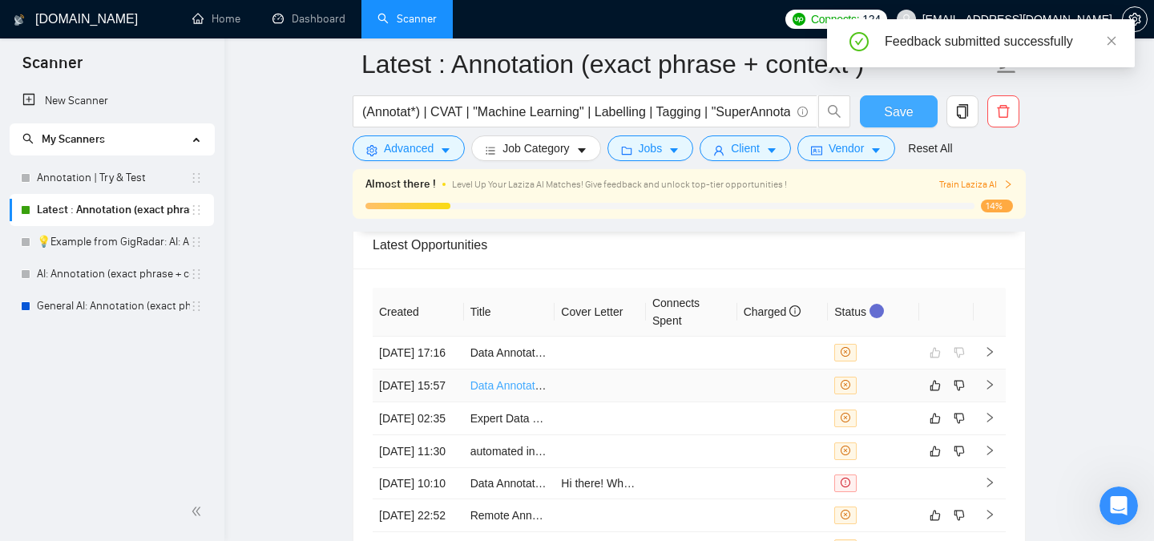
click at [514, 392] on link "Data Annotation Specialist – Driver Behaviour Classification (German Driving Li…" at bounding box center [712, 385] width 484 height 13
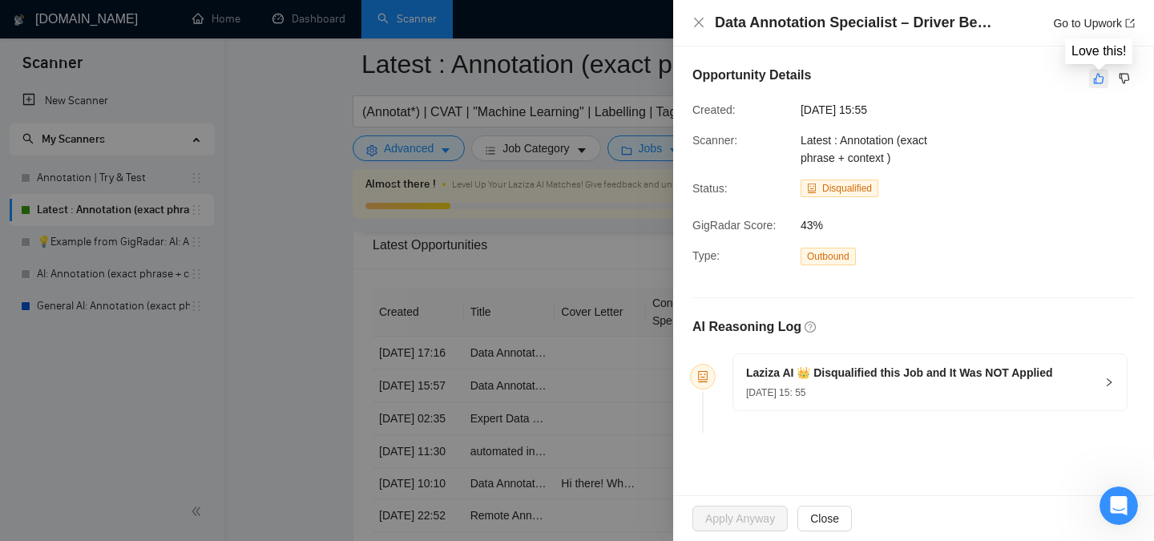
click at [1093, 76] on icon "like" at bounding box center [1098, 78] width 11 height 13
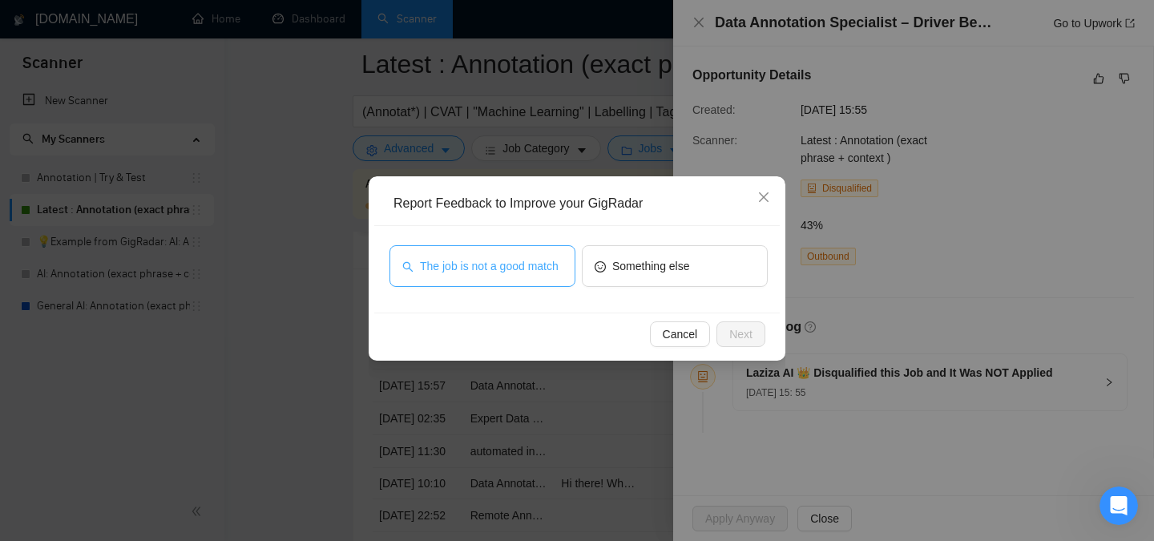
click at [446, 260] on span "The job is not a good match" at bounding box center [489, 266] width 139 height 18
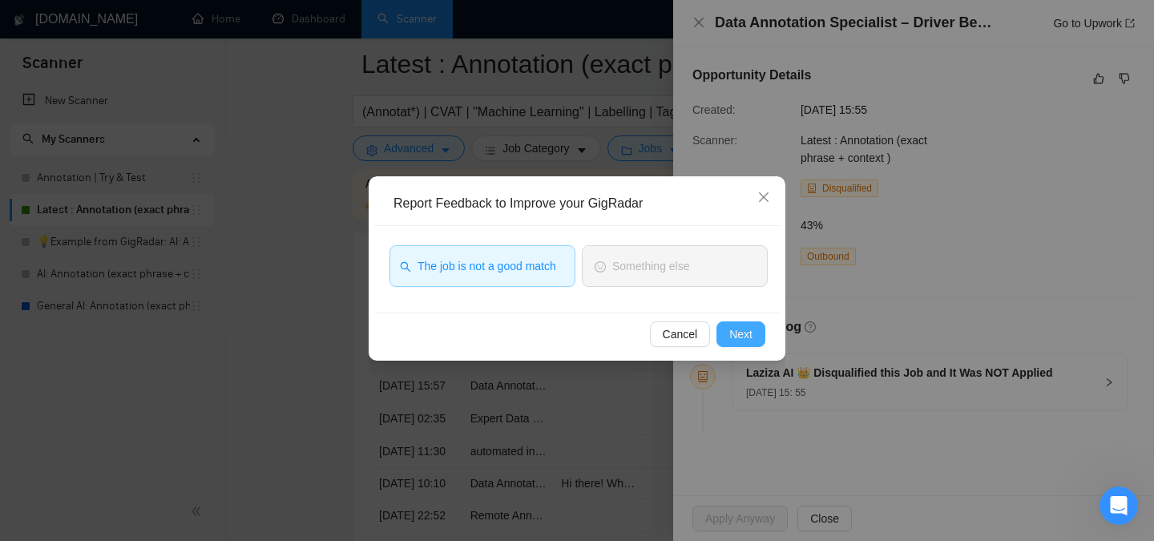
click at [744, 336] on span "Next" at bounding box center [740, 334] width 23 height 18
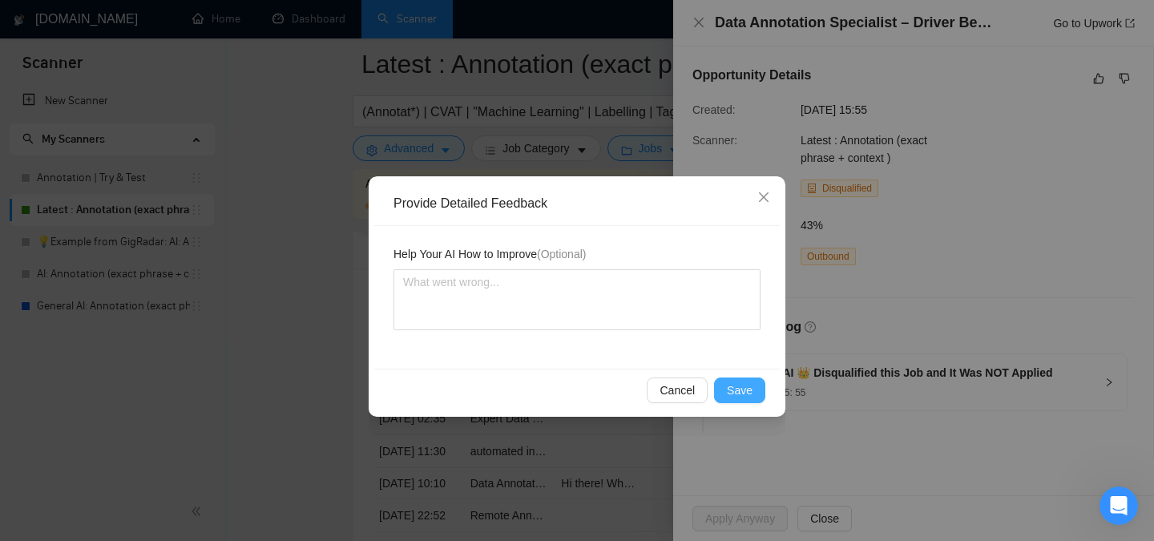
click at [744, 390] on span "Save" at bounding box center [740, 390] width 26 height 18
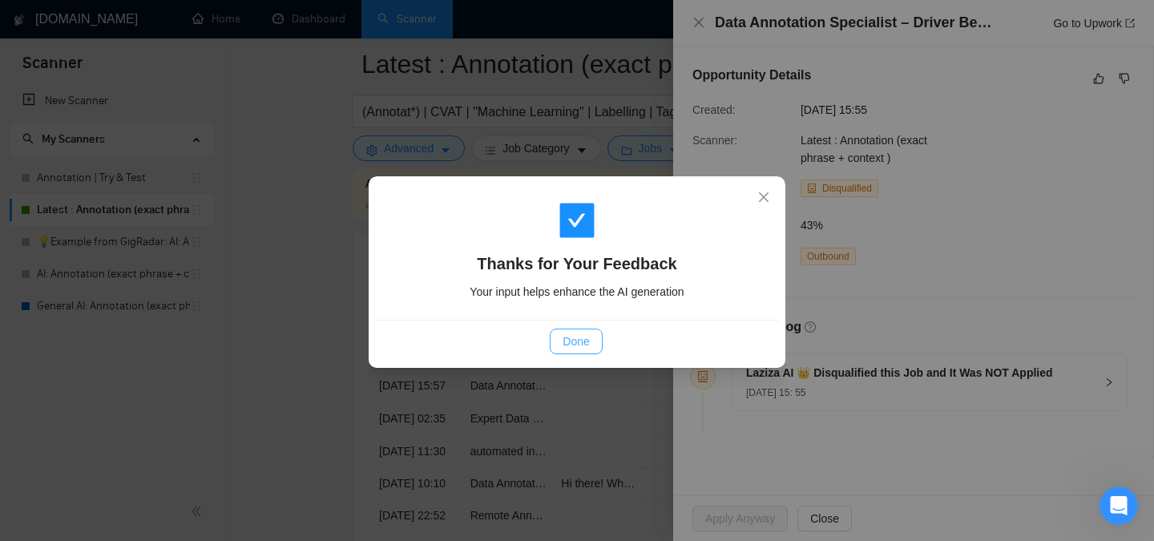
click at [572, 341] on span "Done" at bounding box center [576, 342] width 26 height 18
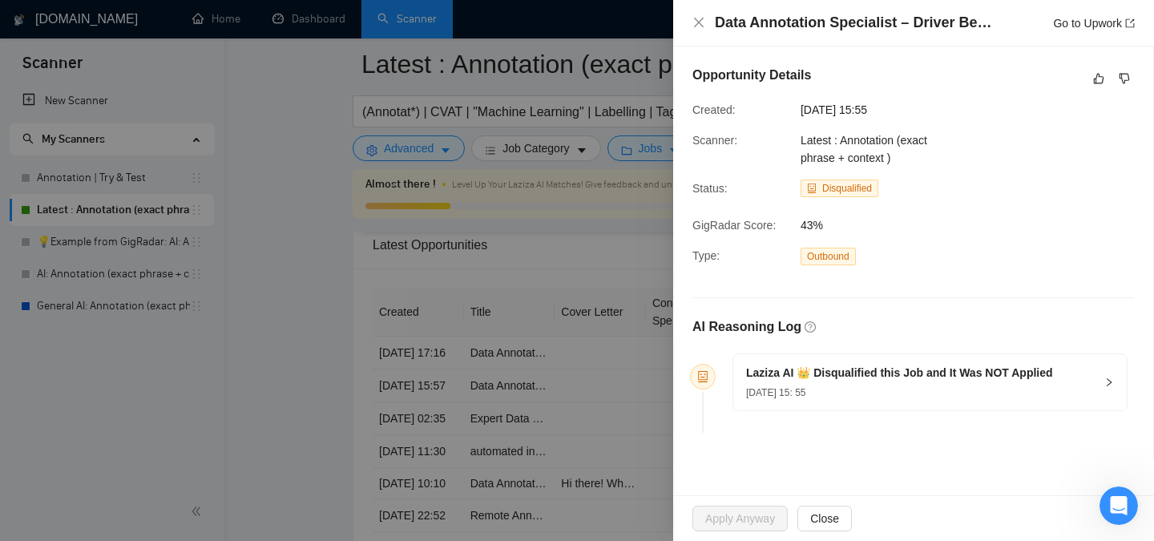
click at [699, 13] on div "Data Annotation Specialist – Driver Behaviour Classification (German Driving Li…" at bounding box center [913, 23] width 442 height 20
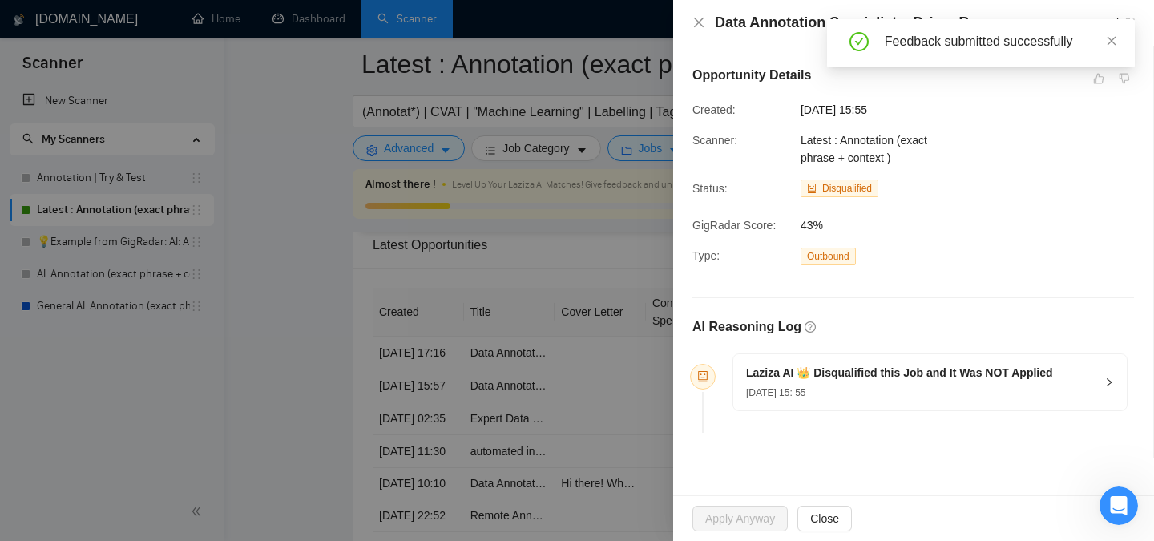
click at [699, 13] on div "Data Annotation Specialist – Driver Behaviour Classification (German Driving Li…" at bounding box center [913, 23] width 442 height 20
click at [696, 21] on icon "close" at bounding box center [699, 23] width 10 height 10
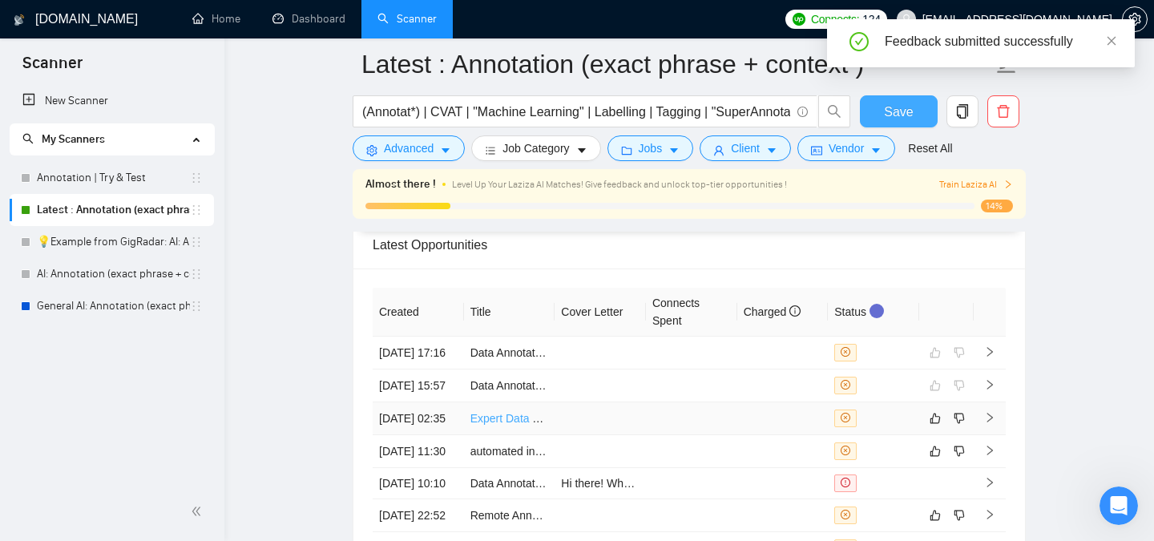
click at [506, 425] on link "Expert Data Tagging Team for Large Project" at bounding box center [579, 418] width 218 height 13
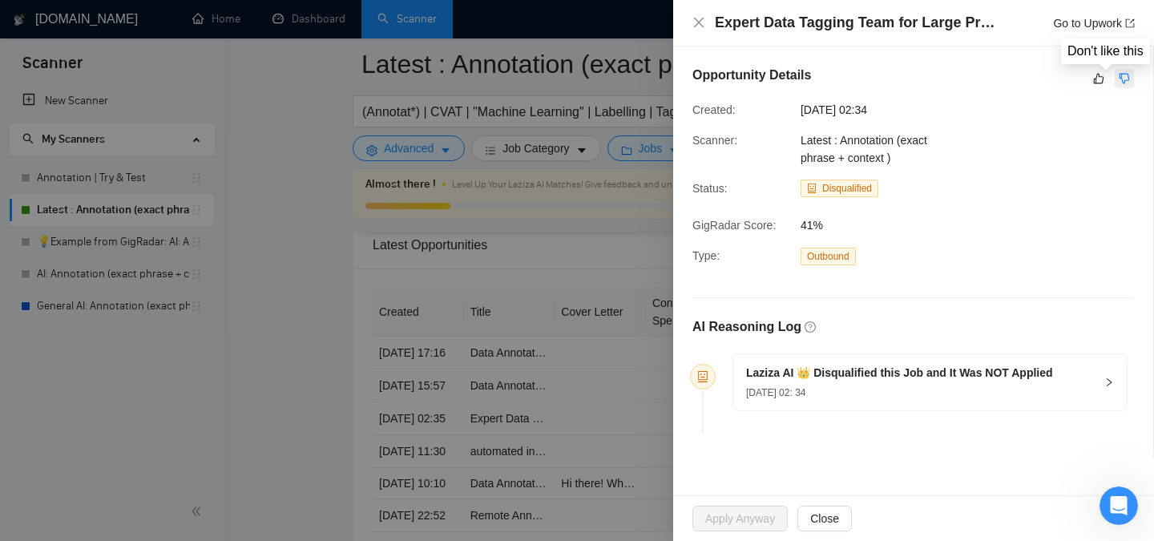
click at [1125, 79] on icon "dislike" at bounding box center [1124, 78] width 11 height 13
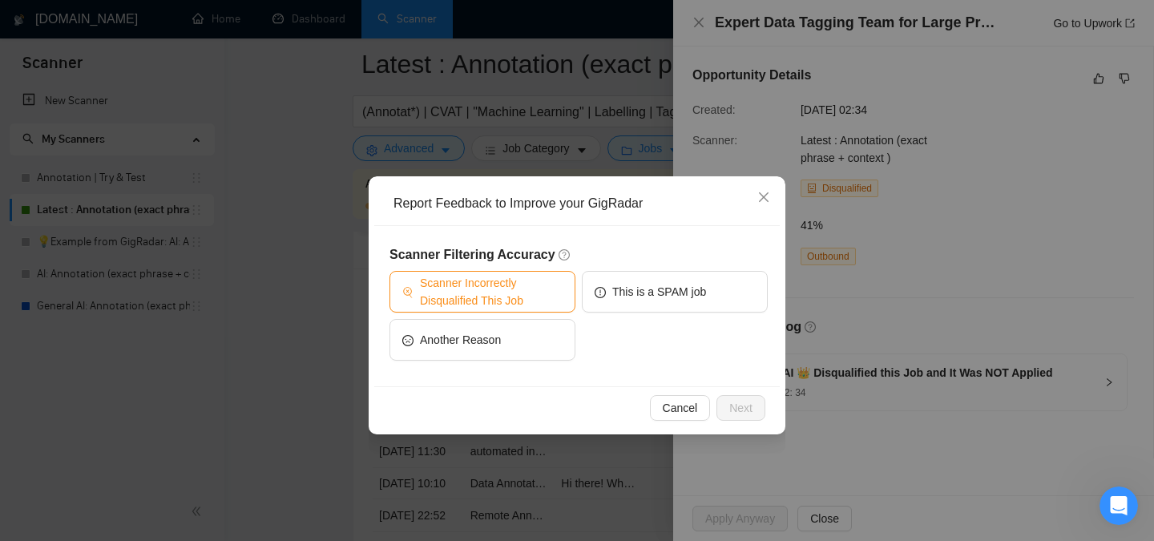
click at [518, 286] on span "Scanner Incorrectly Disqualified This Job" at bounding box center [491, 291] width 143 height 35
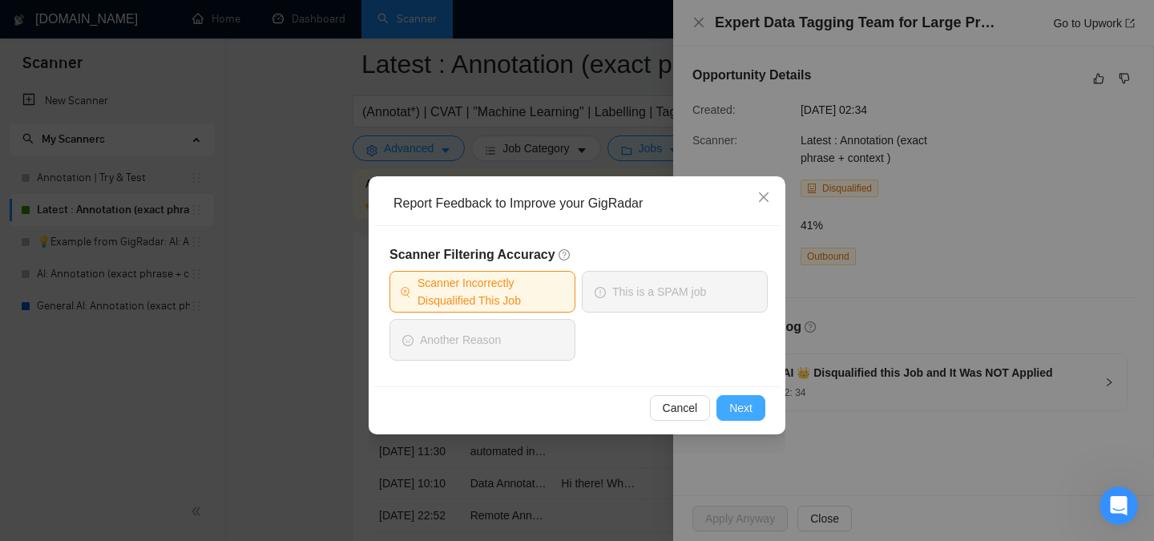
click at [752, 400] on span "Next" at bounding box center [740, 408] width 23 height 18
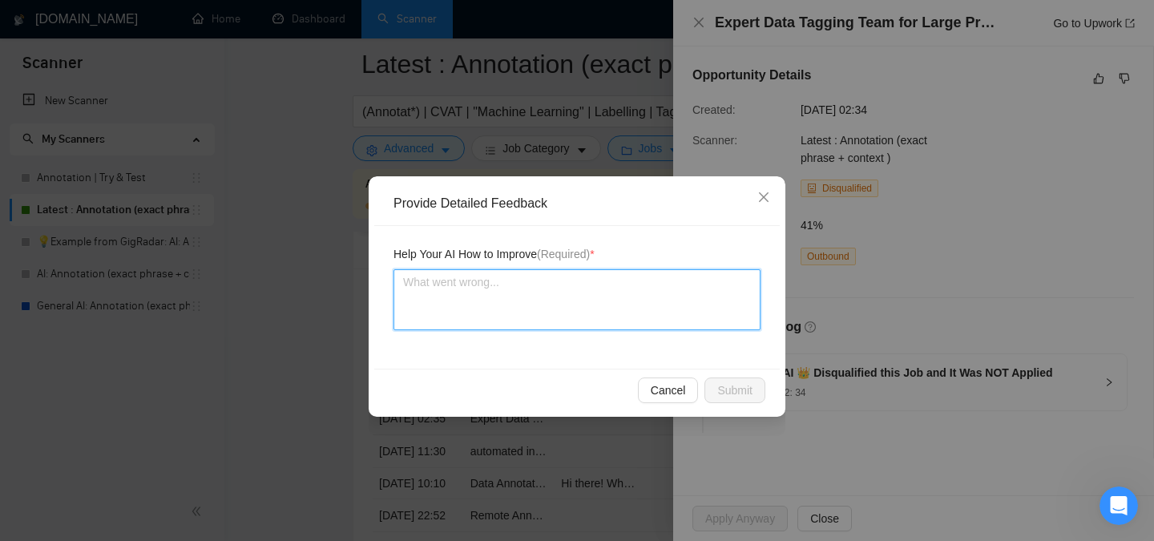
click at [495, 275] on textarea at bounding box center [576, 299] width 367 height 61
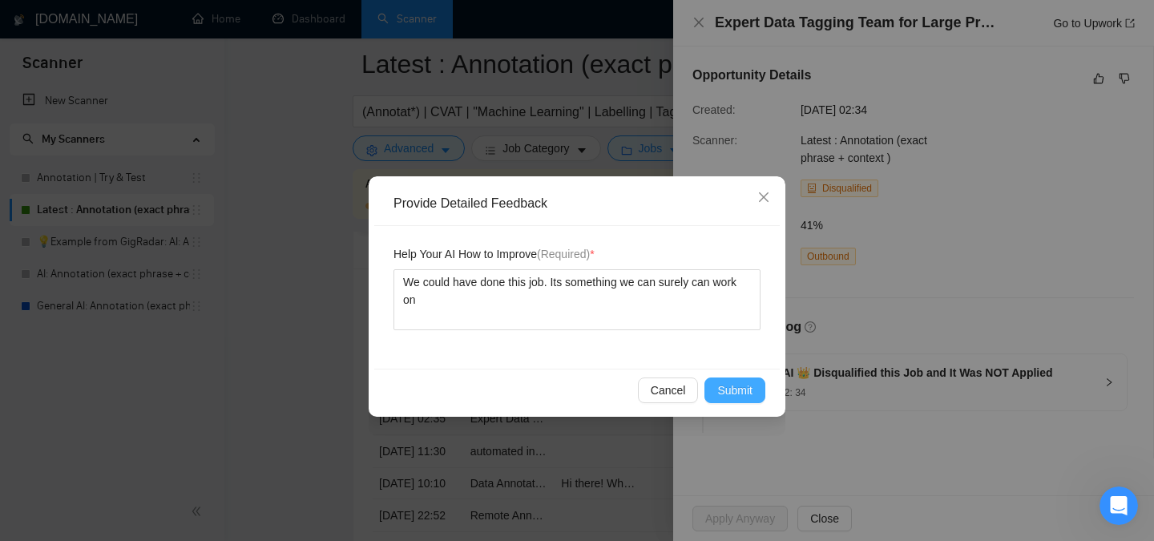
click at [741, 380] on button "Submit" at bounding box center [734, 390] width 61 height 26
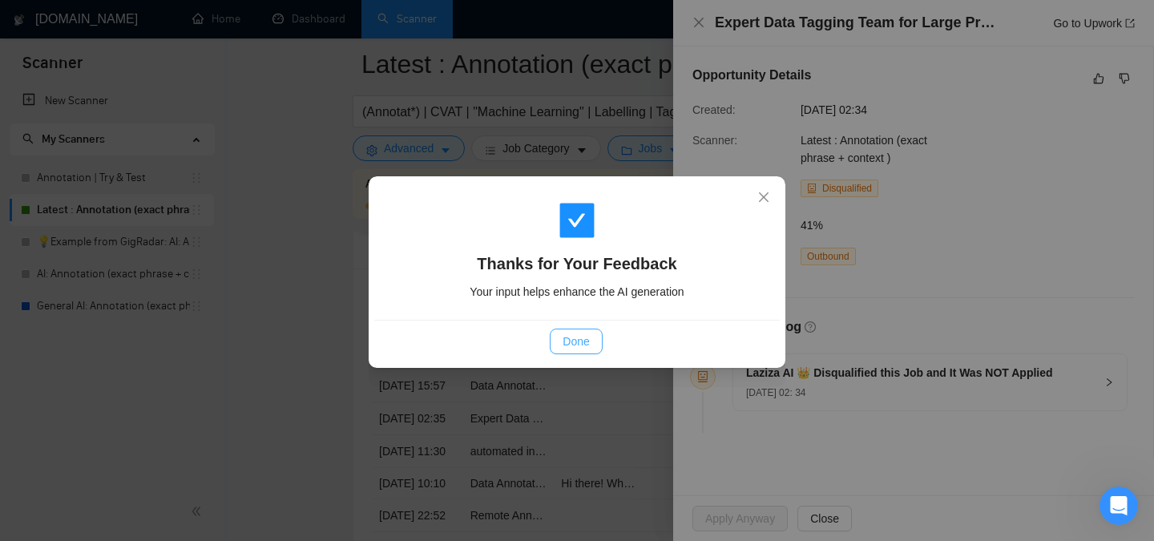
click at [553, 336] on button "Done" at bounding box center [576, 342] width 52 height 26
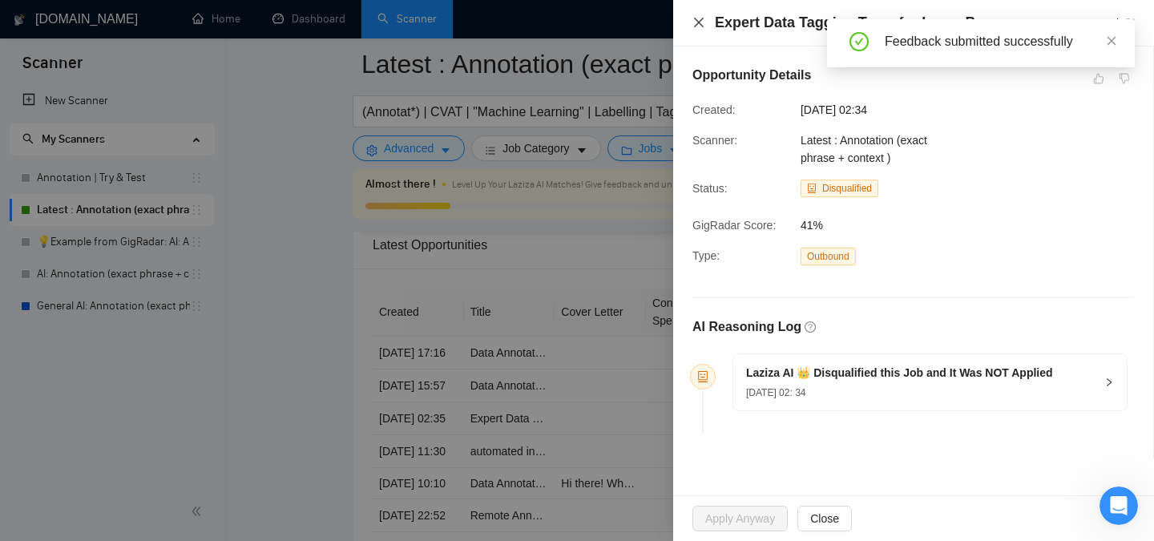
click at [696, 22] on icon "close" at bounding box center [698, 22] width 13 height 13
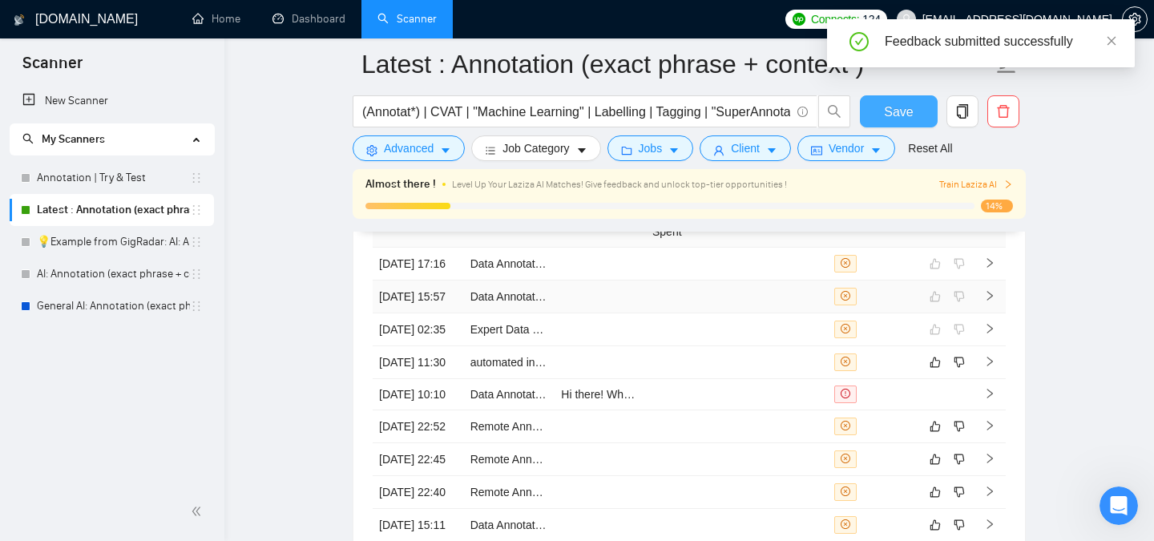
scroll to position [4212, 0]
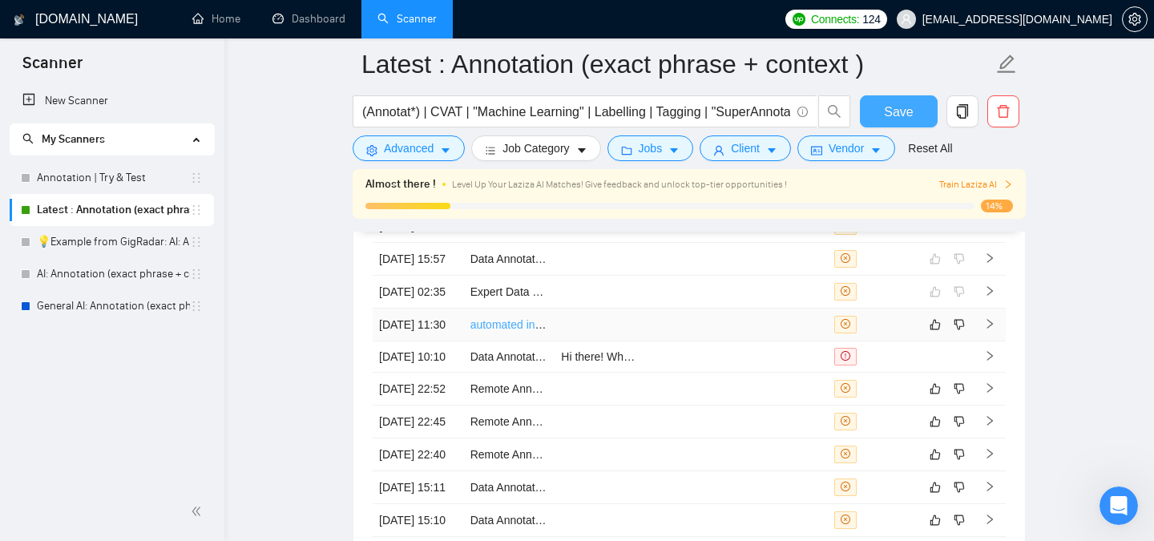
click at [527, 331] on link "automated interaction with Operative system using machine learning" at bounding box center [640, 324] width 340 height 13
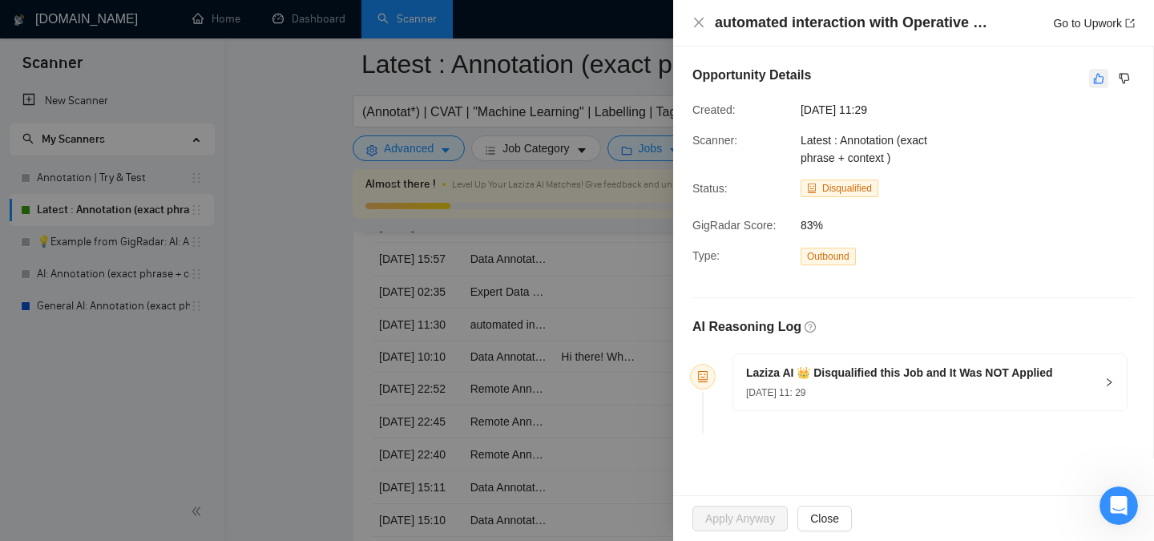
click at [1095, 79] on icon "like" at bounding box center [1099, 79] width 10 height 10
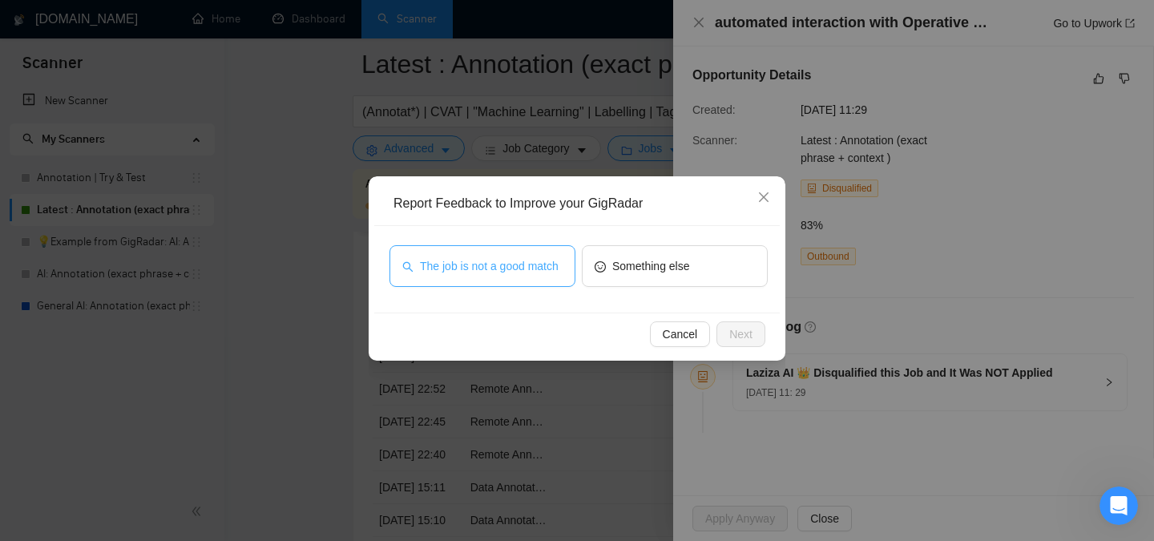
click at [494, 257] on span "The job is not a good match" at bounding box center [489, 266] width 139 height 18
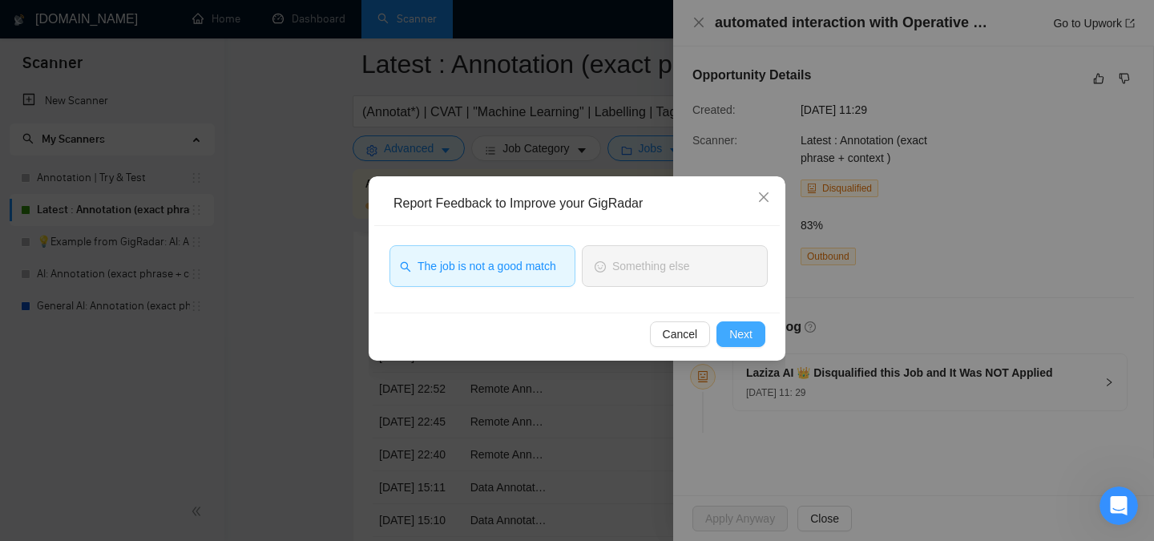
click at [740, 341] on span "Next" at bounding box center [740, 334] width 23 height 18
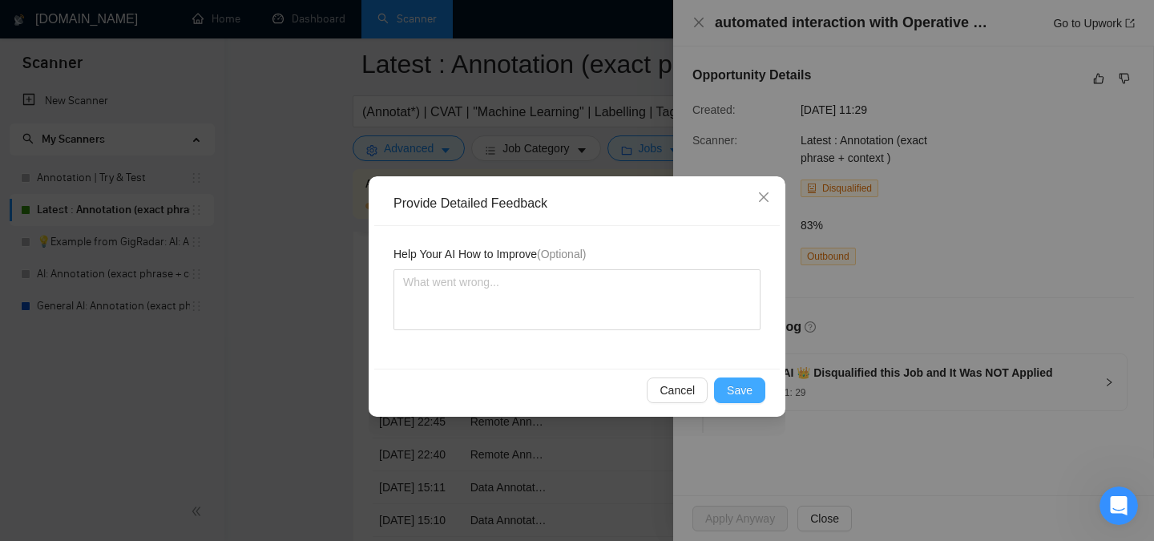
click at [741, 391] on span "Save" at bounding box center [740, 390] width 26 height 18
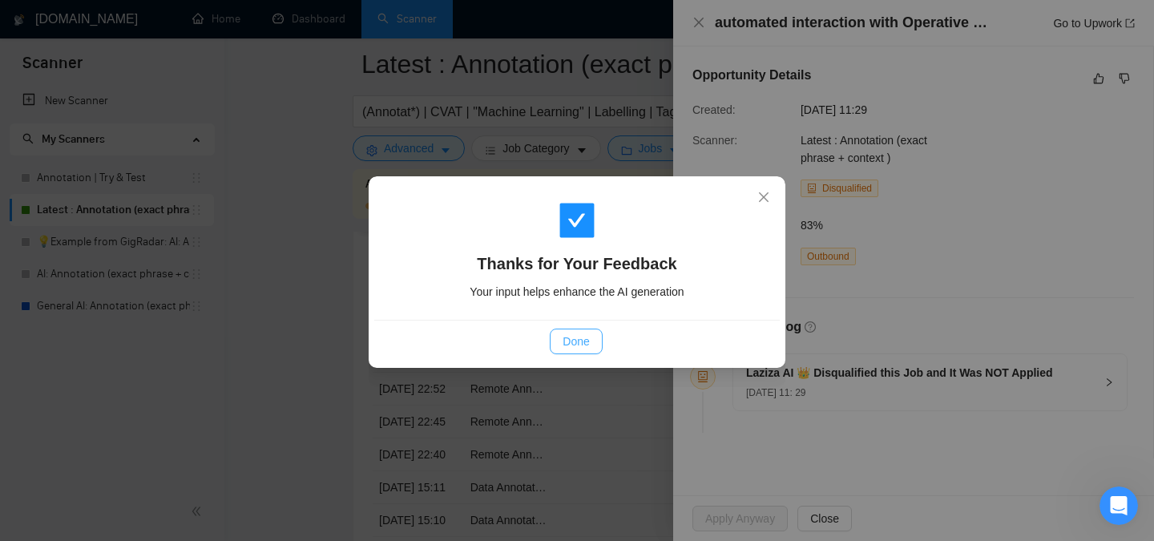
click at [562, 342] on button "Done" at bounding box center [576, 342] width 52 height 26
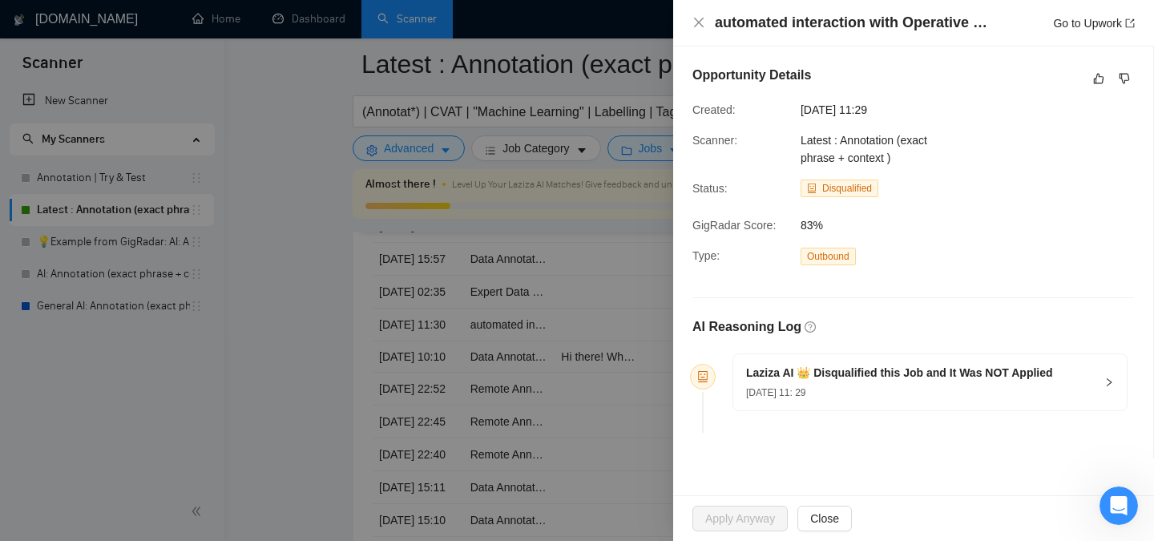
click at [860, 502] on div "Apply Anyway Close" at bounding box center [913, 518] width 481 height 45
click at [839, 512] on span "Close" at bounding box center [824, 519] width 29 height 18
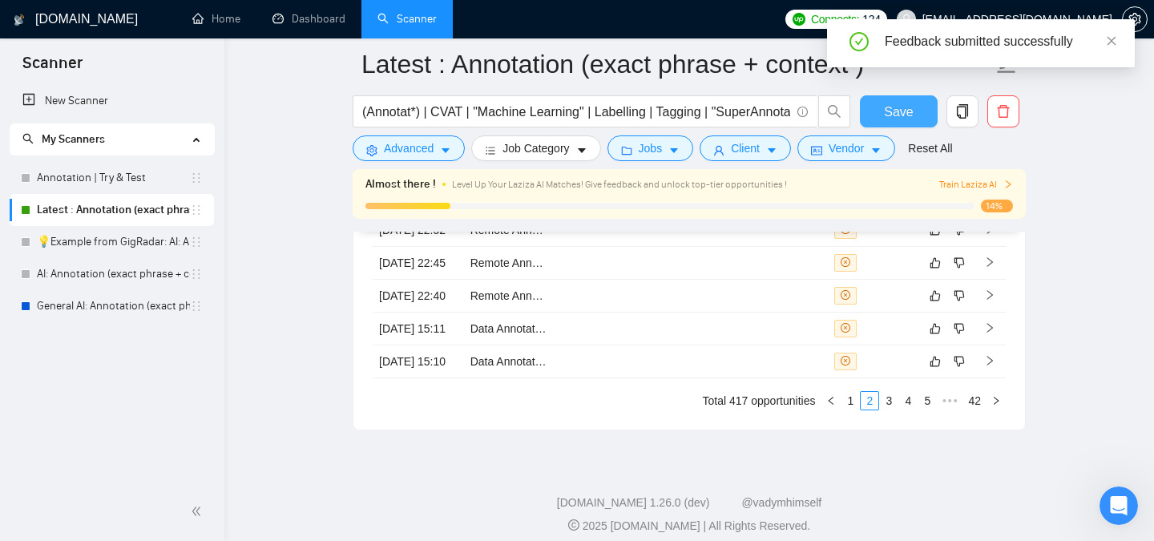
scroll to position [4373, 0]
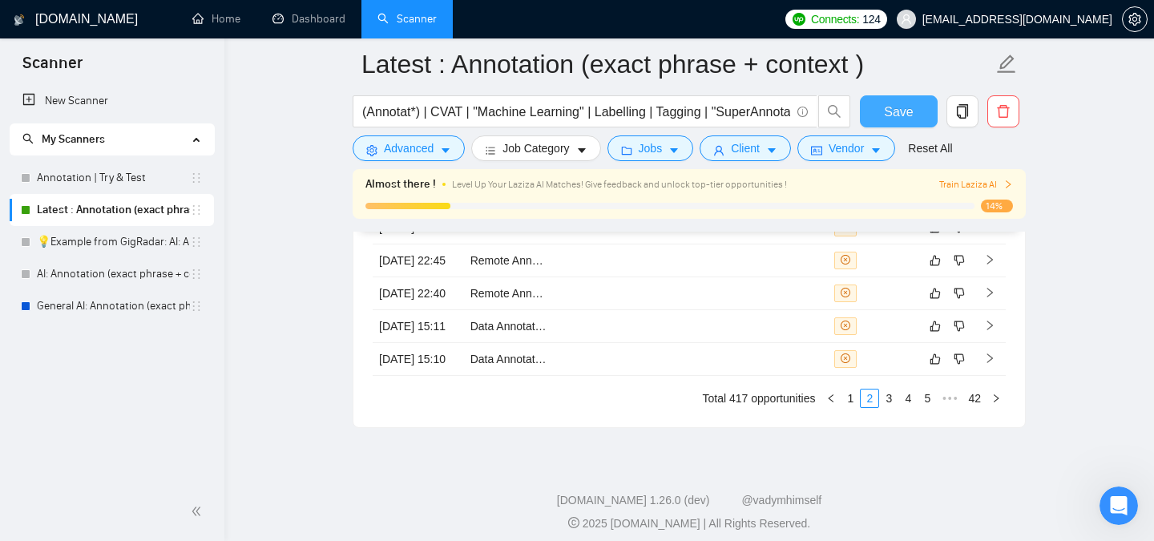
click at [989, 177] on span "Train Laziza AI" at bounding box center [976, 184] width 74 height 15
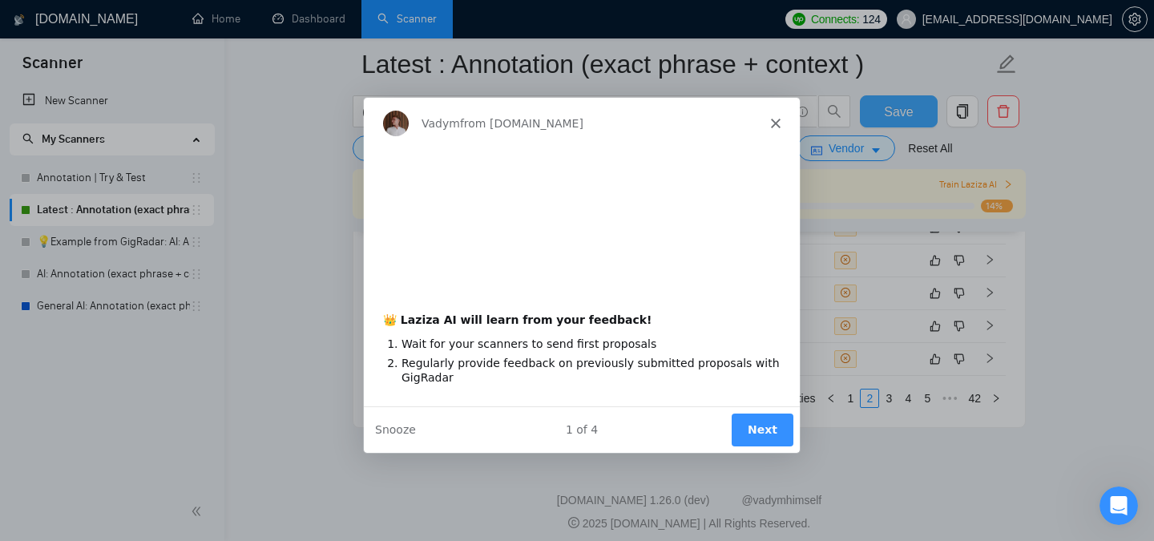
scroll to position [0, 0]
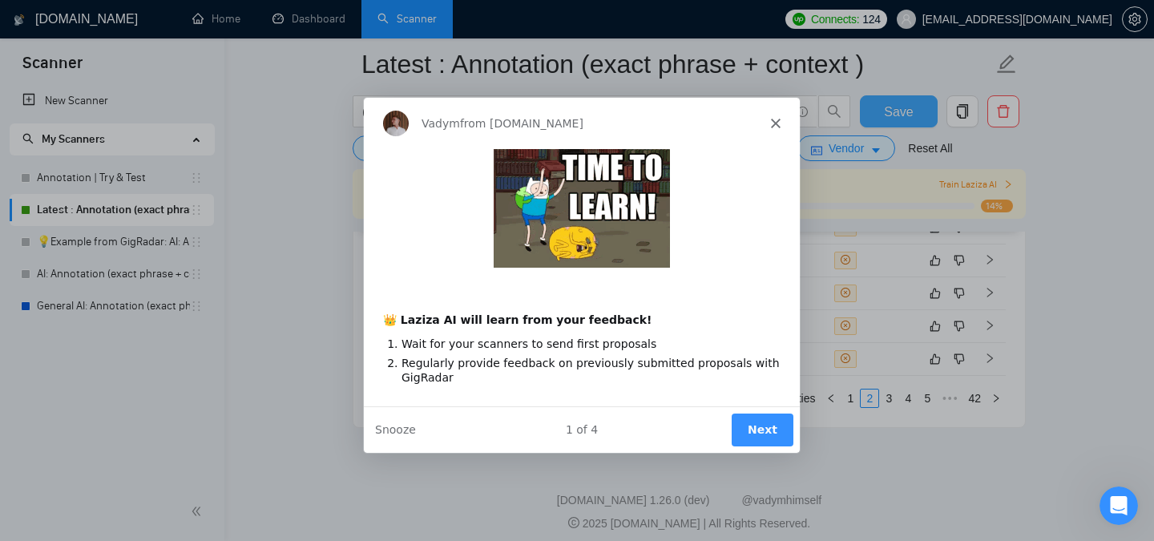
click at [760, 426] on button "Next" at bounding box center [762, 429] width 62 height 33
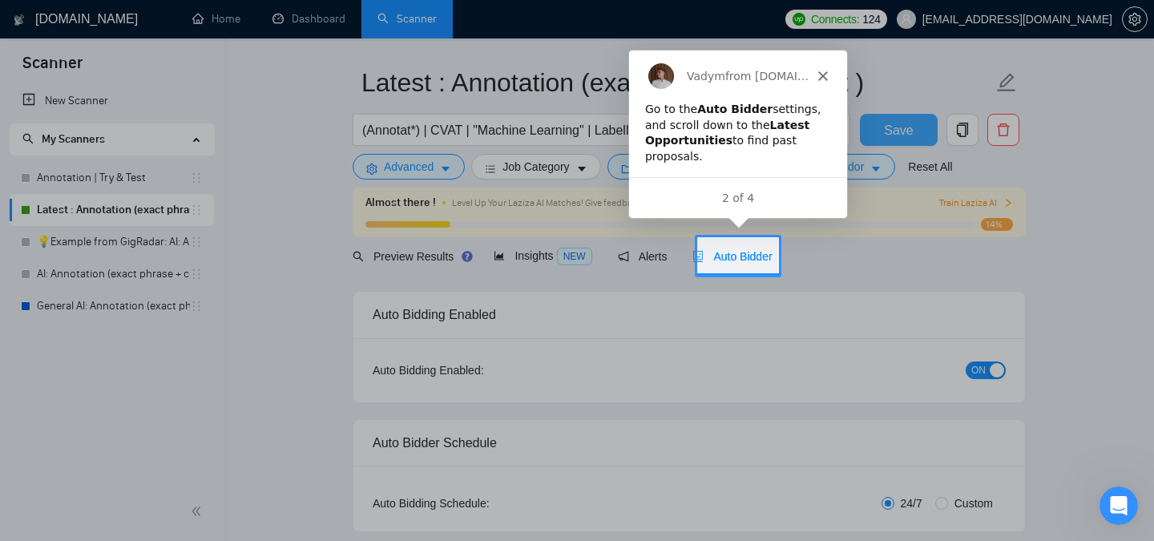
scroll to position [46, 0]
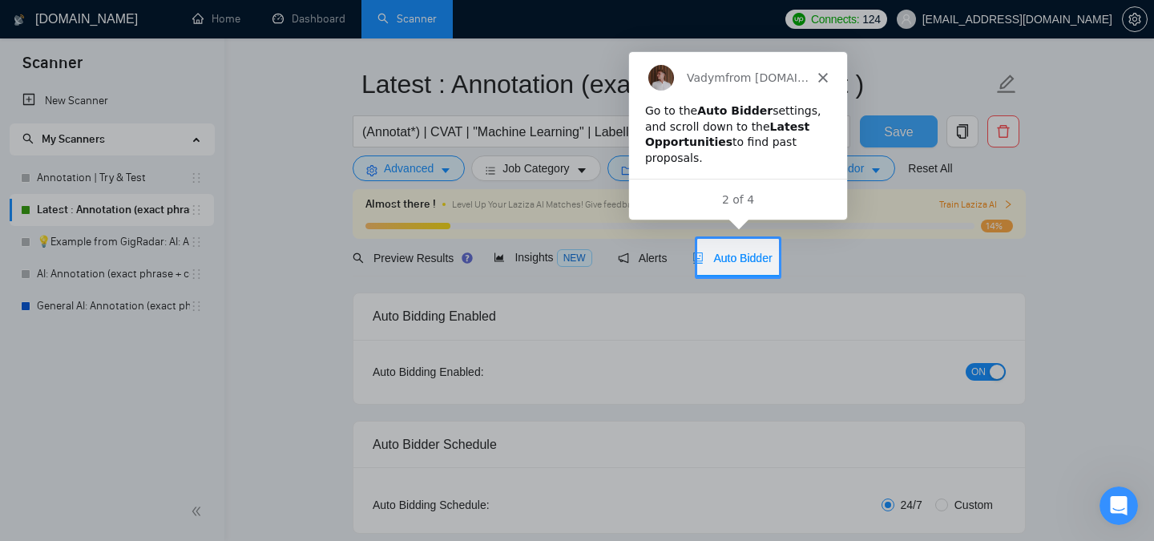
click at [825, 75] on icon "Close" at bounding box center [822, 76] width 10 height 10
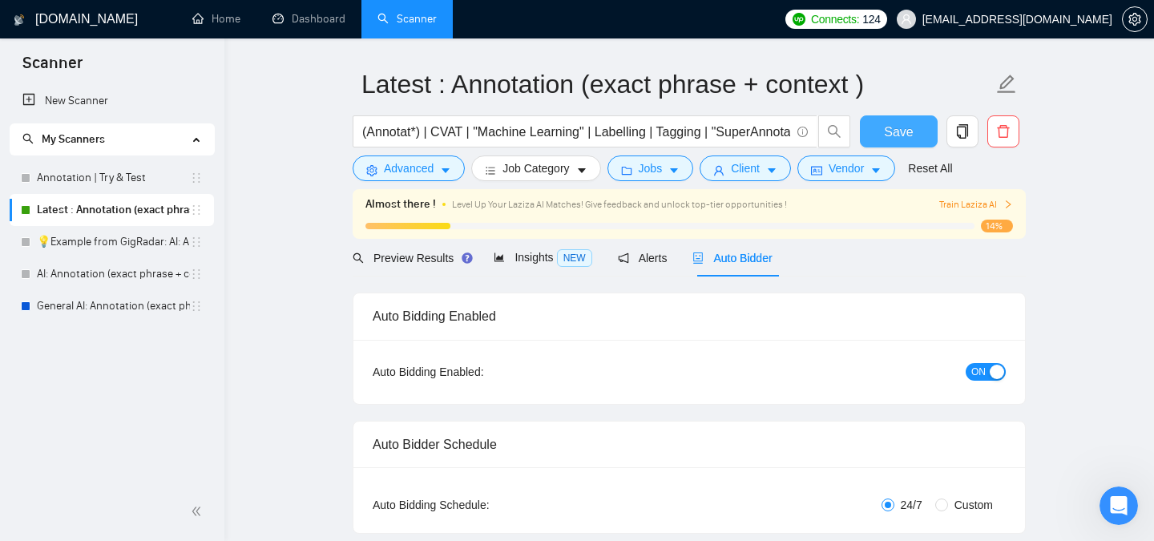
click at [115, 205] on link "Latest : Annotation (exact phrase + context )" at bounding box center [113, 210] width 153 height 32
click at [389, 255] on span "Preview Results" at bounding box center [410, 258] width 115 height 13
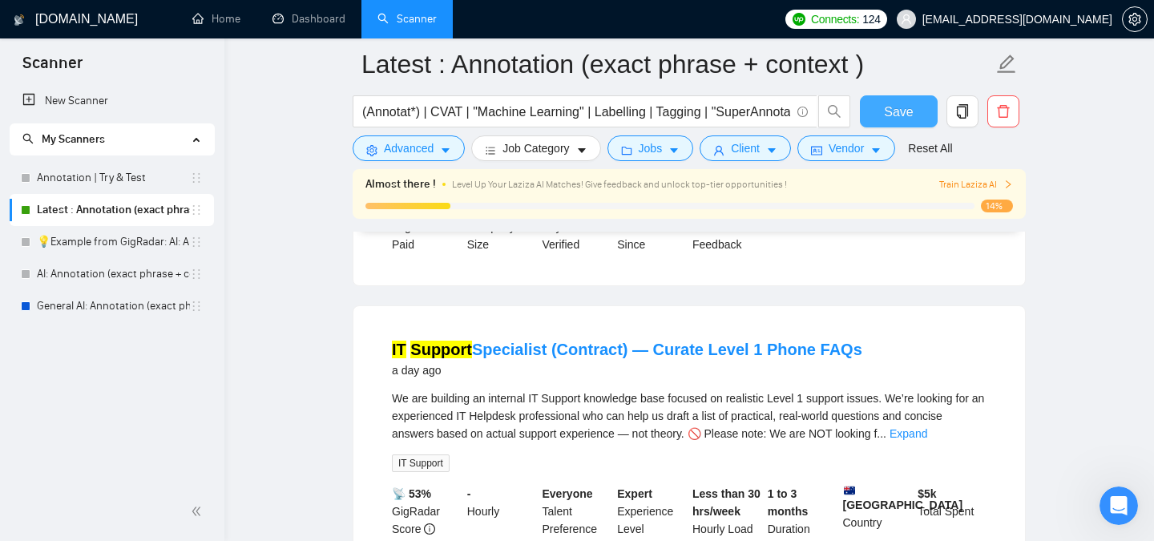
scroll to position [433, 0]
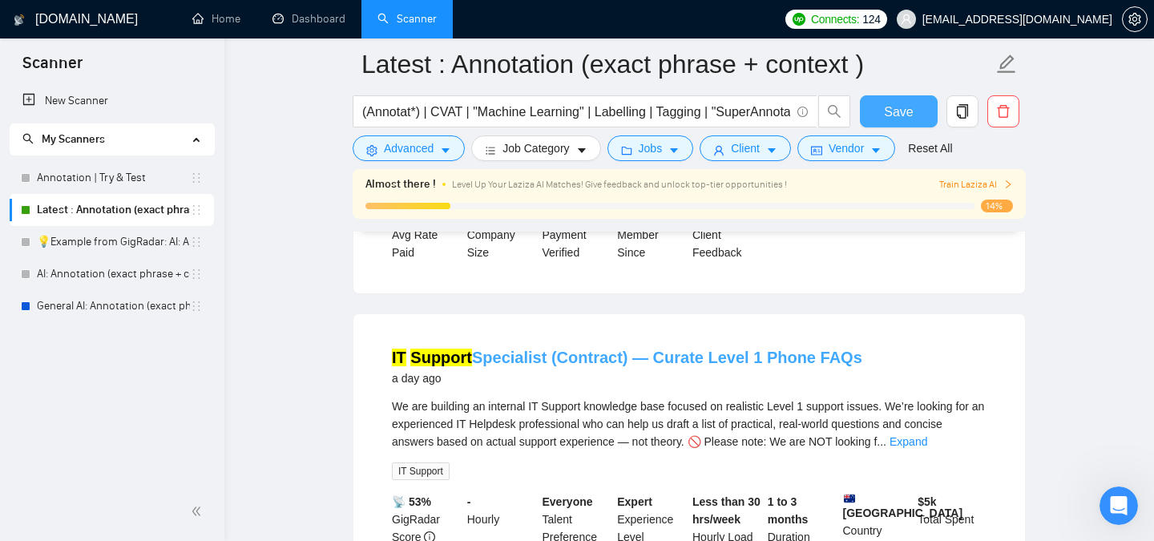
click at [698, 361] on link "IT Support Specialist (Contract) — Curate Level 1 Phone FAQs" at bounding box center [627, 358] width 470 height 18
